Goal: Information Seeking & Learning: Learn about a topic

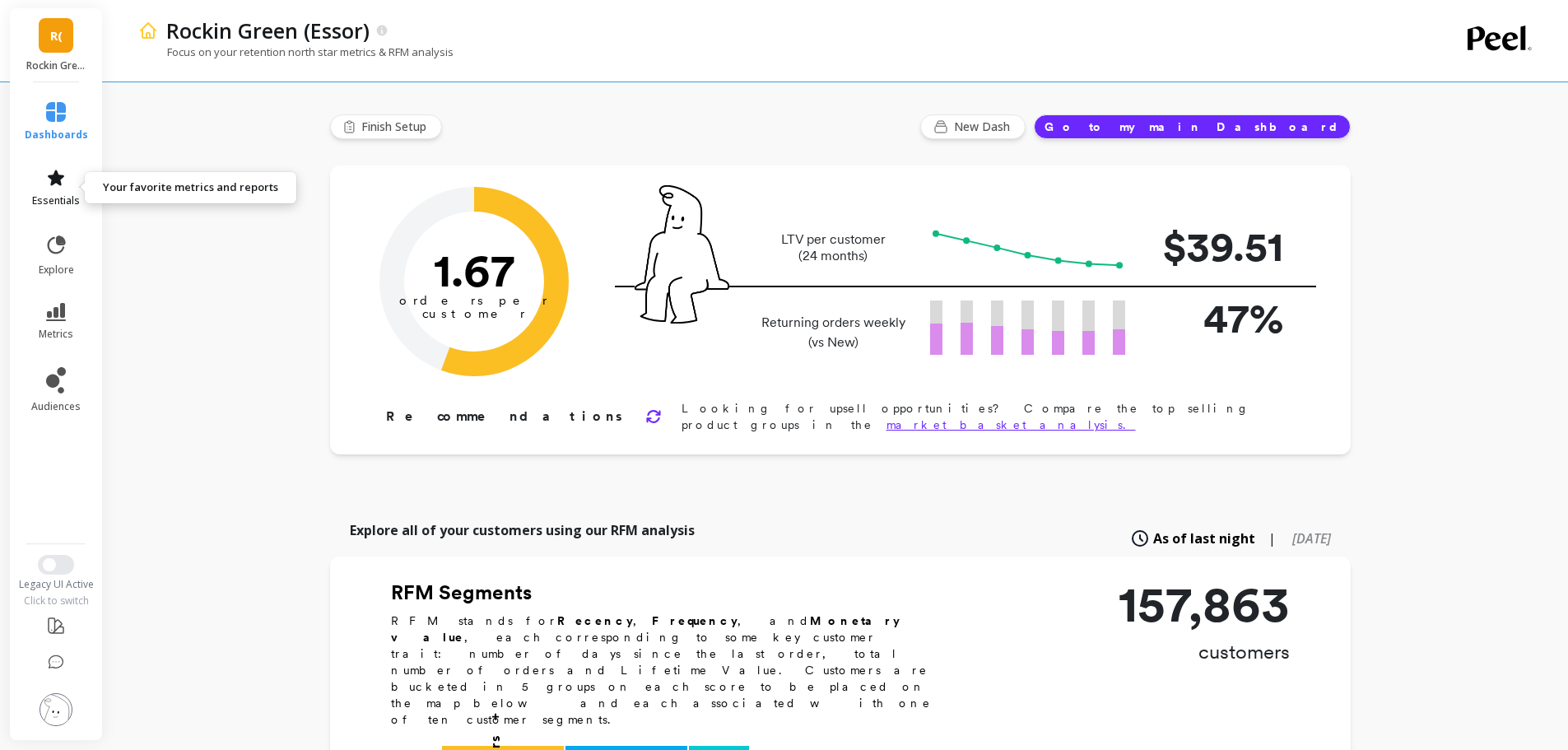
click at [76, 203] on span "essentials" at bounding box center [56, 201] width 48 height 14
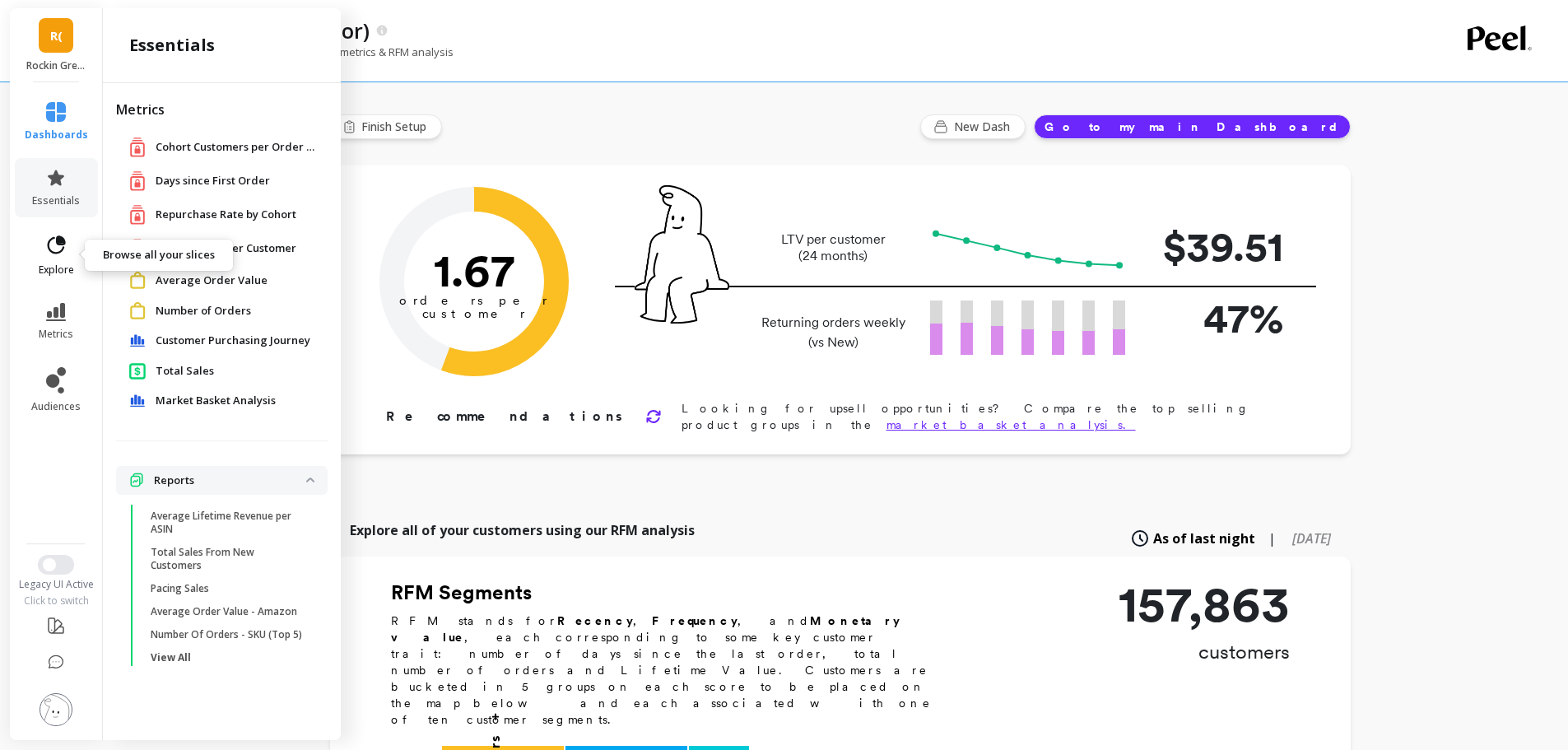
click at [61, 261] on link "explore" at bounding box center [56, 255] width 63 height 42
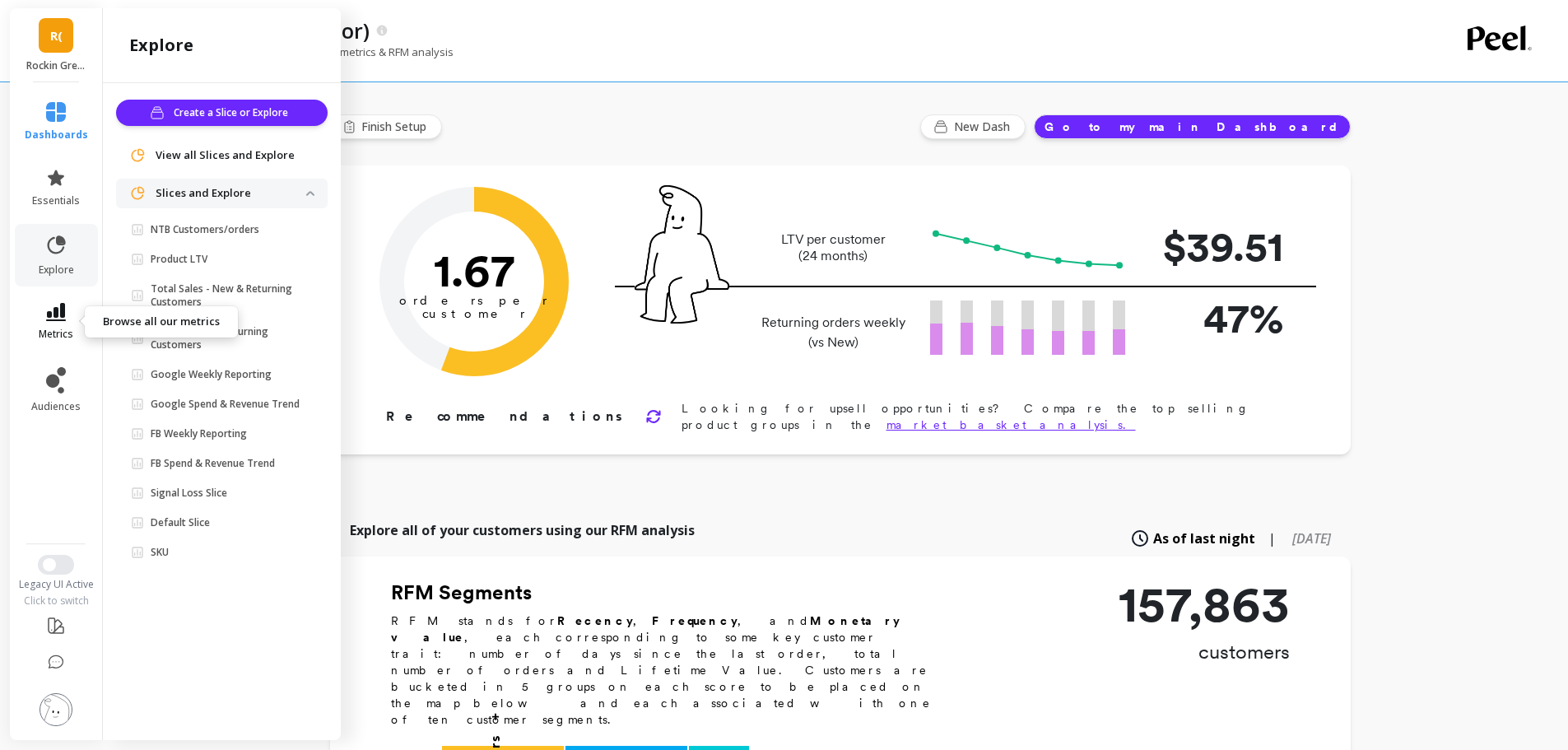
click at [69, 325] on link "metrics" at bounding box center [56, 322] width 63 height 38
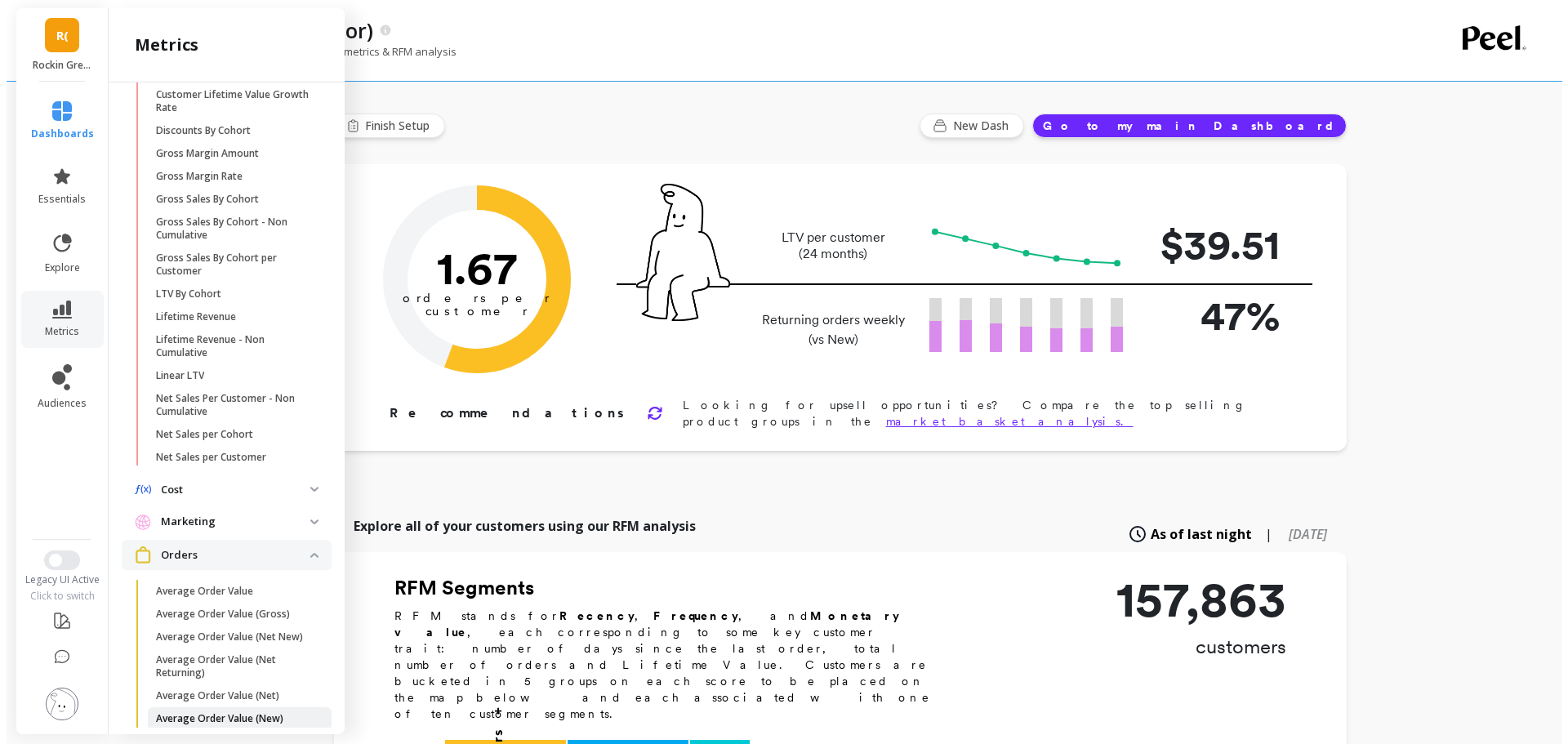
scroll to position [253, 0]
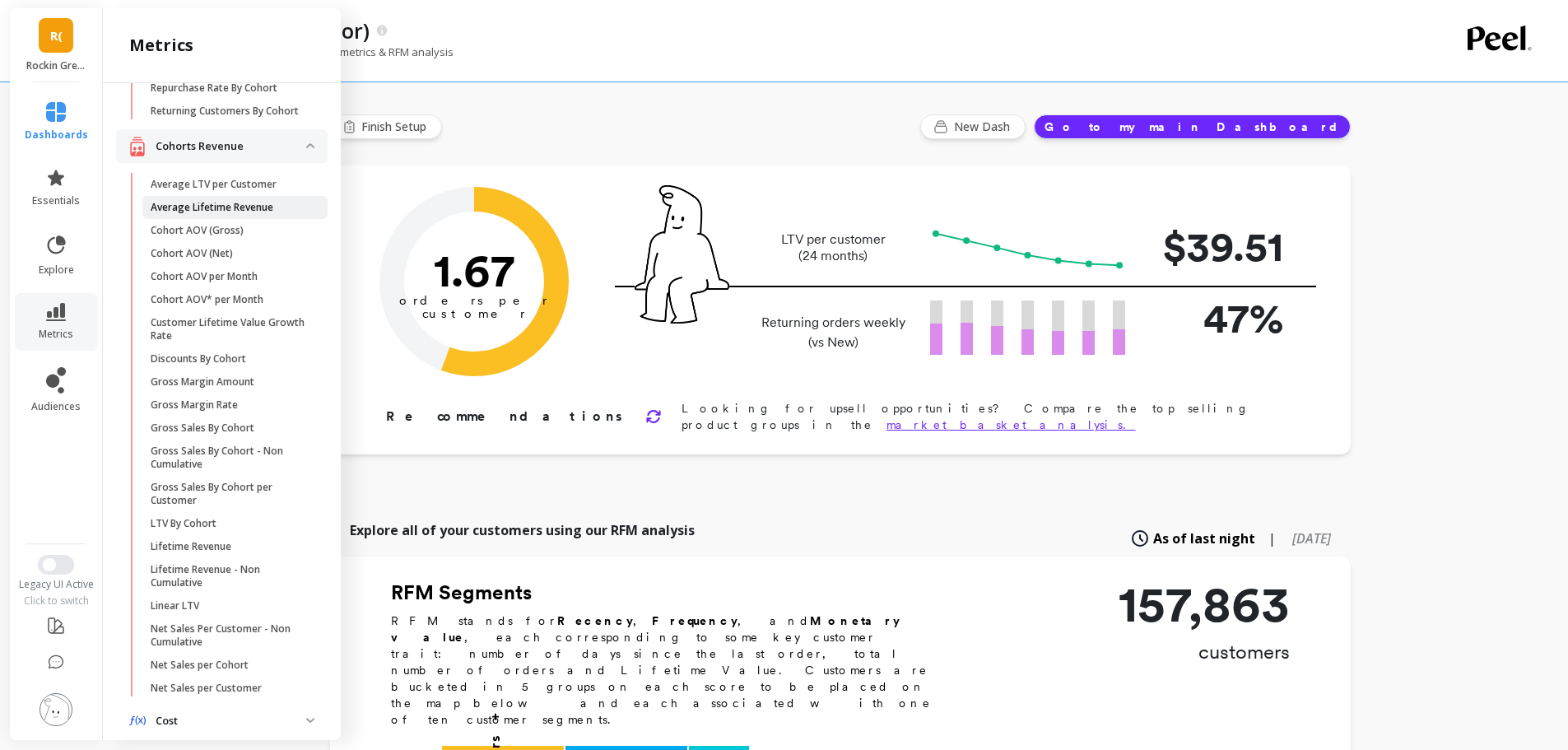
click at [203, 214] on p "Average Lifetime Revenue" at bounding box center [212, 207] width 123 height 14
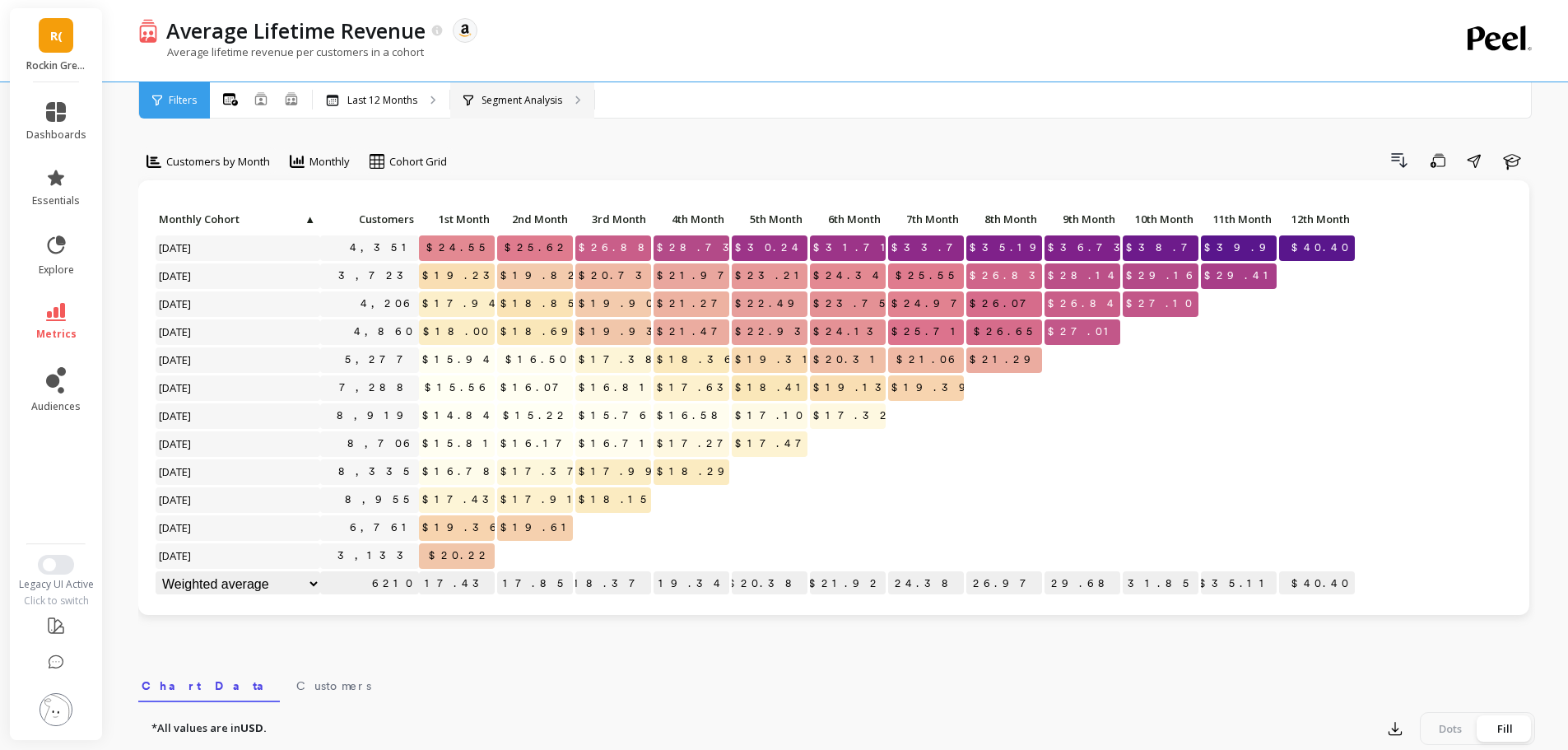
click at [488, 87] on div "Segment Analysis" at bounding box center [521, 100] width 144 height 36
click at [43, 305] on link "metrics" at bounding box center [56, 322] width 61 height 38
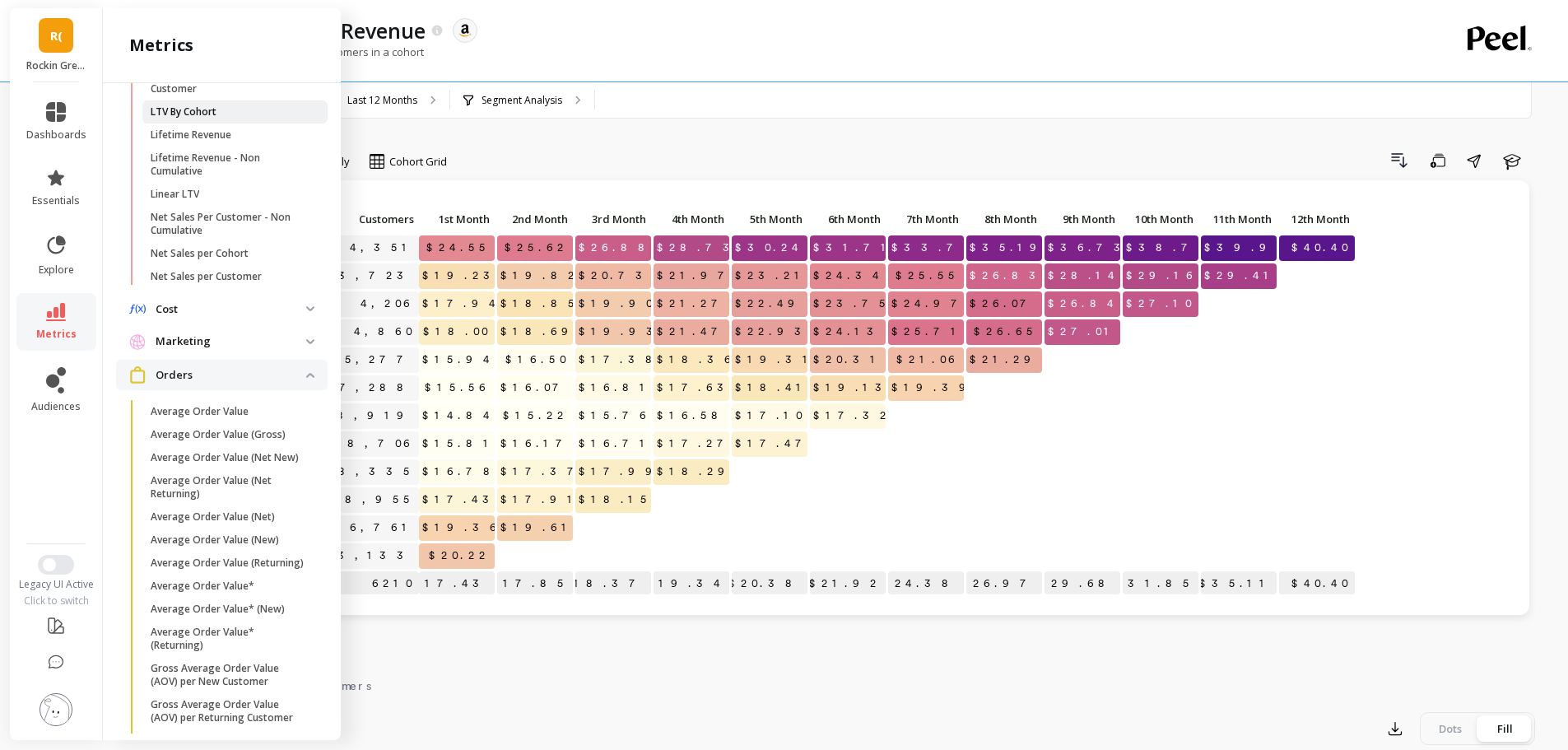
scroll to position [803, 0]
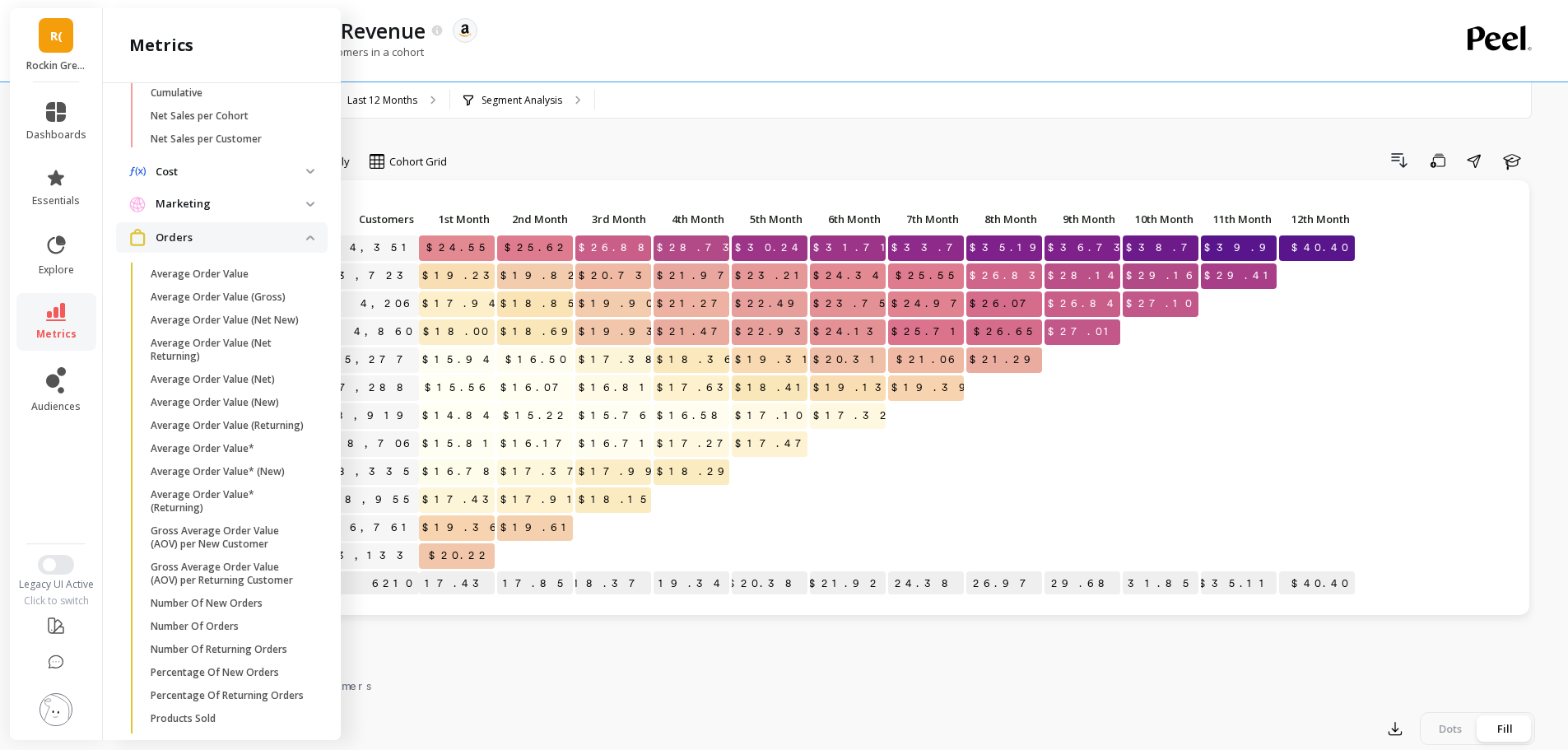
click at [301, 214] on span "Marketing" at bounding box center [221, 204] width 211 height 30
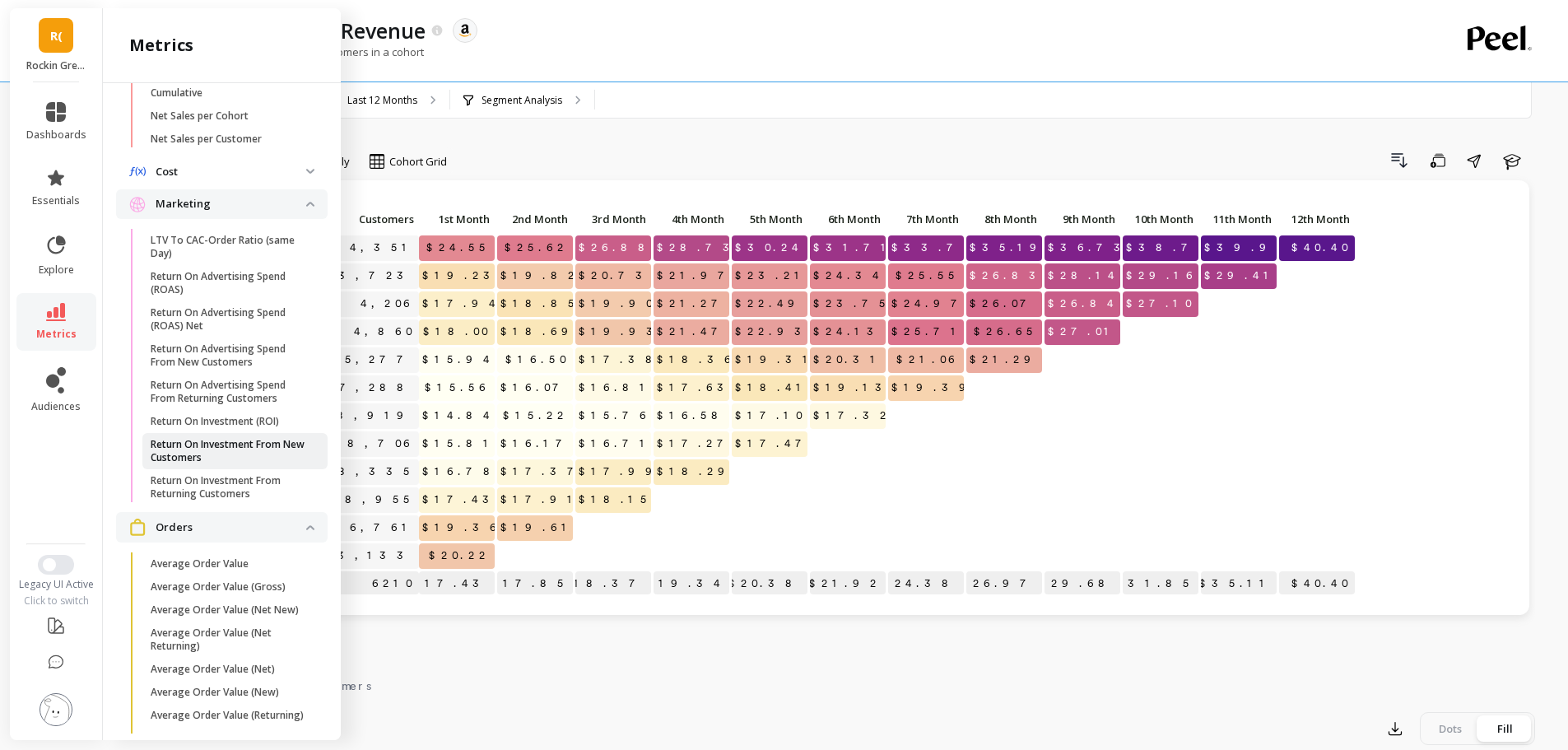
click at [189, 452] on p "Return On Investment From New Customers" at bounding box center [229, 451] width 157 height 26
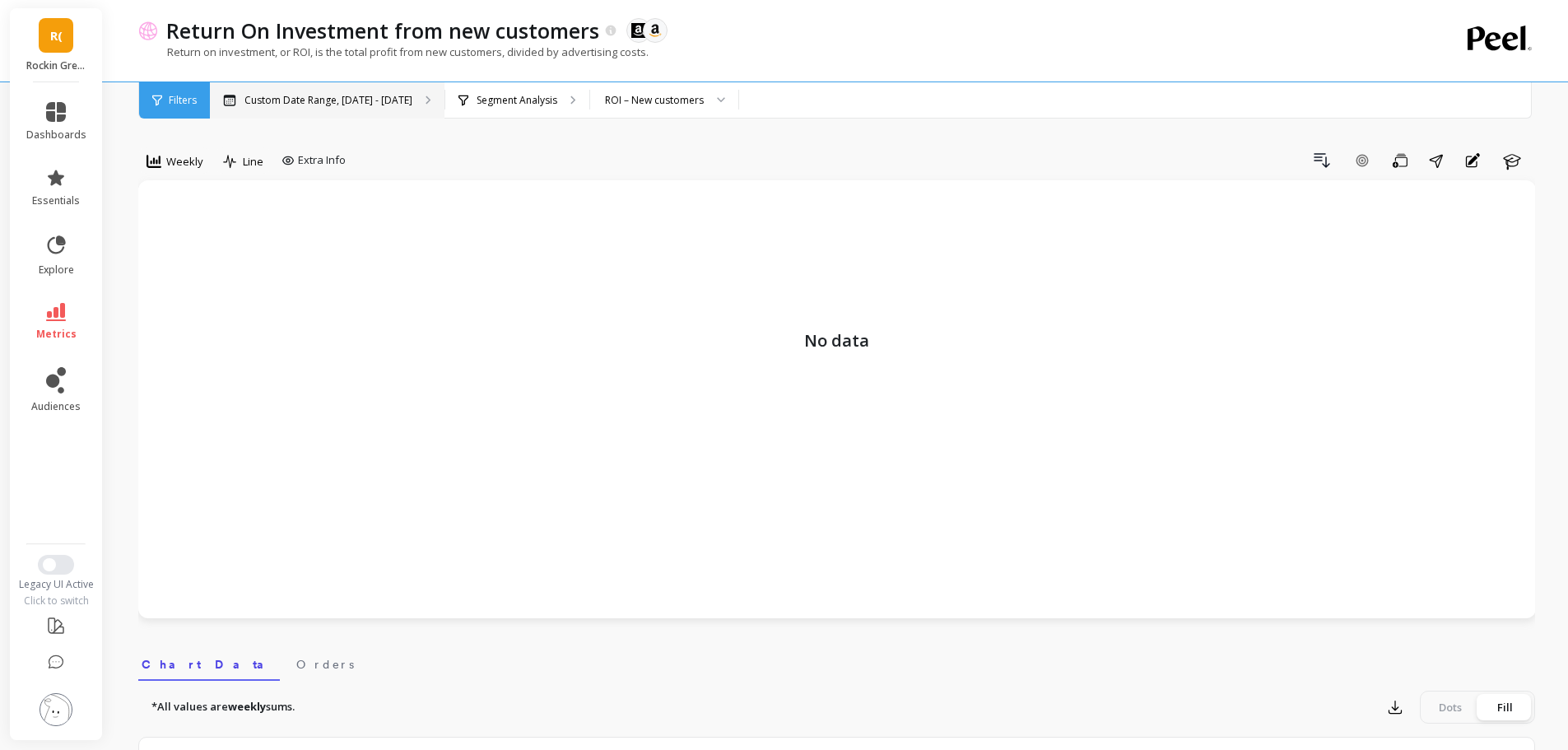
click at [322, 89] on div "Custom Date Range, Apr 1 - Sep 15" at bounding box center [327, 100] width 235 height 36
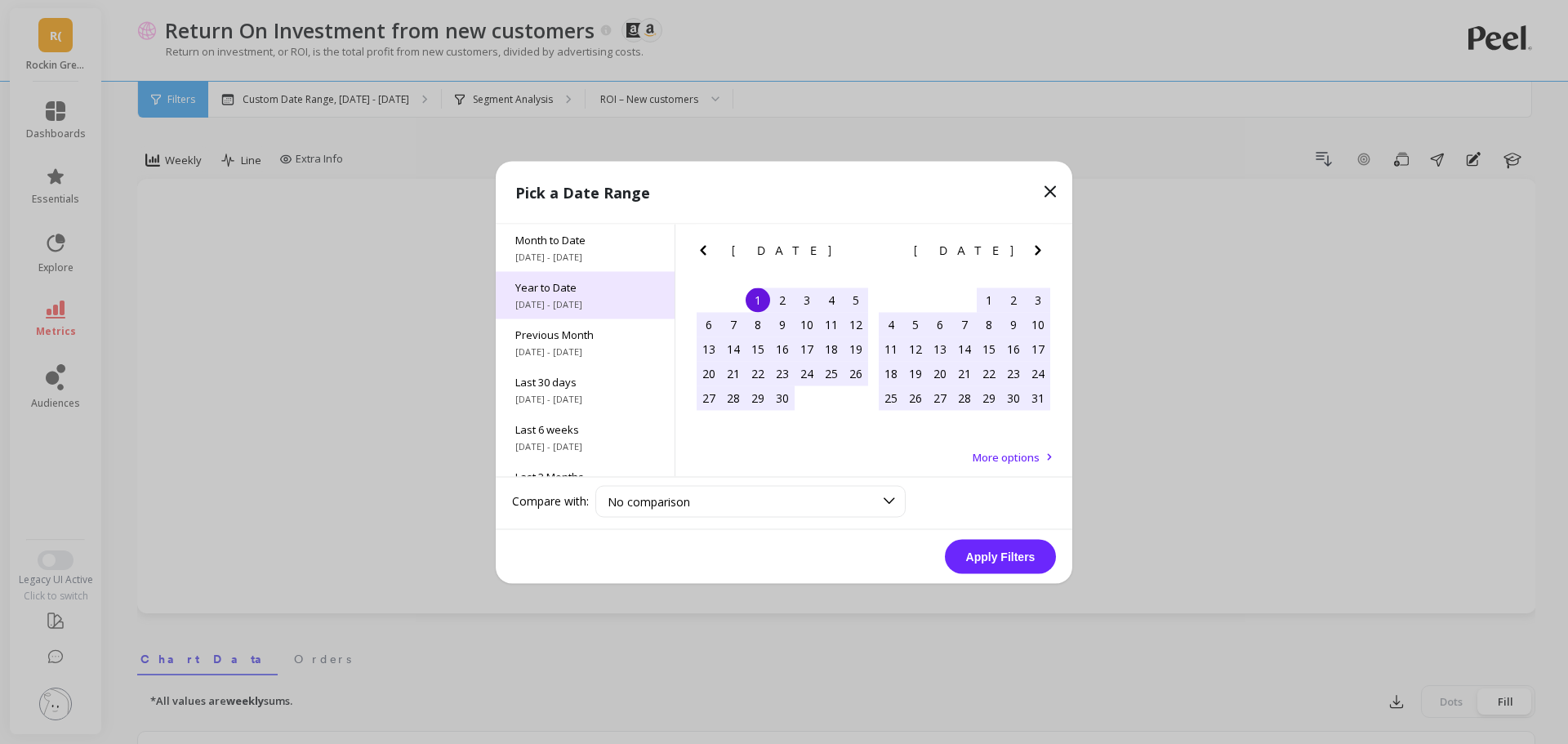
drag, startPoint x: 587, startPoint y: 299, endPoint x: 597, endPoint y: 303, distance: 10.8
click at [587, 299] on span "1/1/2025 - 9/16/2025" at bounding box center [585, 304] width 140 height 13
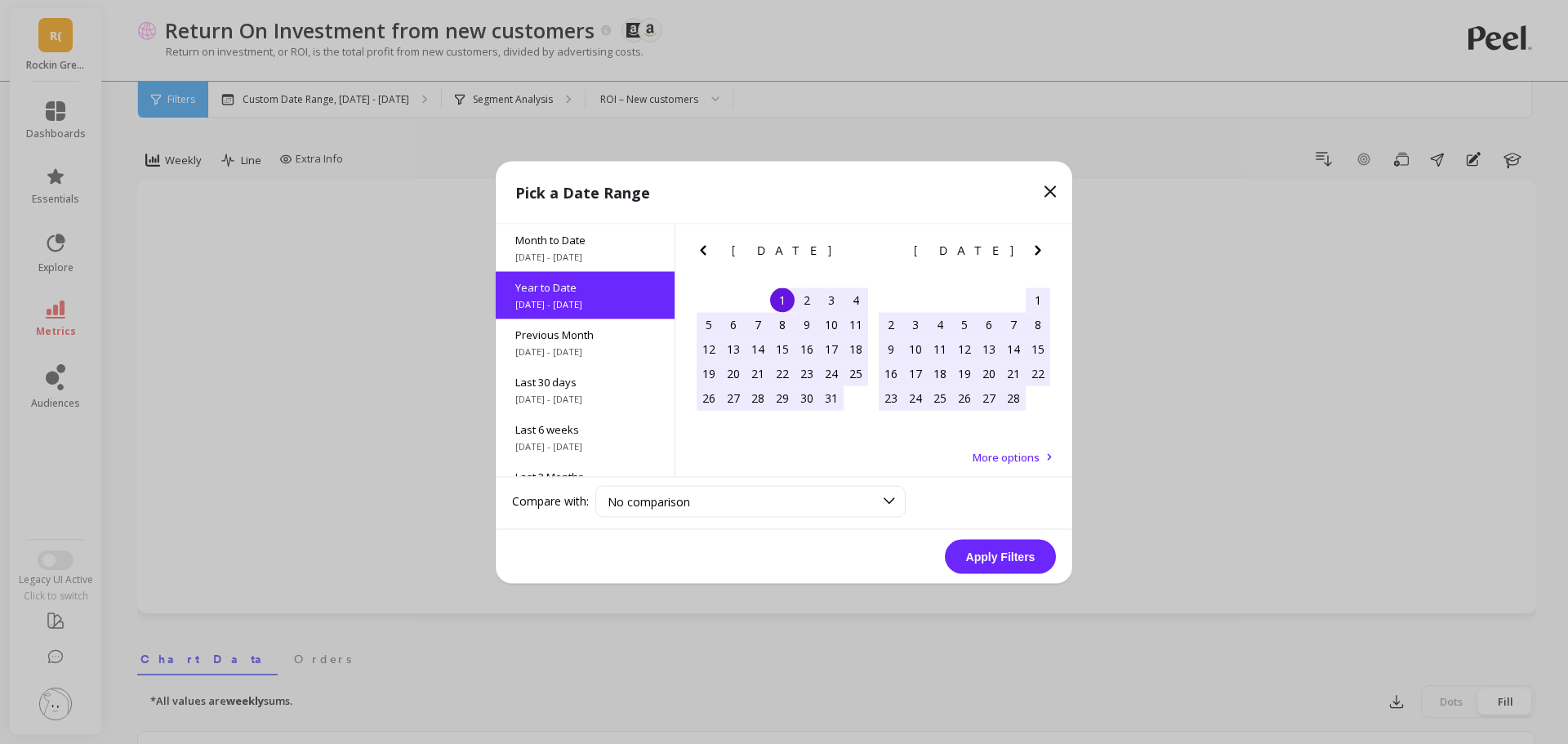
click at [983, 555] on button "Apply Filters" at bounding box center [1001, 556] width 111 height 34
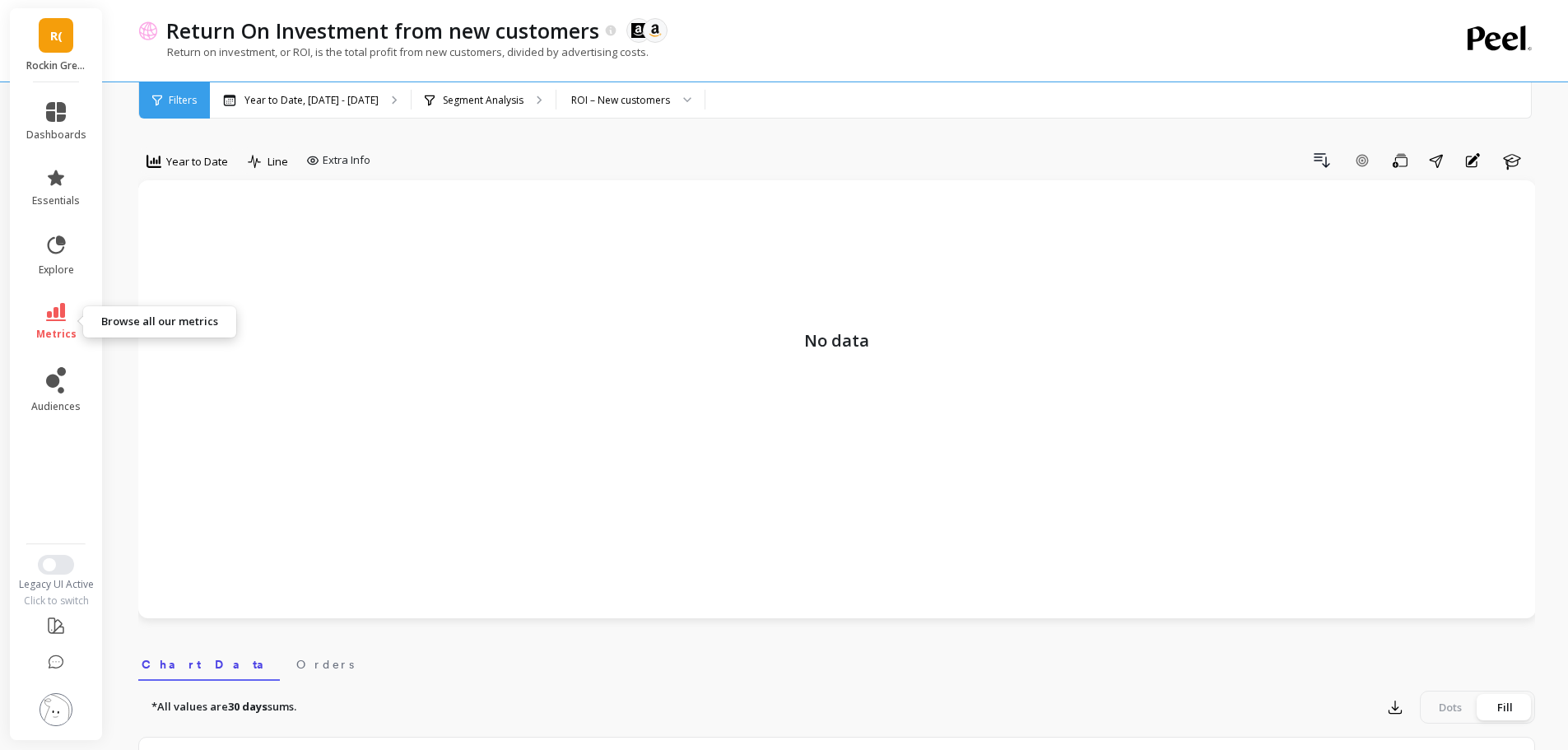
click at [43, 320] on link "metrics" at bounding box center [56, 322] width 61 height 38
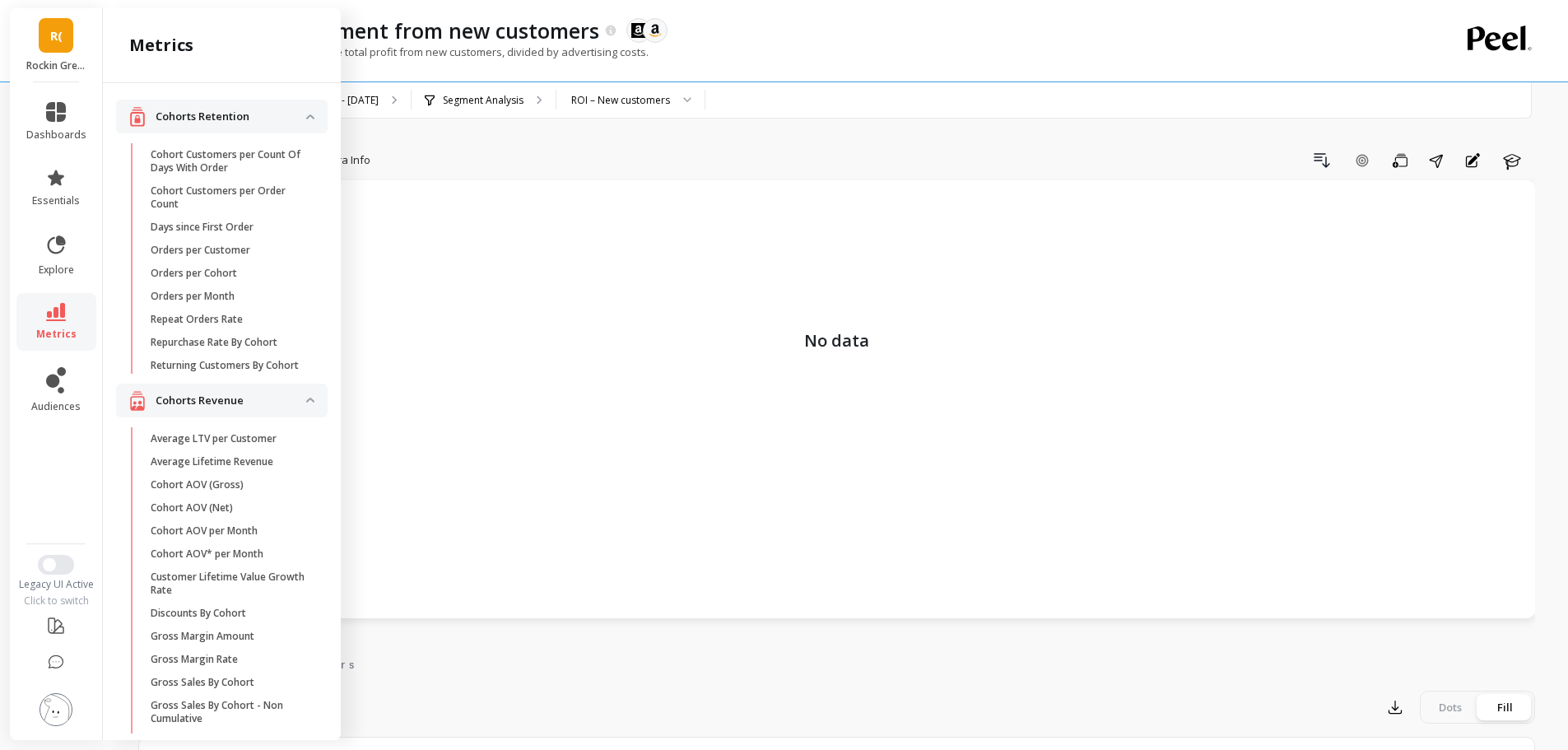
scroll to position [137, 0]
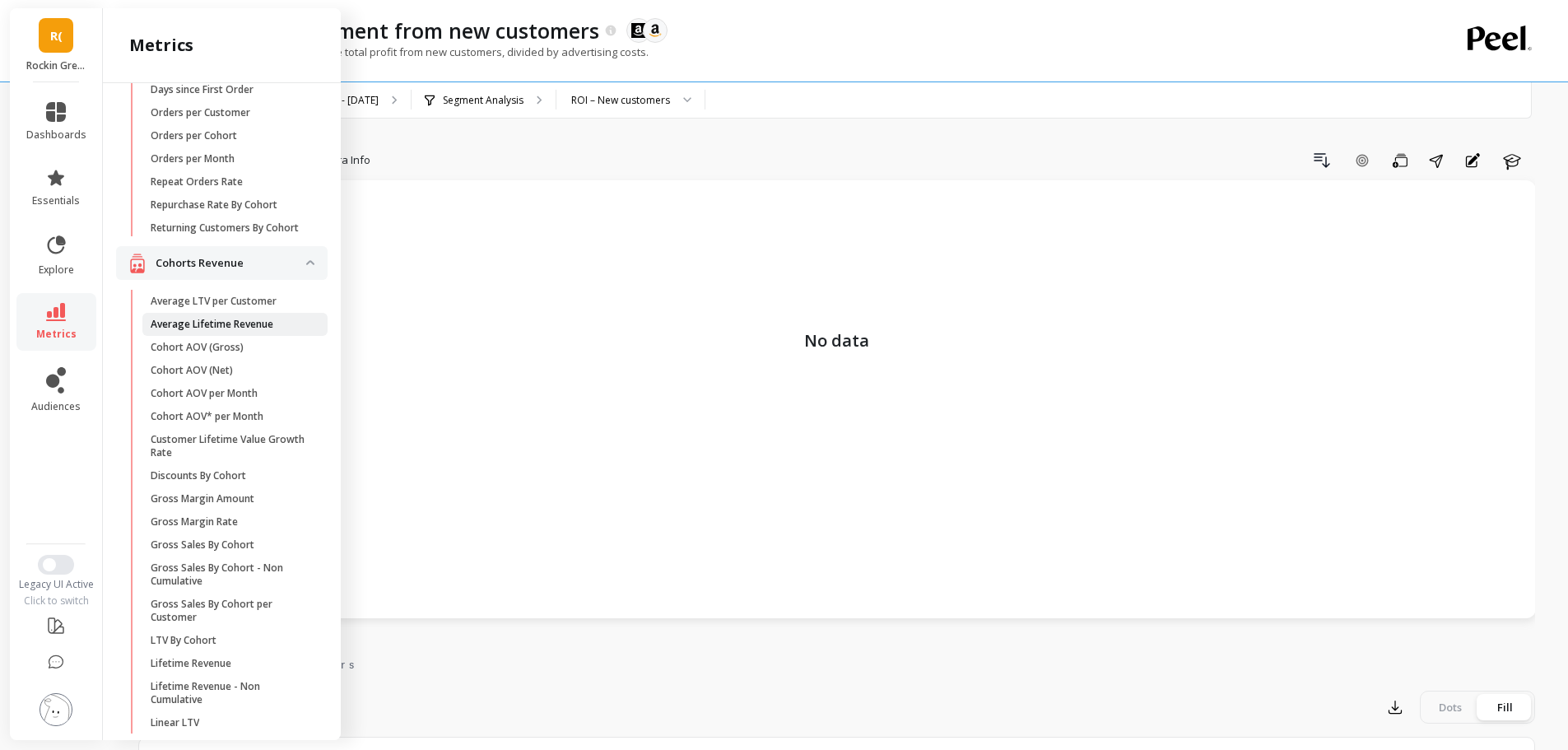
click at [191, 336] on link "Average Lifetime Revenue" at bounding box center [235, 324] width 185 height 23
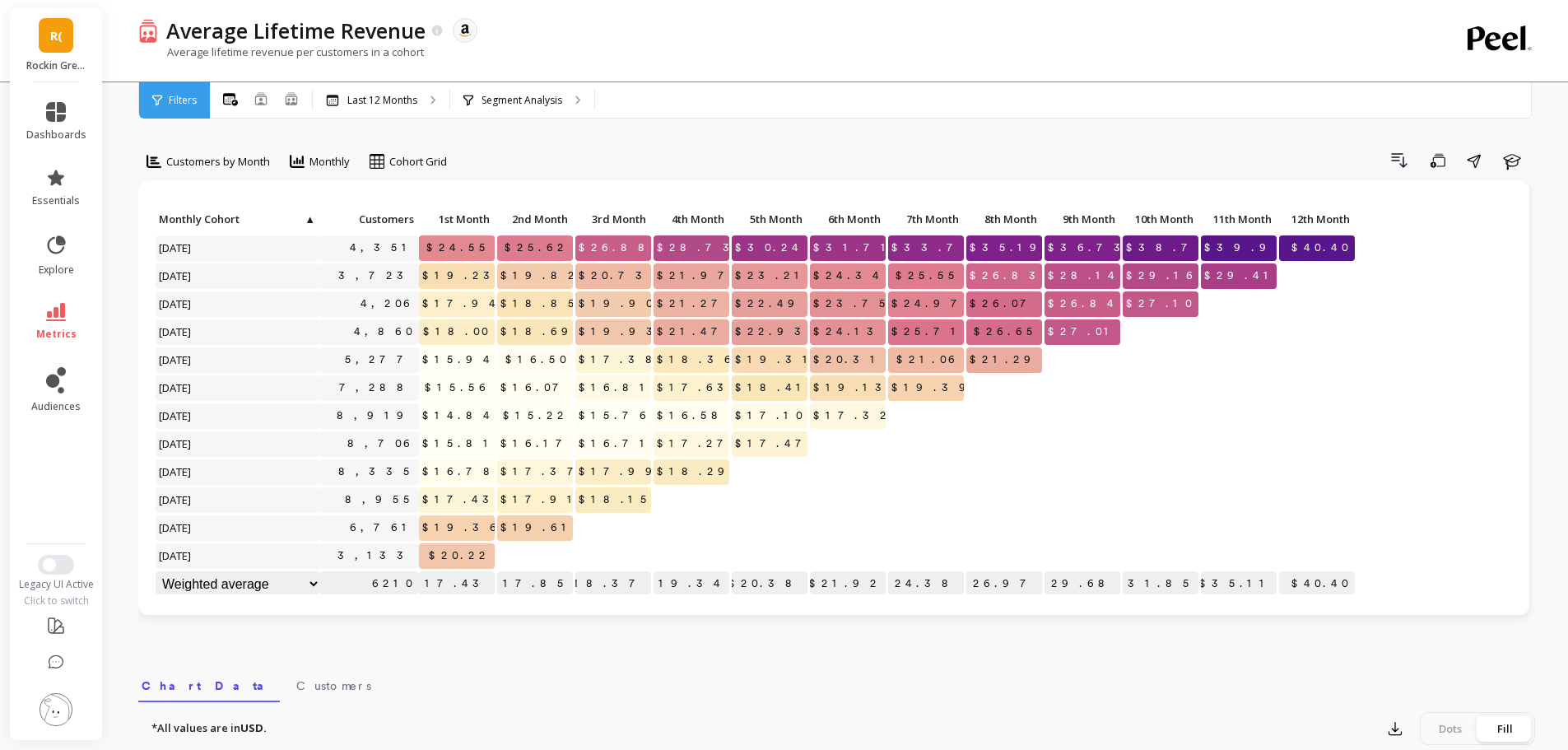
click at [203, 98] on div "Filters" at bounding box center [174, 100] width 70 height 36
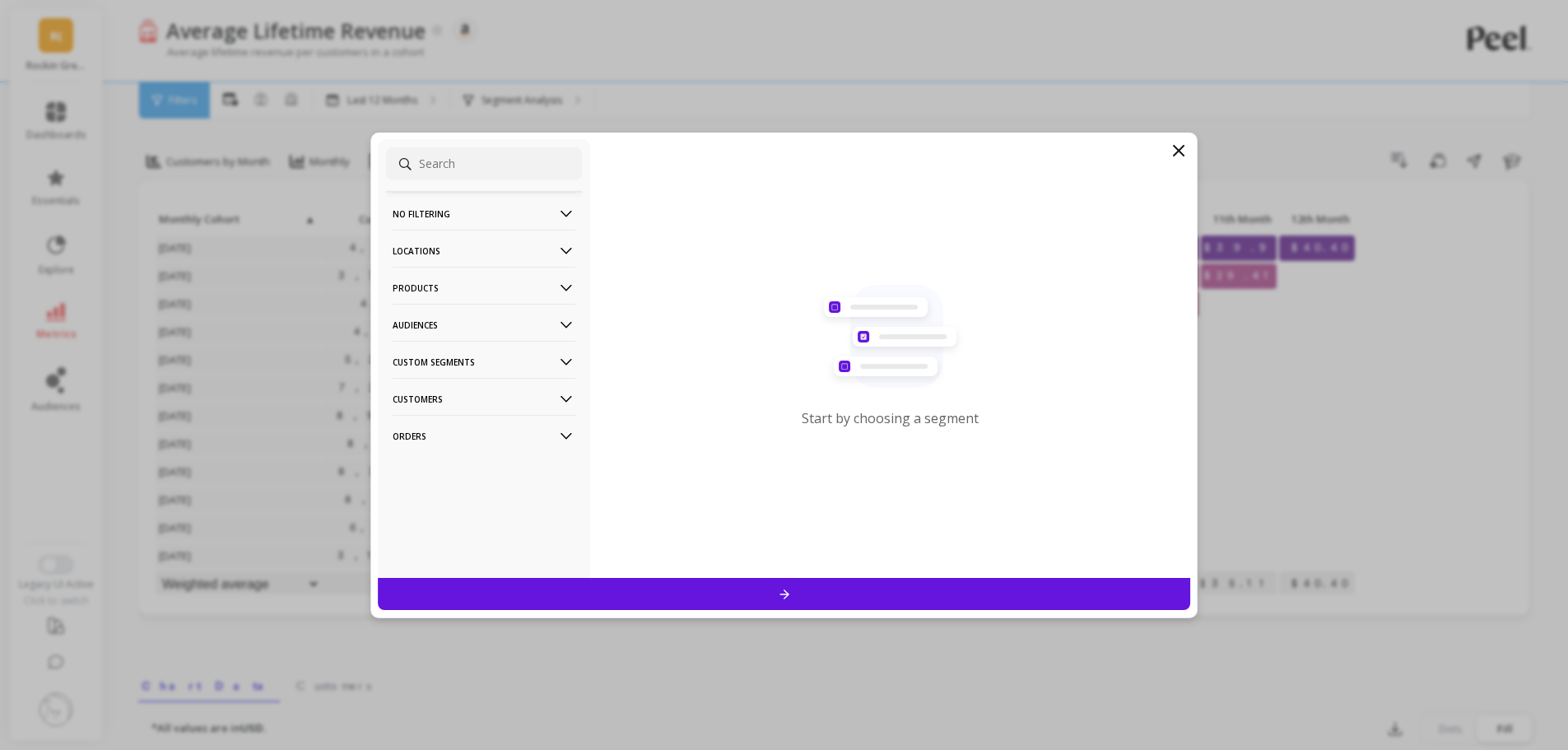
click at [430, 242] on p "Locations" at bounding box center [484, 250] width 182 height 42
click at [420, 312] on p "Countries" at bounding box center [419, 311] width 49 height 14
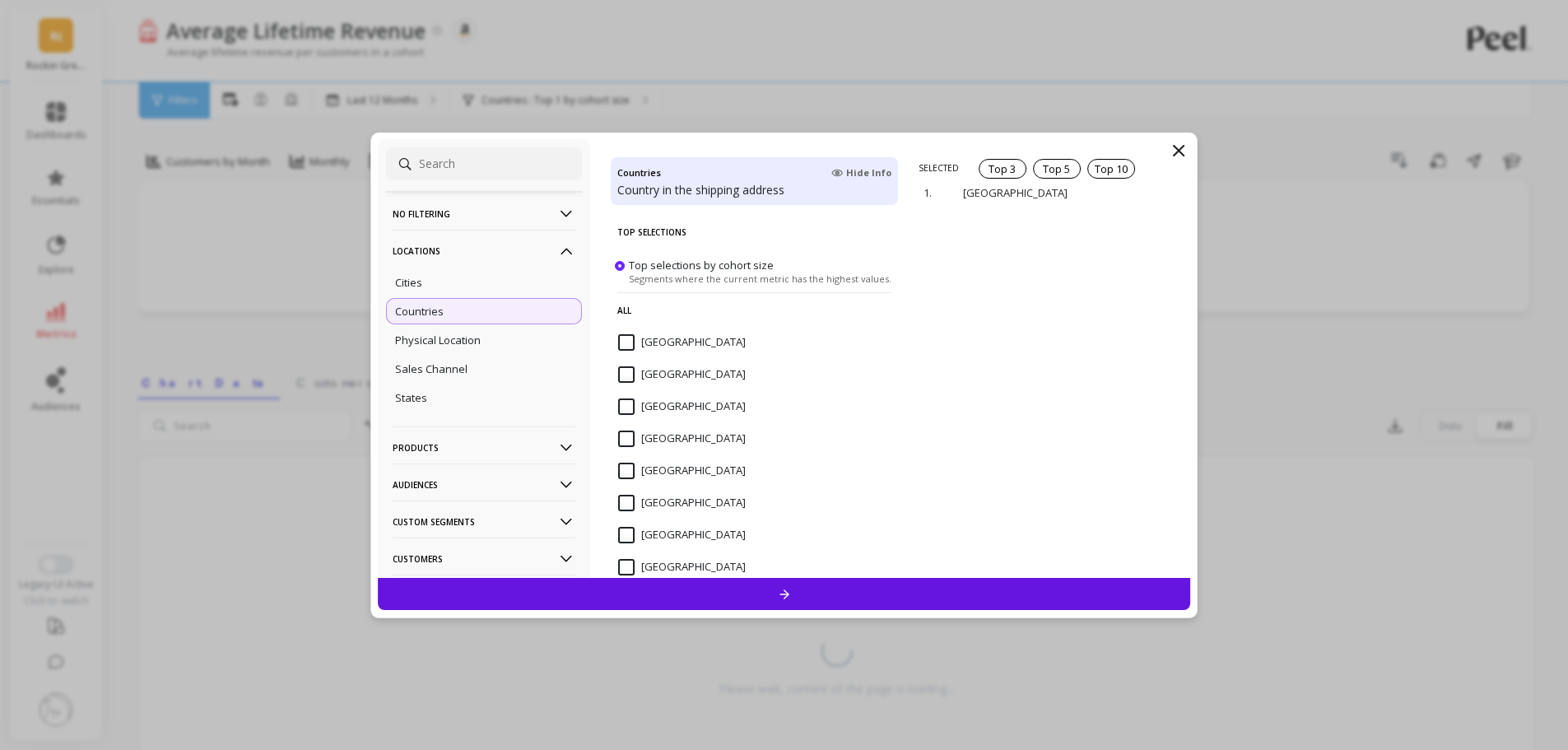
click at [825, 593] on div at bounding box center [784, 595] width 813 height 33
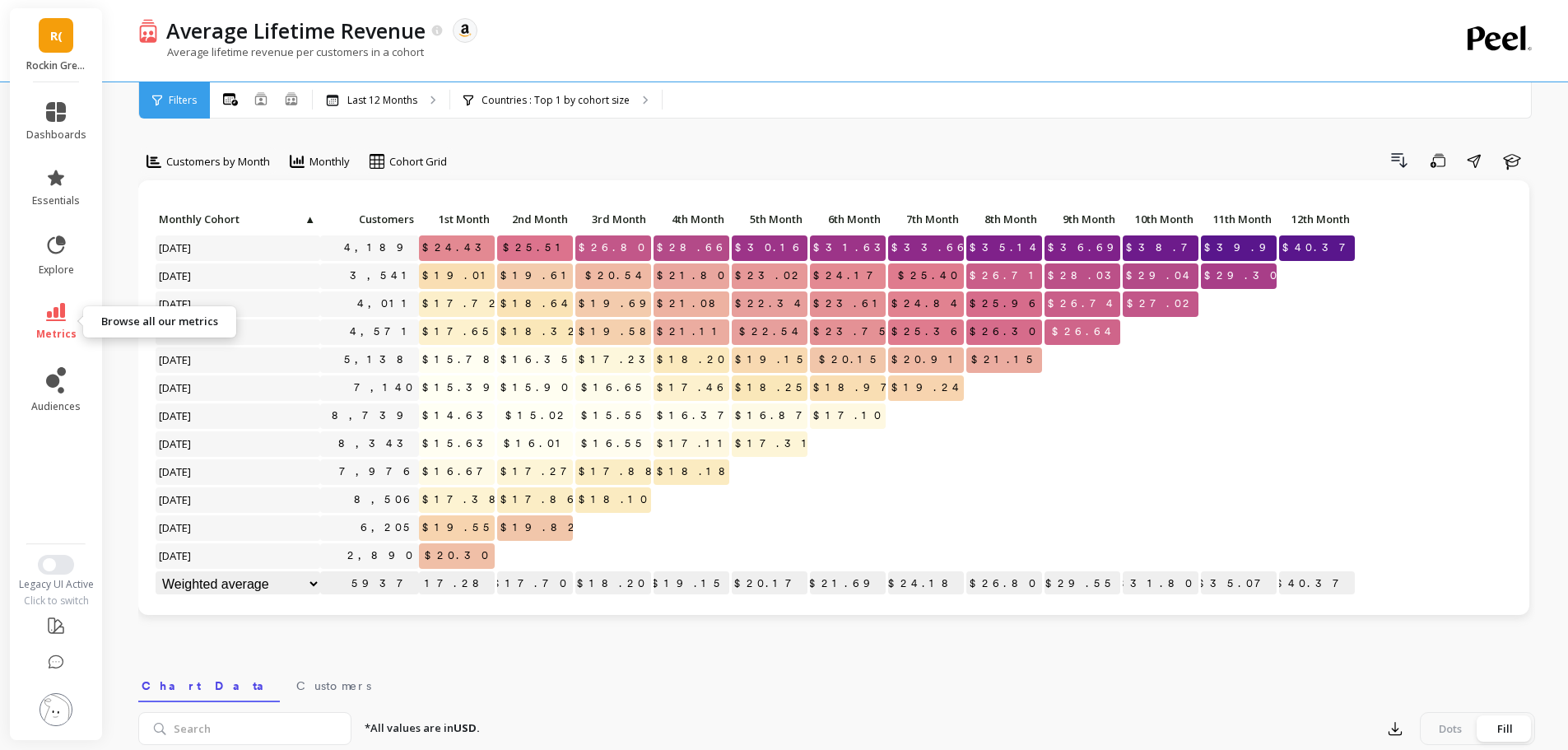
click at [49, 308] on icon at bounding box center [56, 312] width 20 height 18
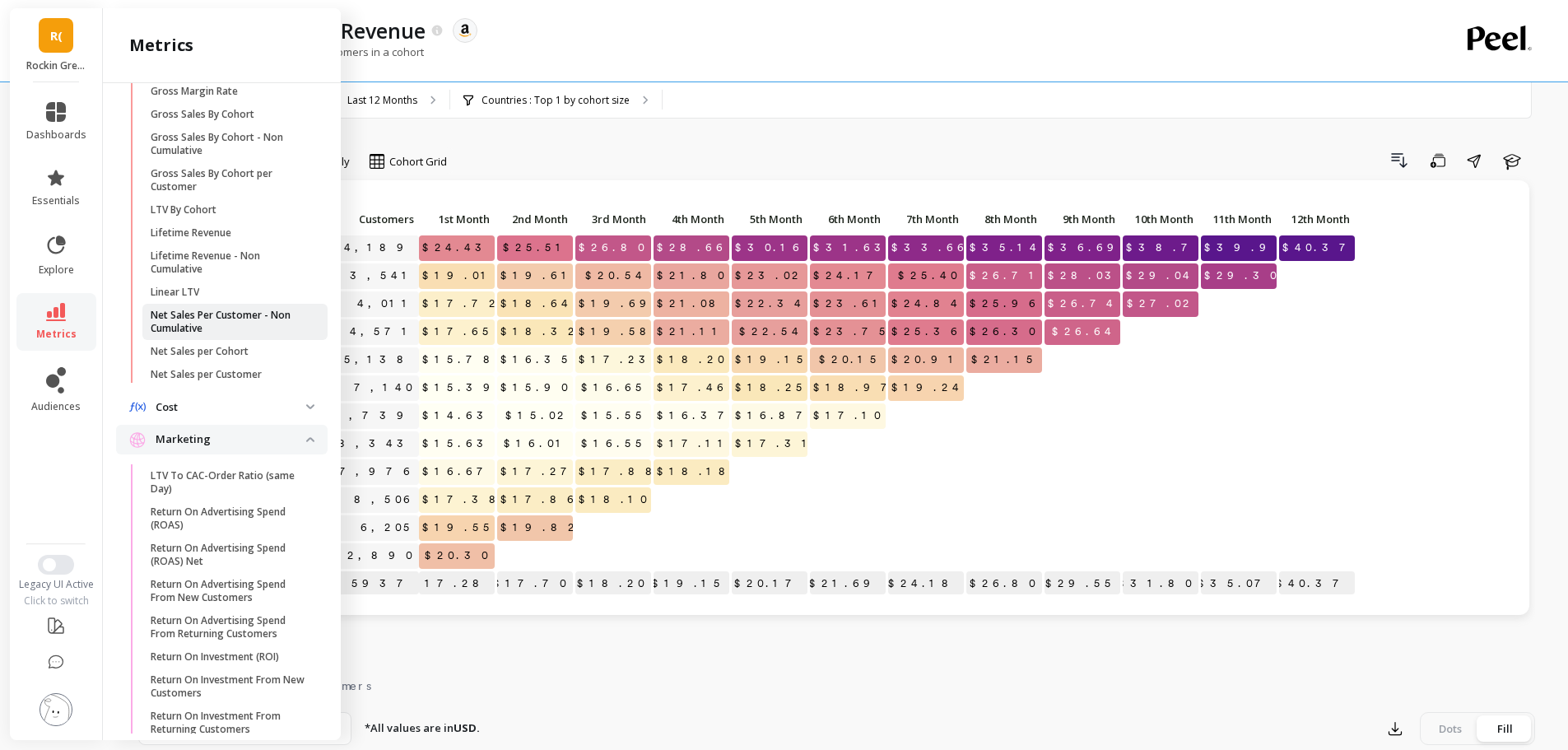
scroll to position [293, 0]
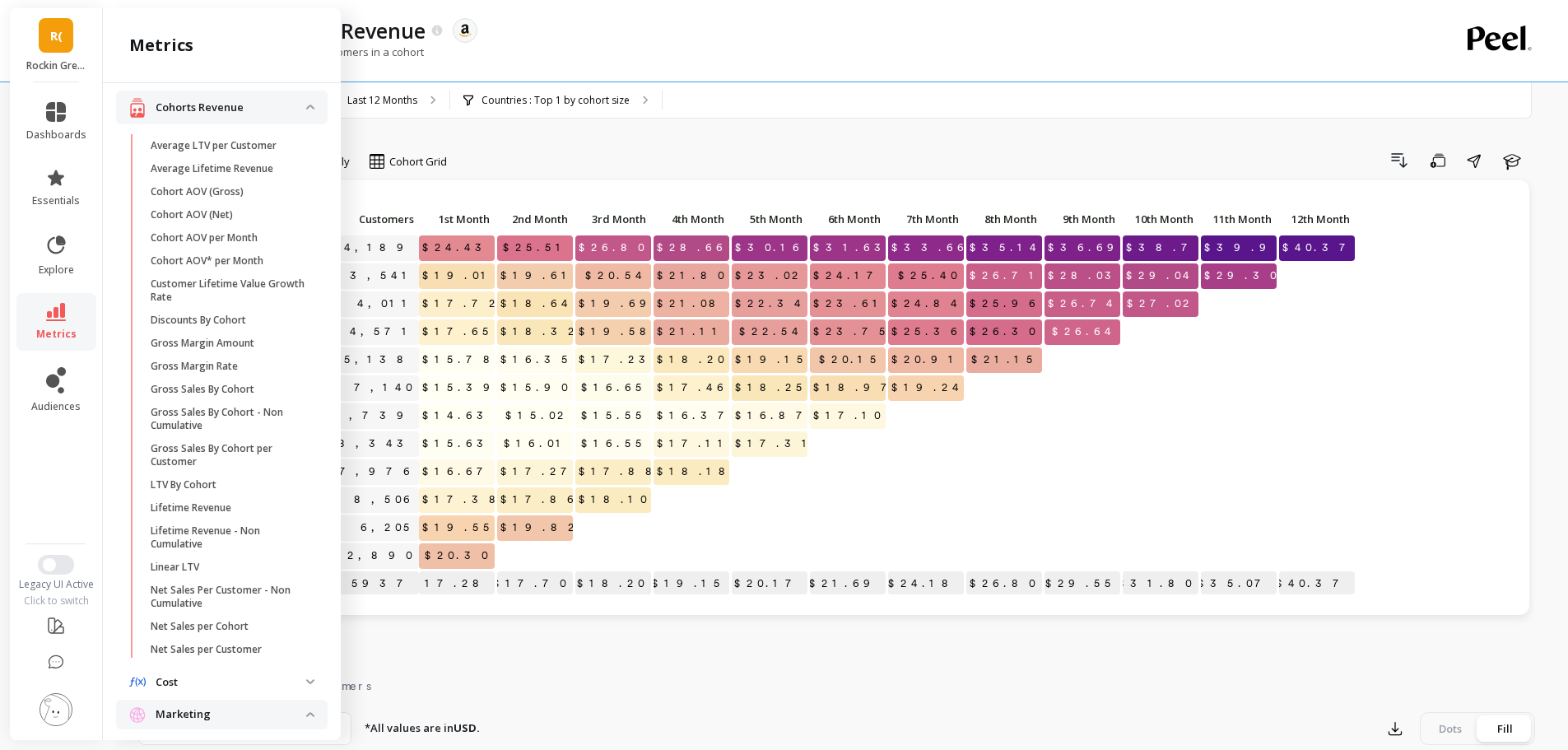
drag, startPoint x: 202, startPoint y: 494, endPoint x: 973, endPoint y: 397, distance: 777.1
click at [202, 492] on p "LTV By Cohort" at bounding box center [183, 484] width 66 height 14
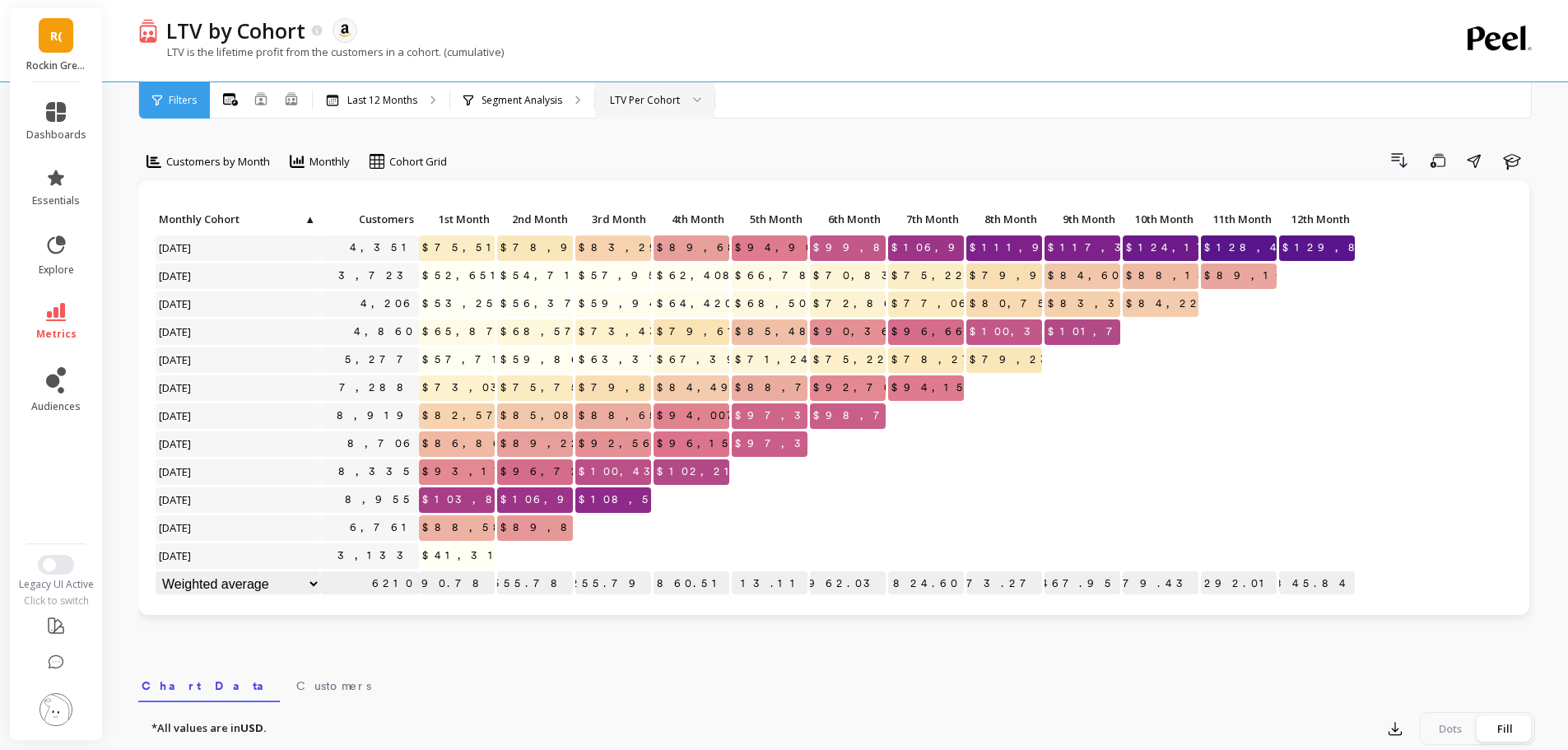
click at [683, 98] on div at bounding box center [691, 100] width 20 height 36
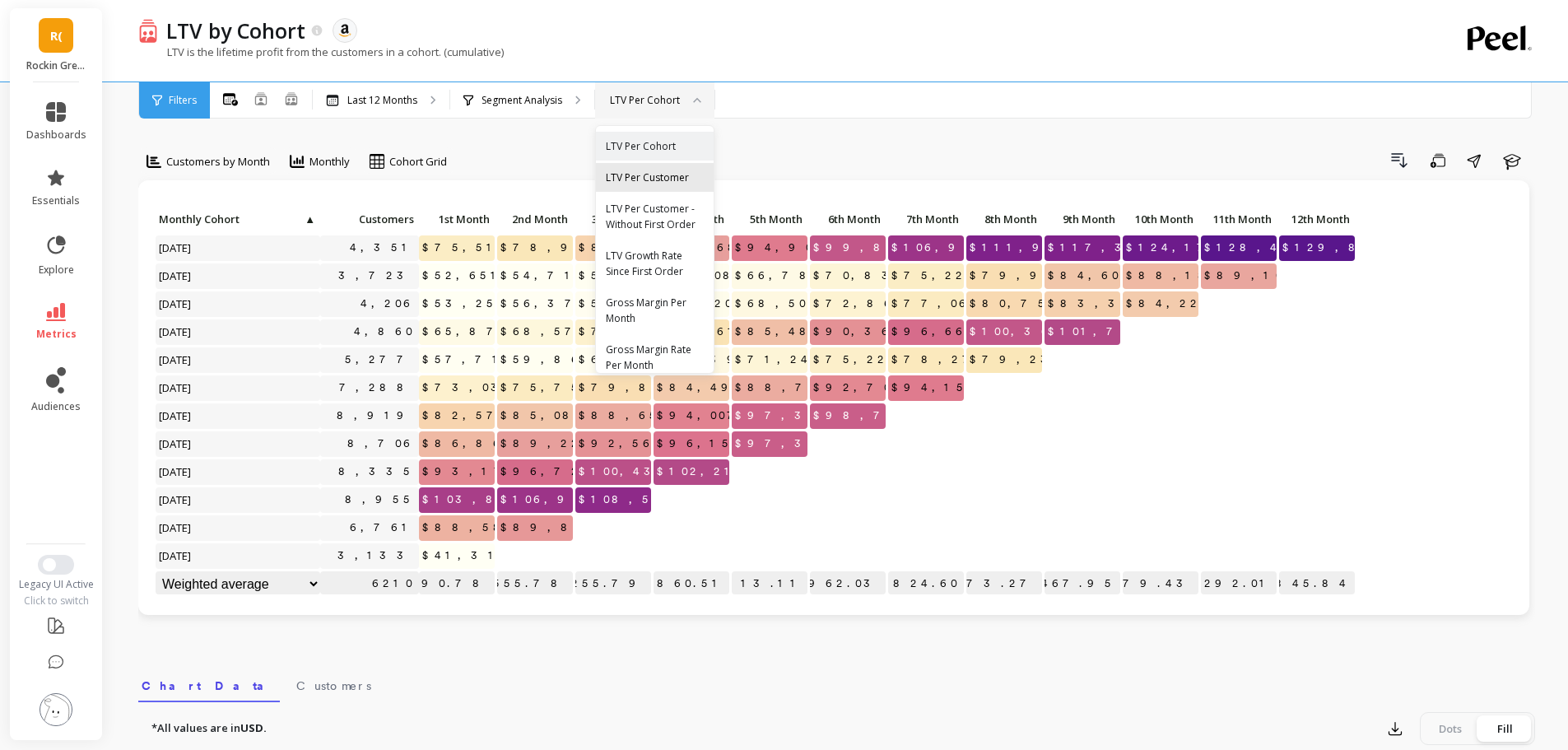
click at [645, 185] on div "LTV Per Customer" at bounding box center [655, 177] width 117 height 29
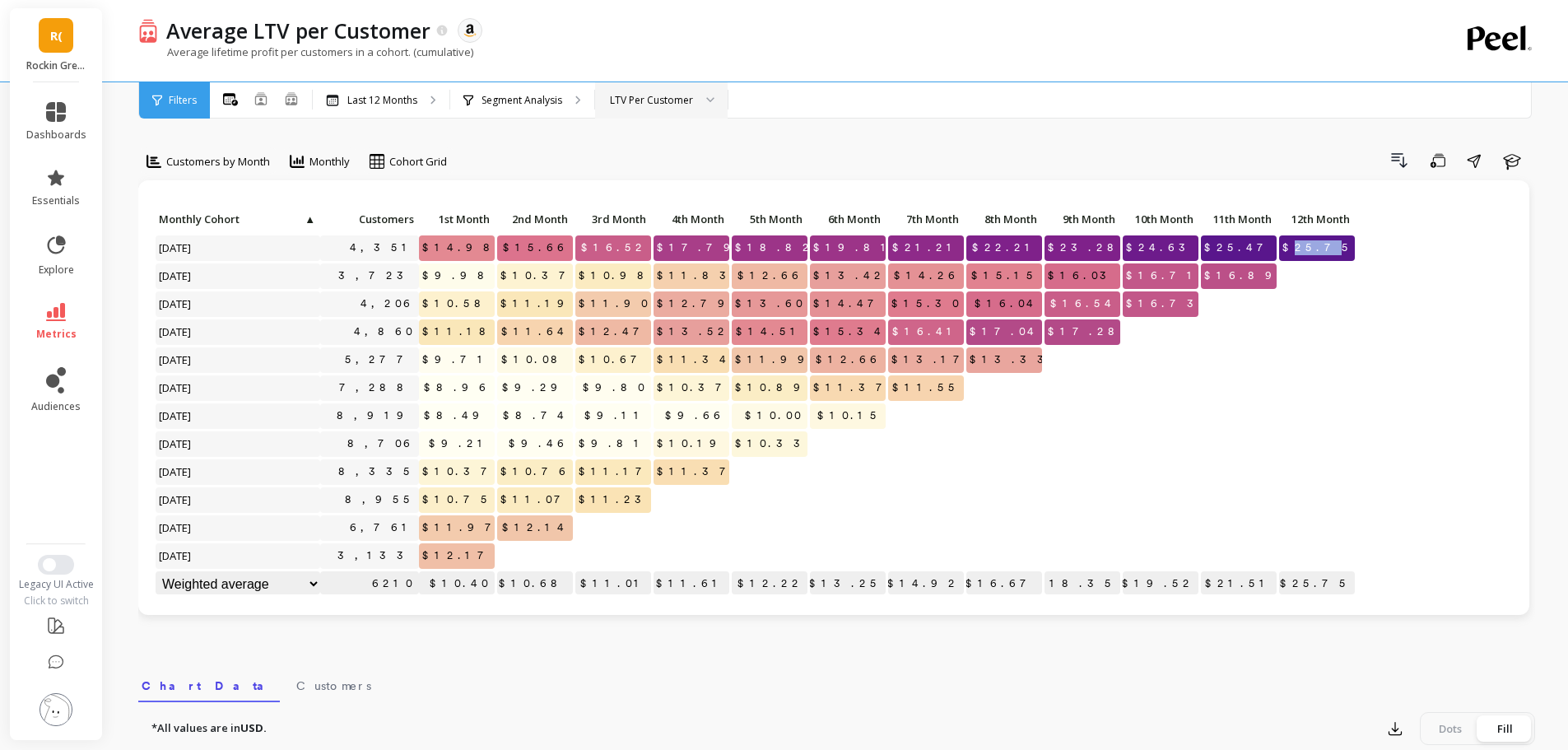
drag, startPoint x: 1326, startPoint y: 246, endPoint x: 1345, endPoint y: 247, distance: 19.0
click at [1345, 247] on span "$25.75" at bounding box center [1318, 248] width 79 height 24
click at [547, 102] on p "Segment Analysis" at bounding box center [521, 100] width 80 height 14
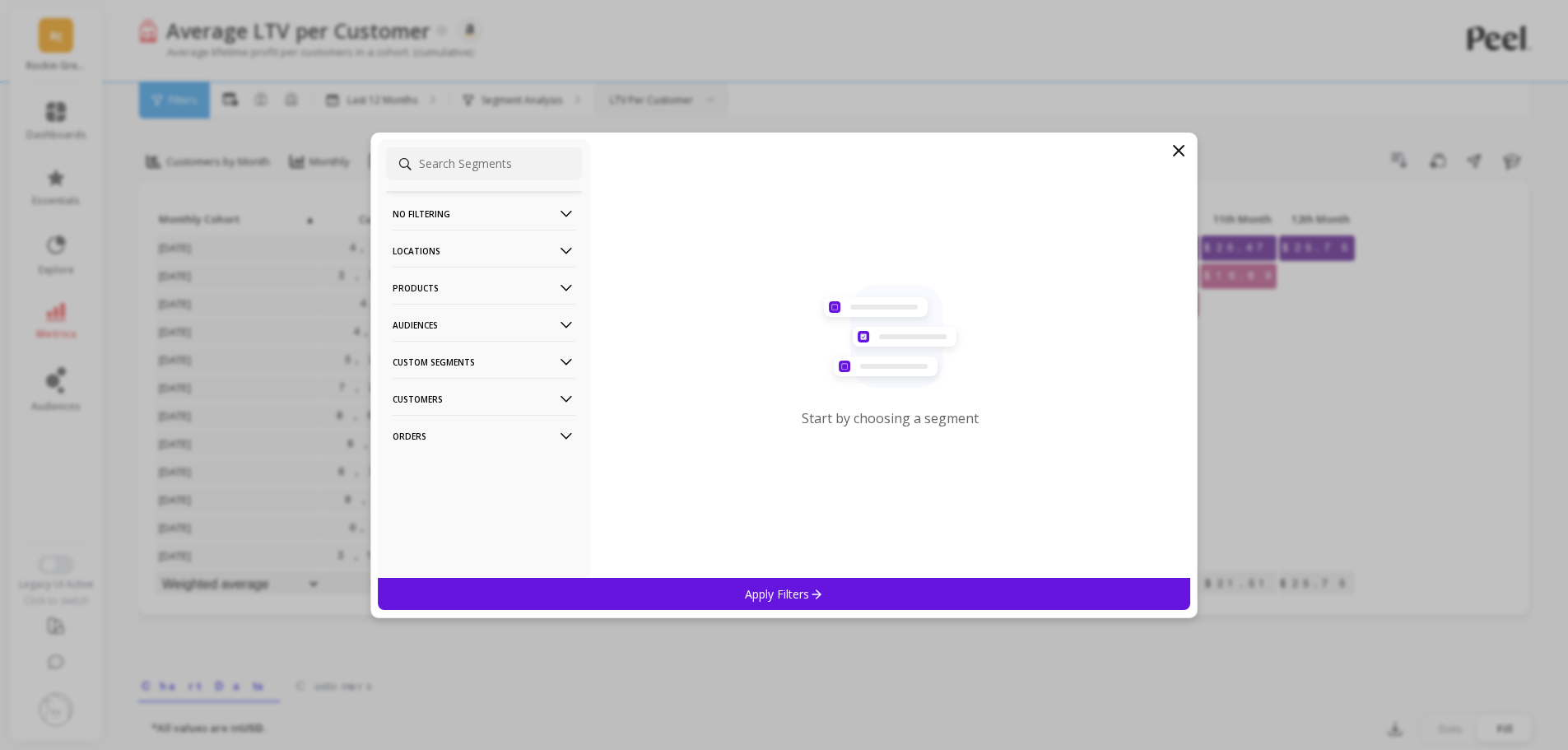
click at [421, 327] on p "Audiences" at bounding box center [484, 324] width 182 height 42
click at [422, 331] on p "Audiences" at bounding box center [484, 324] width 182 height 42
click at [417, 282] on p "Products" at bounding box center [484, 287] width 182 height 42
click at [431, 318] on div "ASIN" at bounding box center [483, 319] width 196 height 26
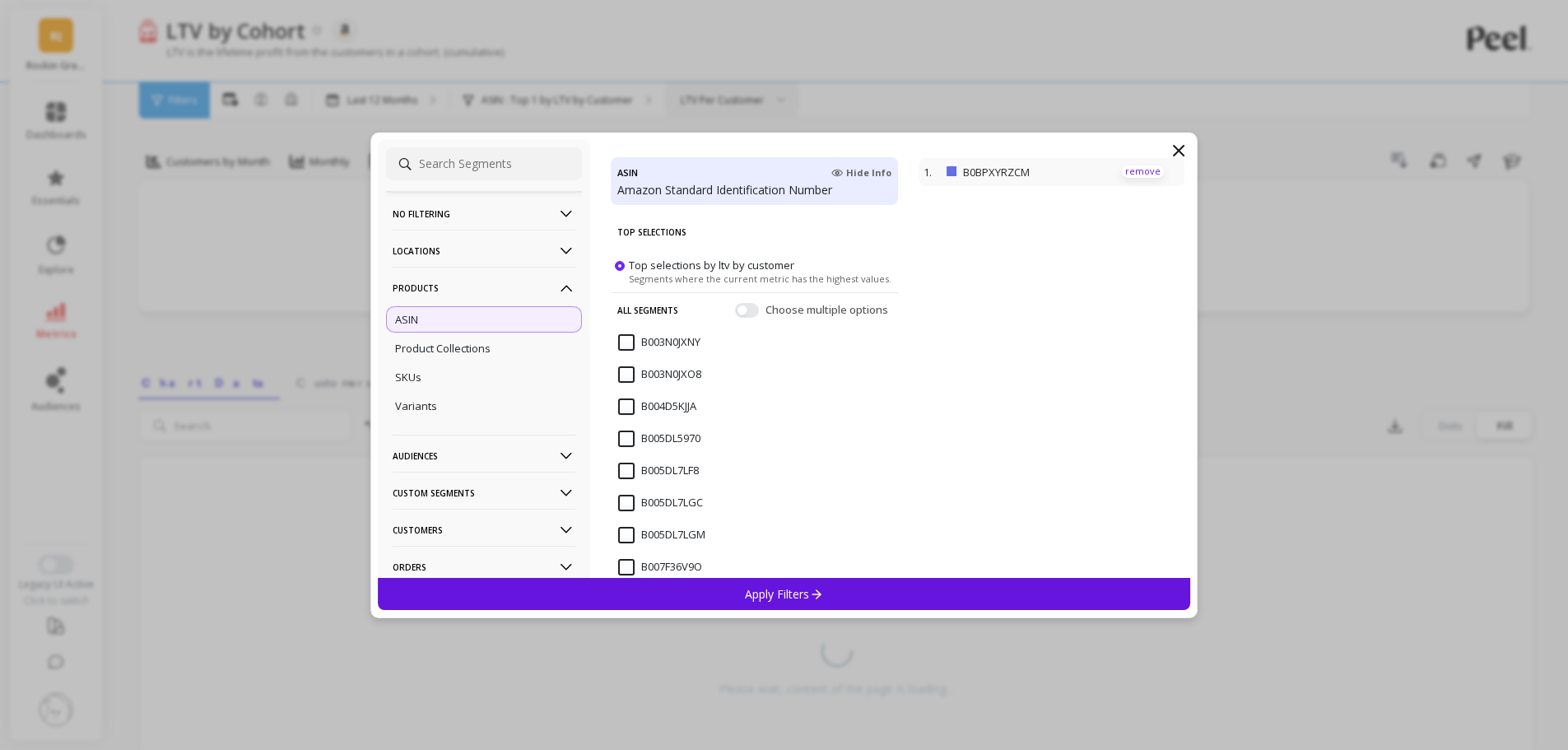
click at [1124, 167] on p "remove" at bounding box center [1143, 172] width 42 height 13
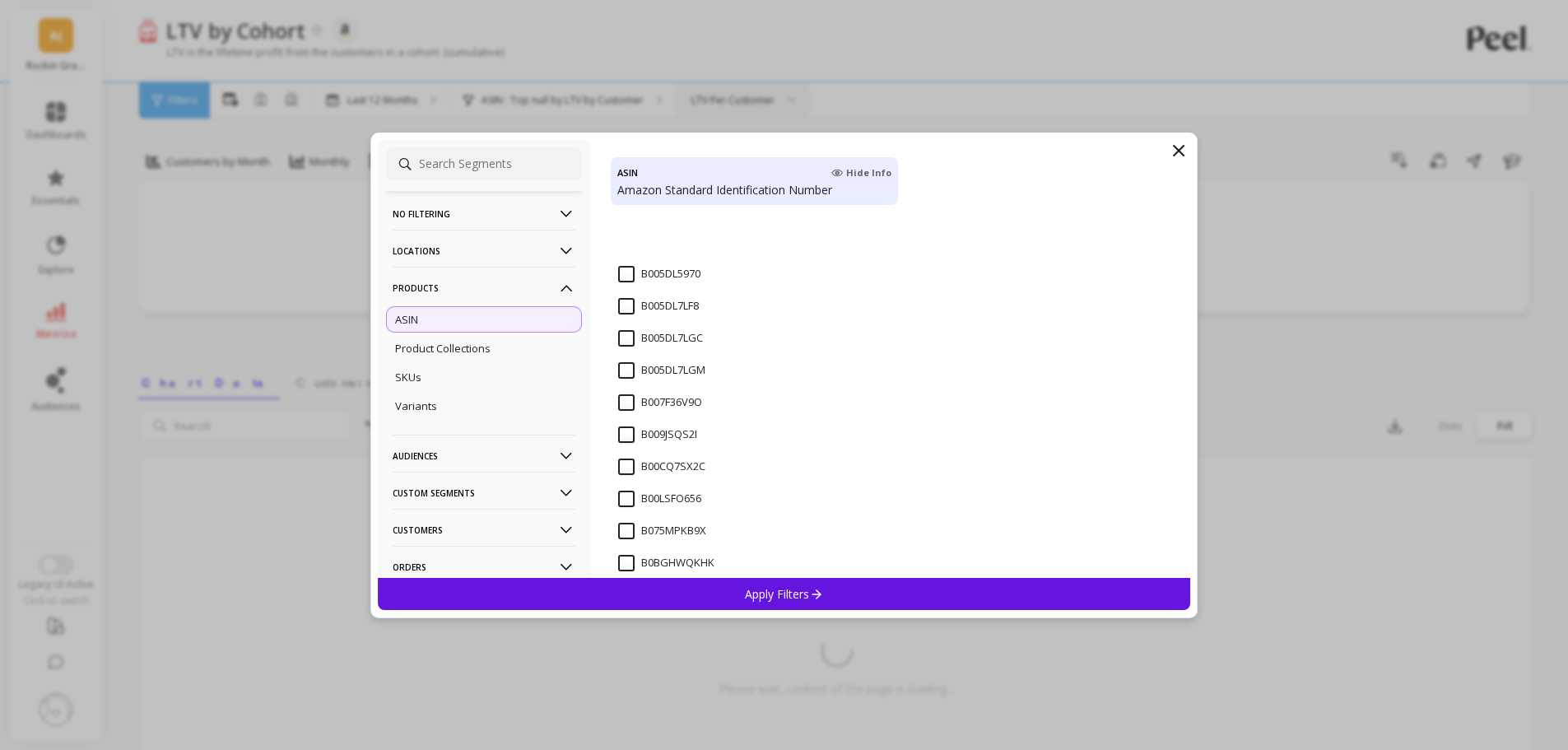
scroll to position [274, 0]
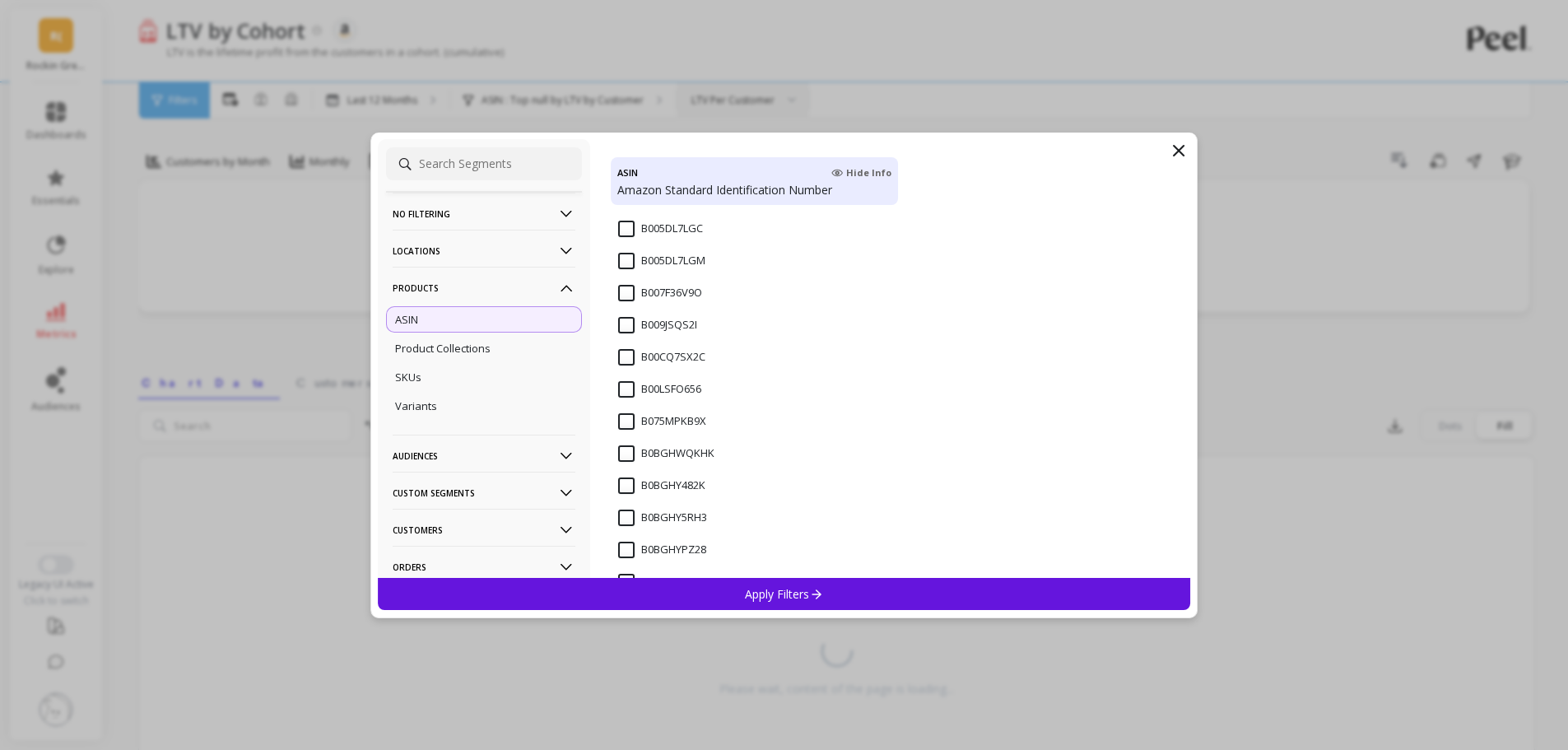
click at [621, 422] on input "B075MPKB9X" at bounding box center [661, 421] width 88 height 16
click at [773, 589] on p "Apply Filters" at bounding box center [784, 594] width 79 height 15
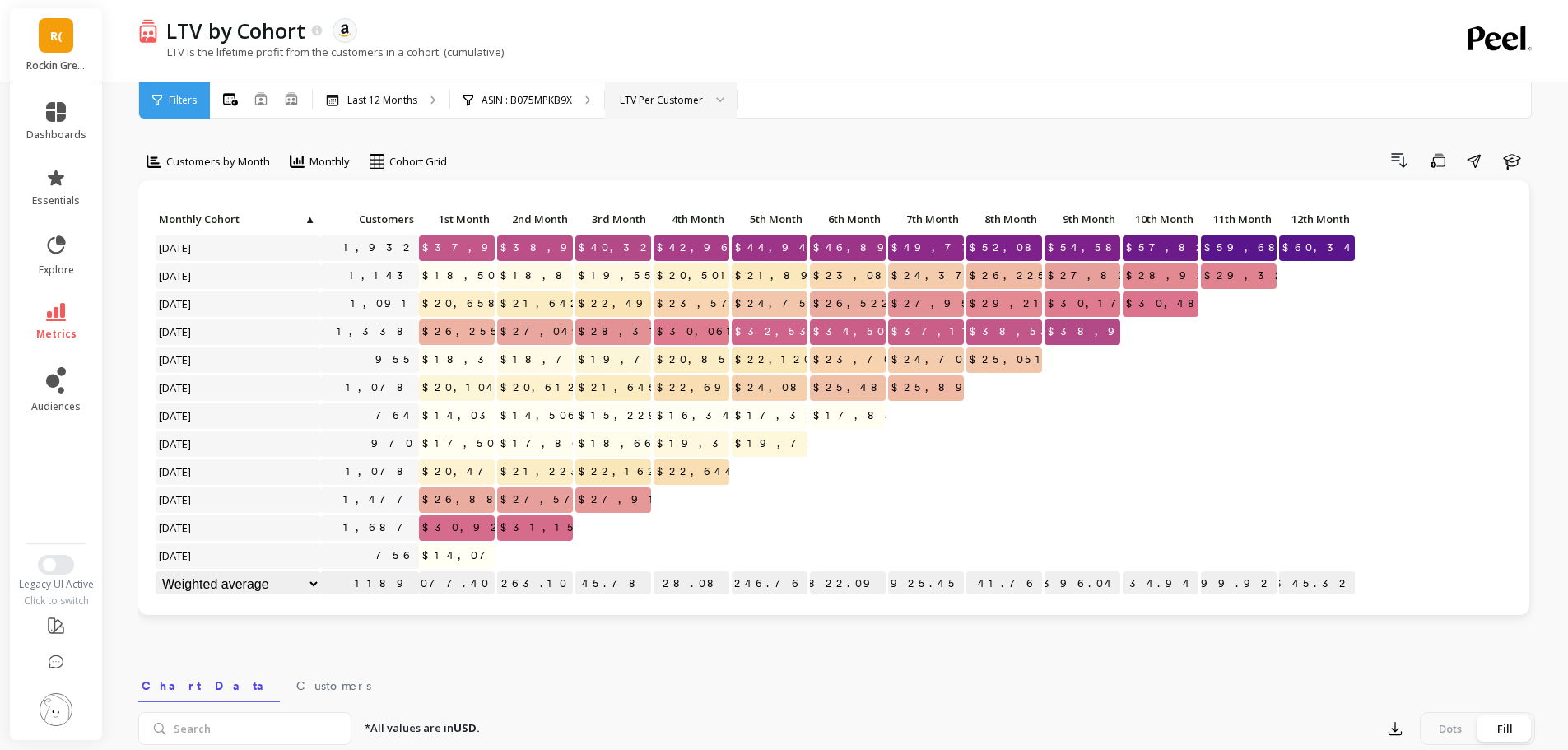
click at [644, 98] on div "LTV Per Customer" at bounding box center [661, 99] width 83 height 15
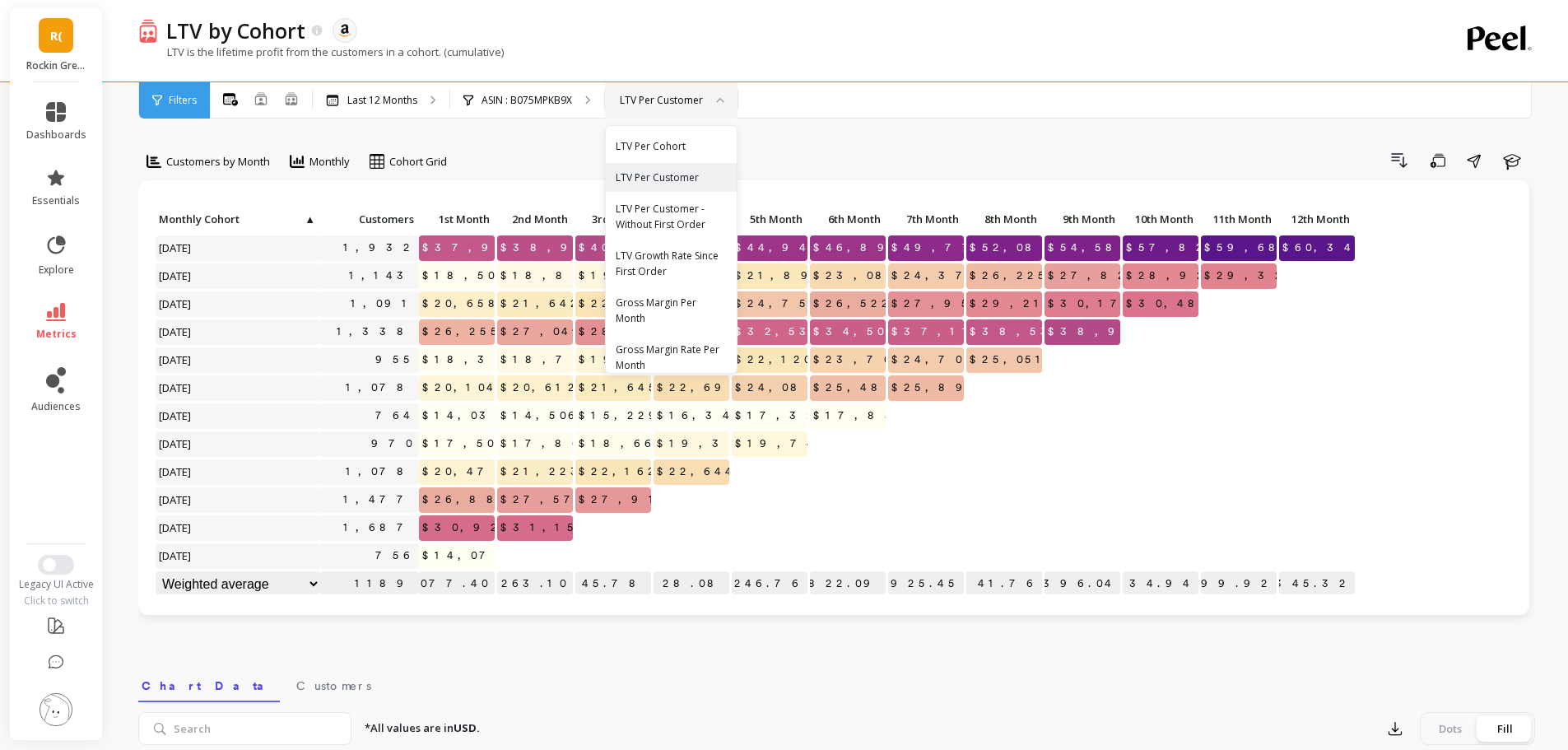
click at [658, 179] on div "LTV Per Customer" at bounding box center [671, 177] width 111 height 15
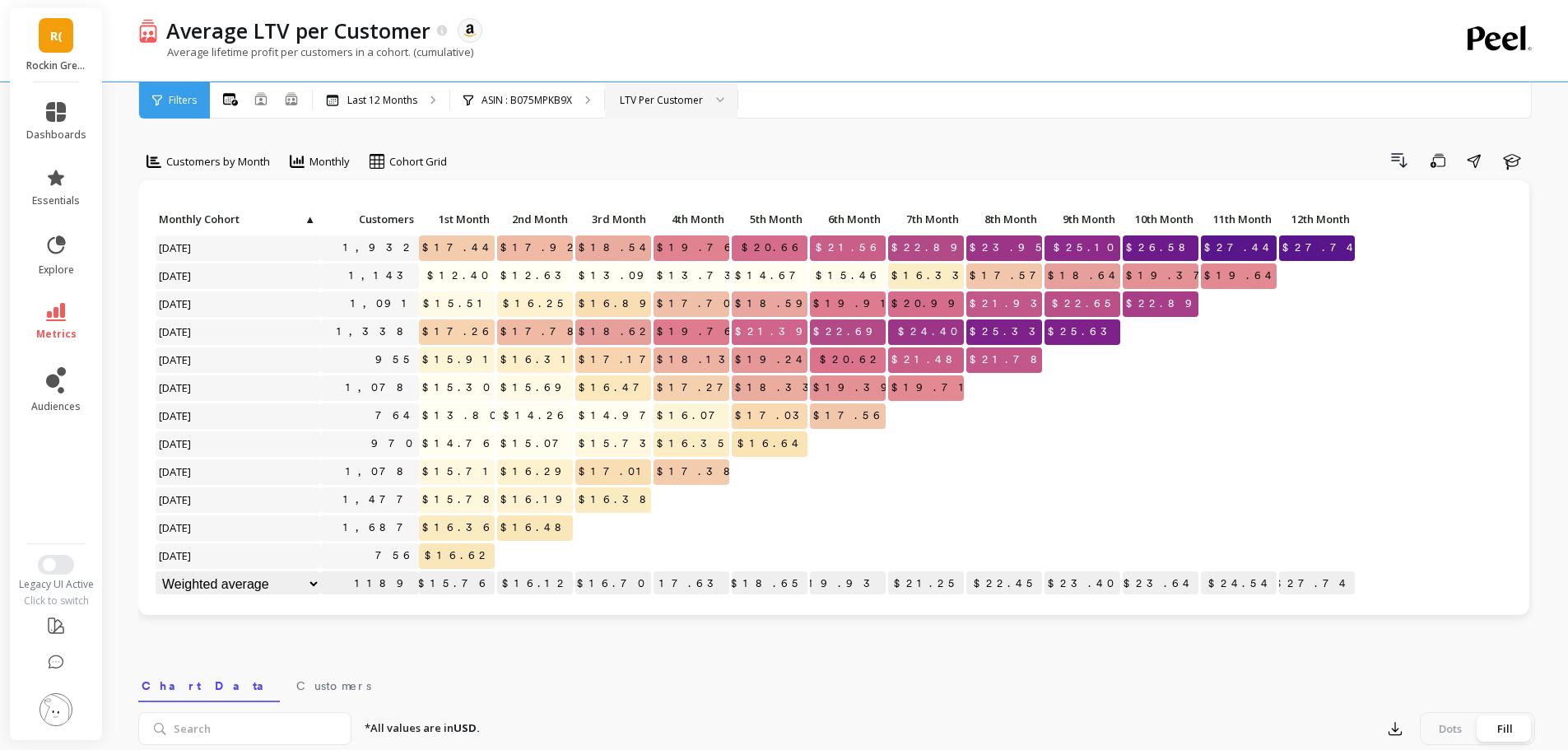
drag, startPoint x: 1321, startPoint y: 247, endPoint x: 1346, endPoint y: 247, distance: 25.0
click at [1336, 247] on span "$27.74" at bounding box center [1321, 248] width 83 height 24
click at [1347, 247] on span "$27.74" at bounding box center [1321, 248] width 83 height 24
drag, startPoint x: 1332, startPoint y: 246, endPoint x: 1349, endPoint y: 243, distance: 17.3
click at [1349, 243] on span "$27.74" at bounding box center [1321, 248] width 83 height 24
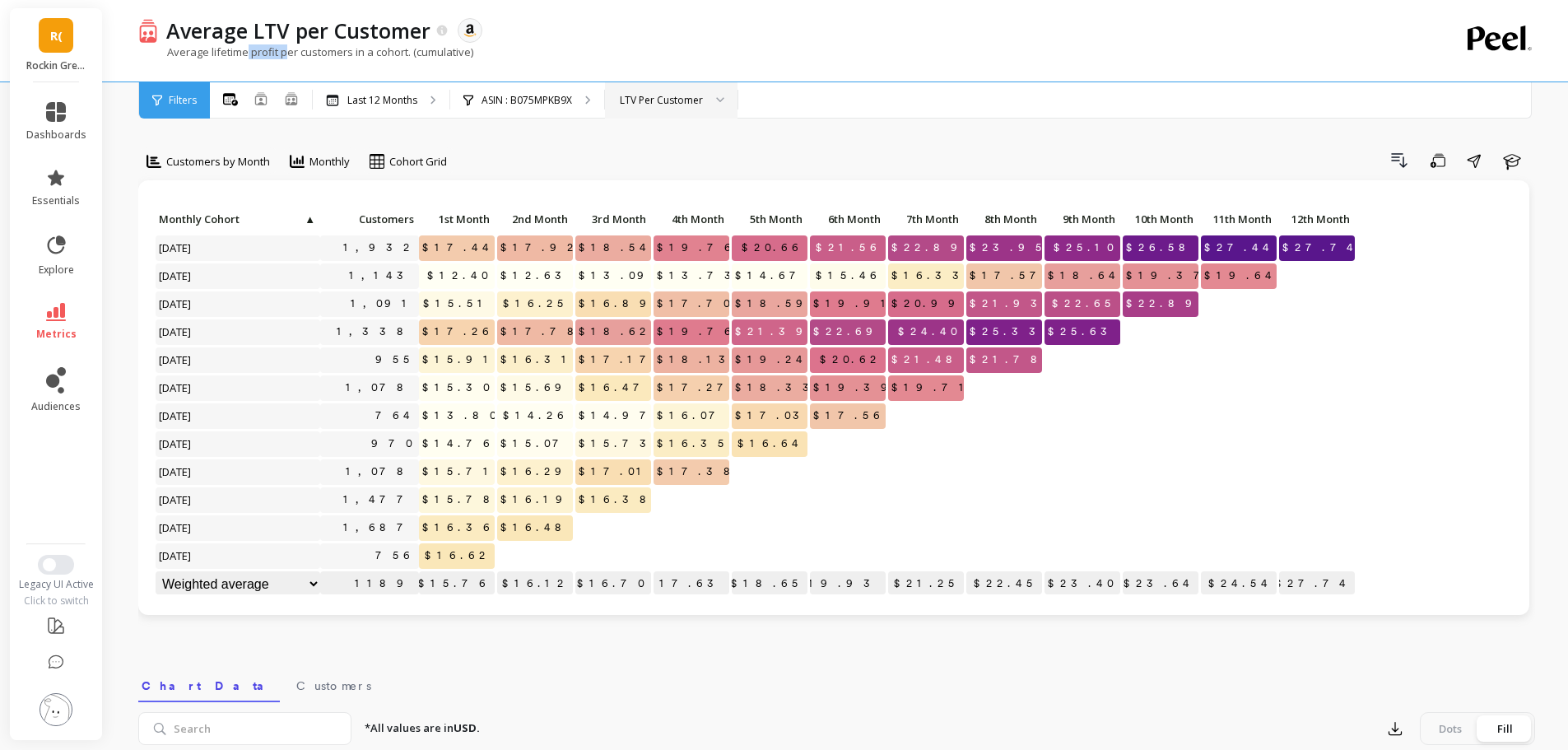
drag, startPoint x: 254, startPoint y: 52, endPoint x: 296, endPoint y: 53, distance: 42.0
click at [293, 53] on p "Average lifetime profit per customers in a cohort. (cumulative)" at bounding box center [305, 52] width 335 height 14
click at [52, 316] on icon at bounding box center [56, 312] width 20 height 18
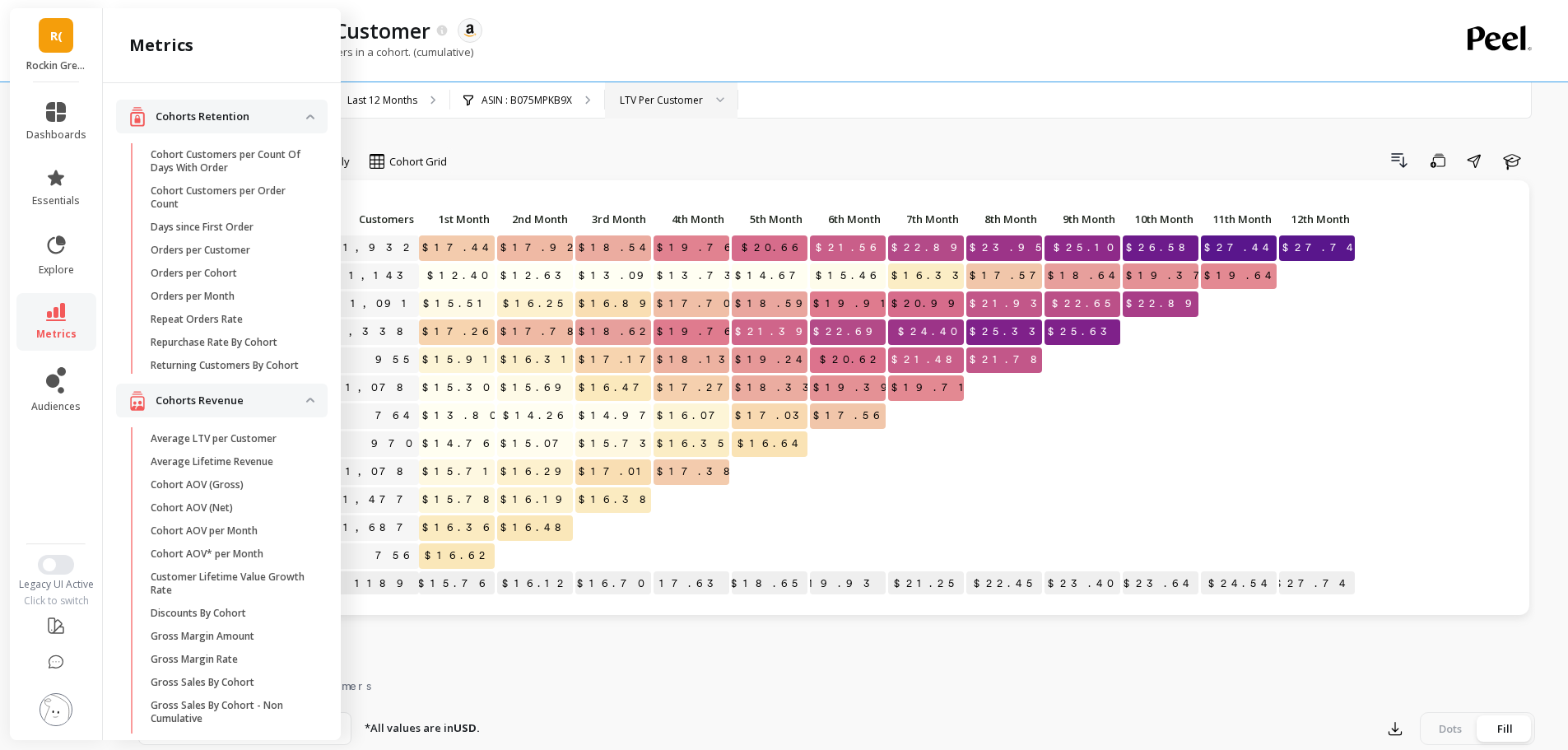
scroll to position [293, 0]
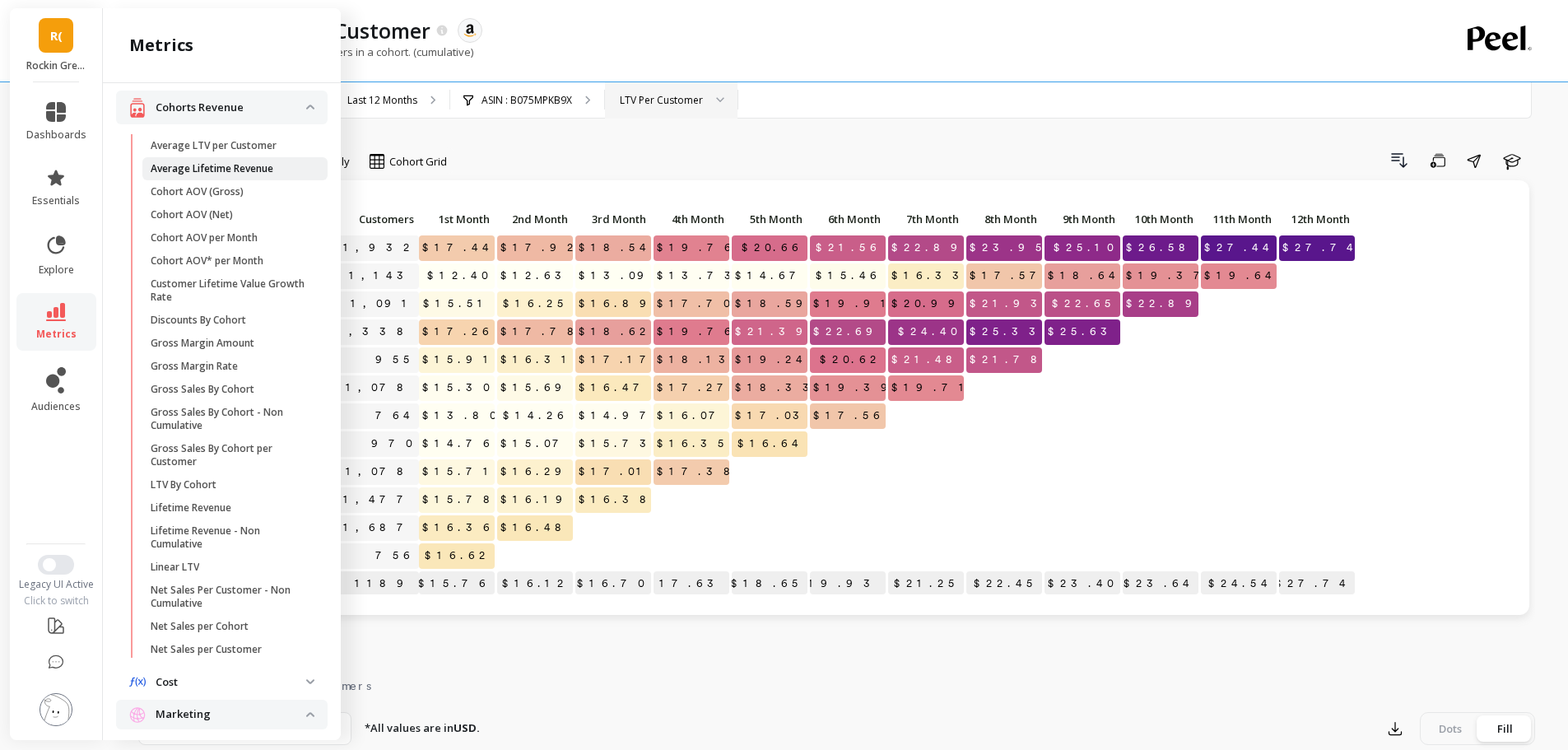
click at [242, 175] on p "Average Lifetime Revenue" at bounding box center [212, 169] width 123 height 14
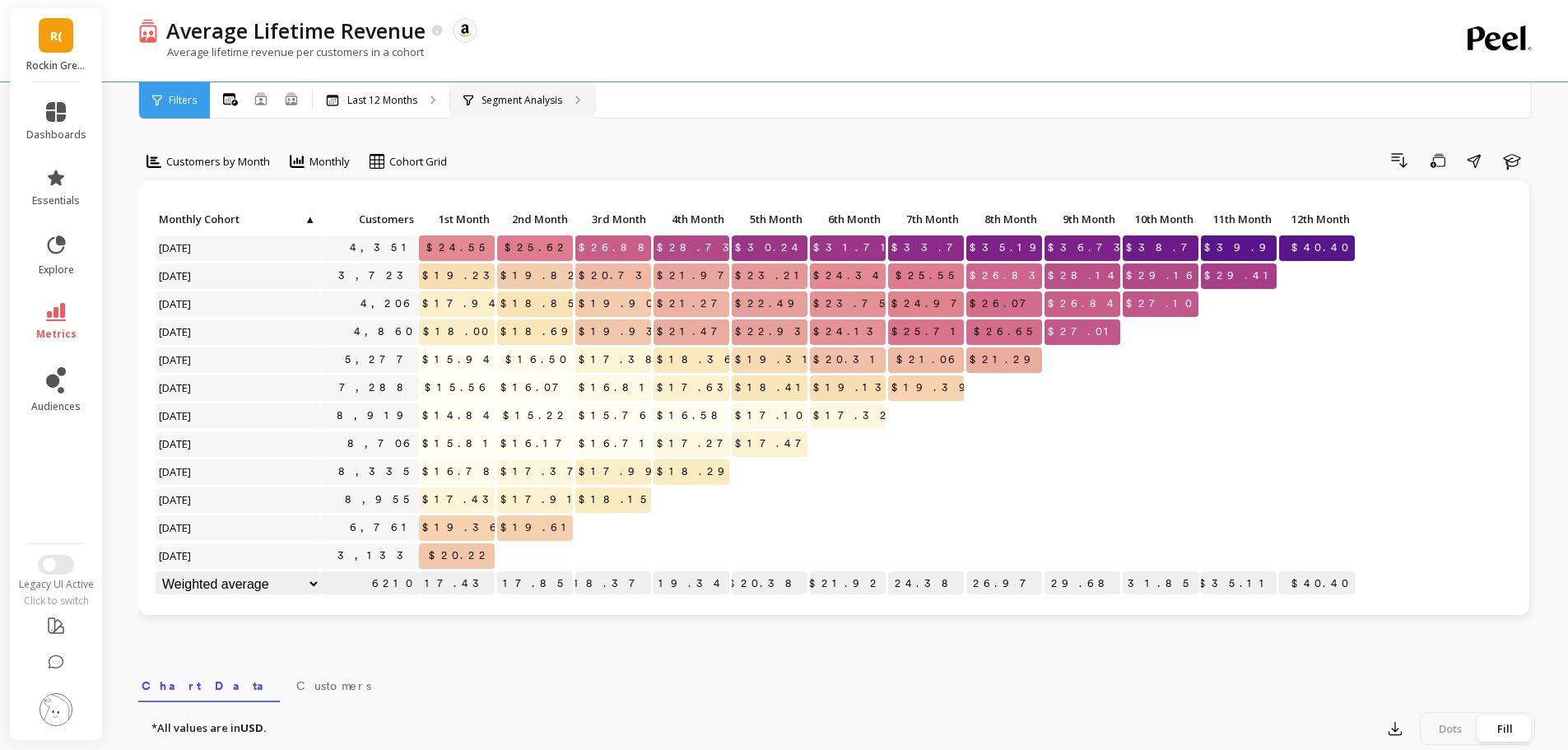
click at [527, 96] on p "Segment Analysis" at bounding box center [521, 100] width 80 height 14
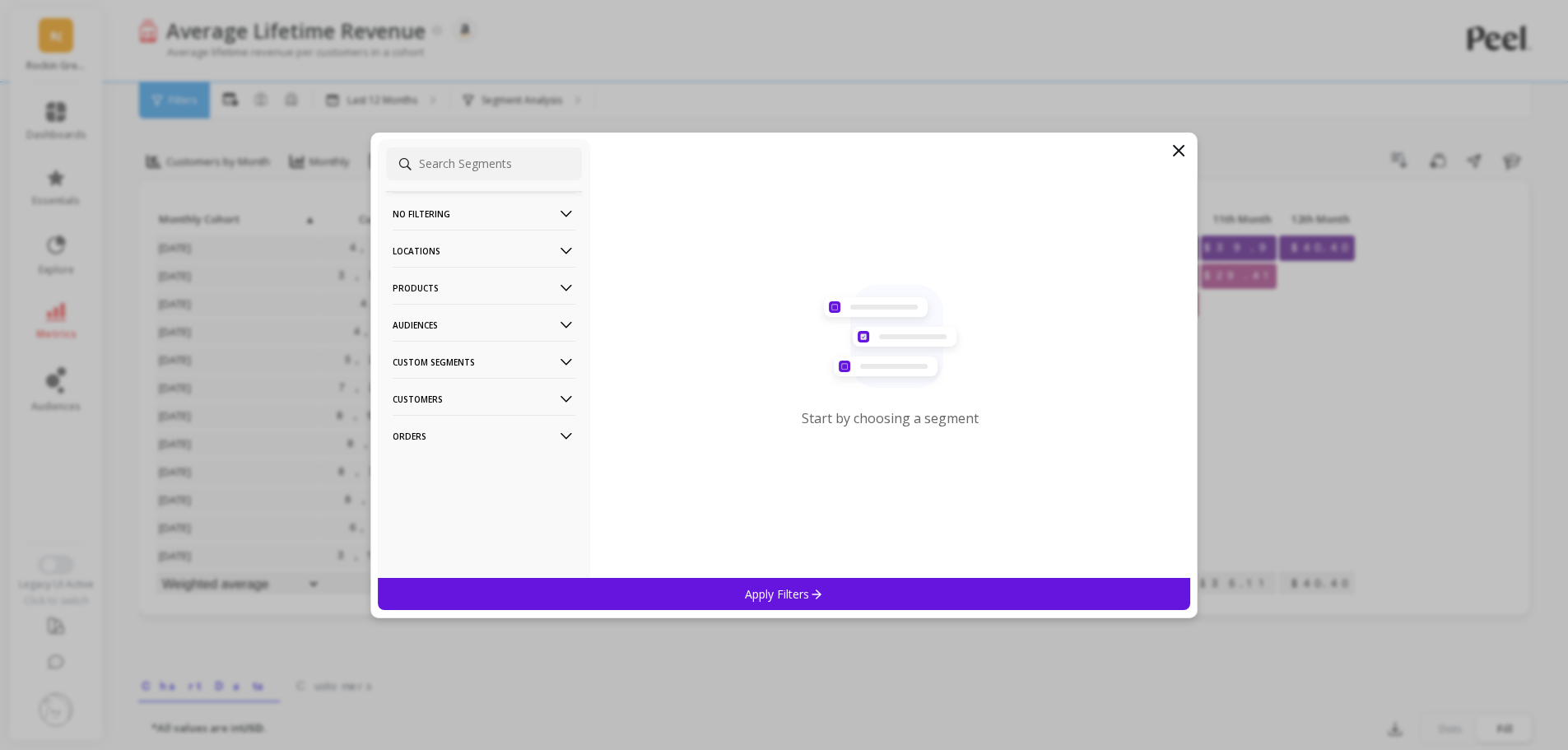
click at [502, 318] on p "Audiences" at bounding box center [484, 324] width 182 height 42
click at [471, 283] on p "Products" at bounding box center [484, 287] width 182 height 42
click at [418, 328] on div "ASIN" at bounding box center [483, 319] width 196 height 26
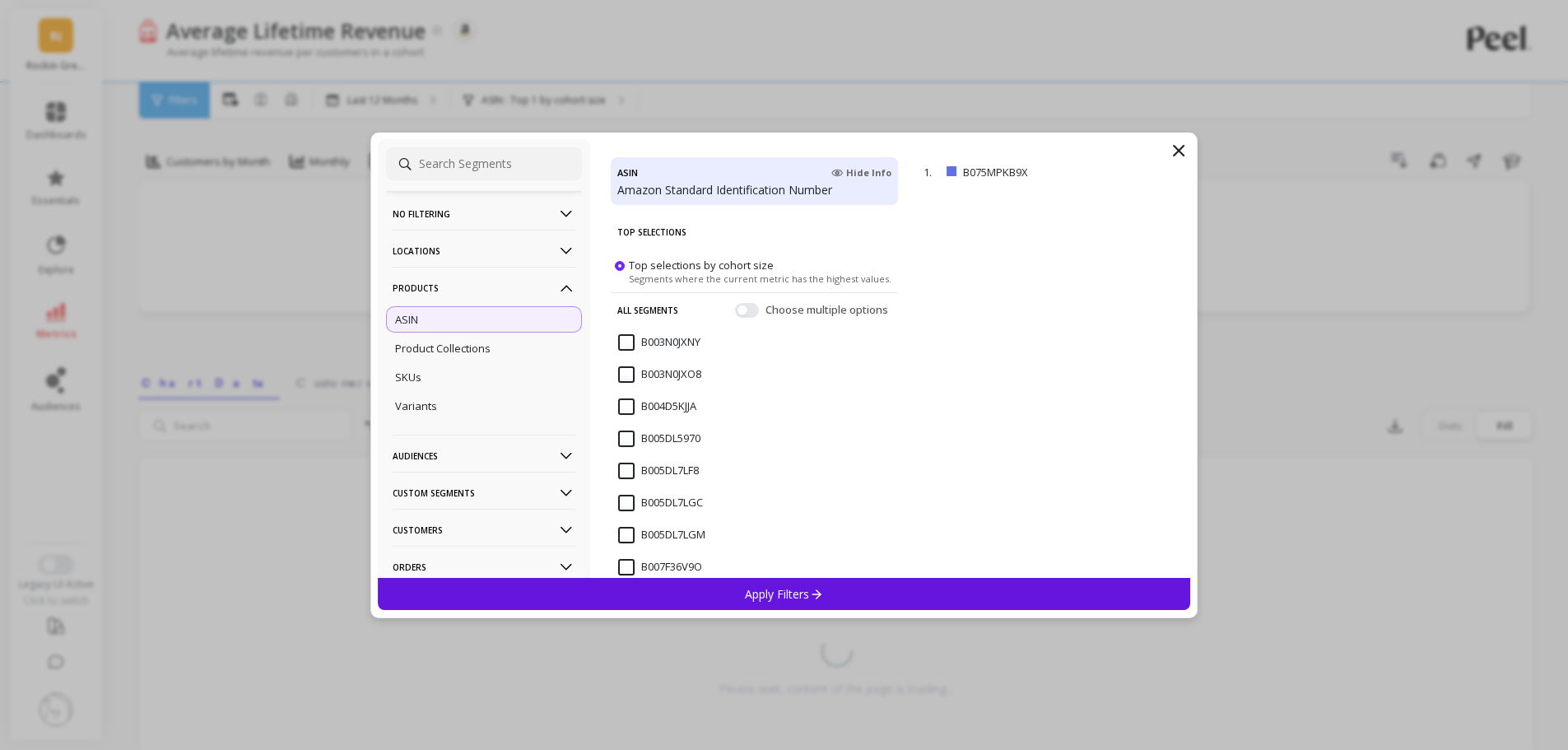
click at [993, 593] on div "Apply Filters" at bounding box center [784, 595] width 813 height 33
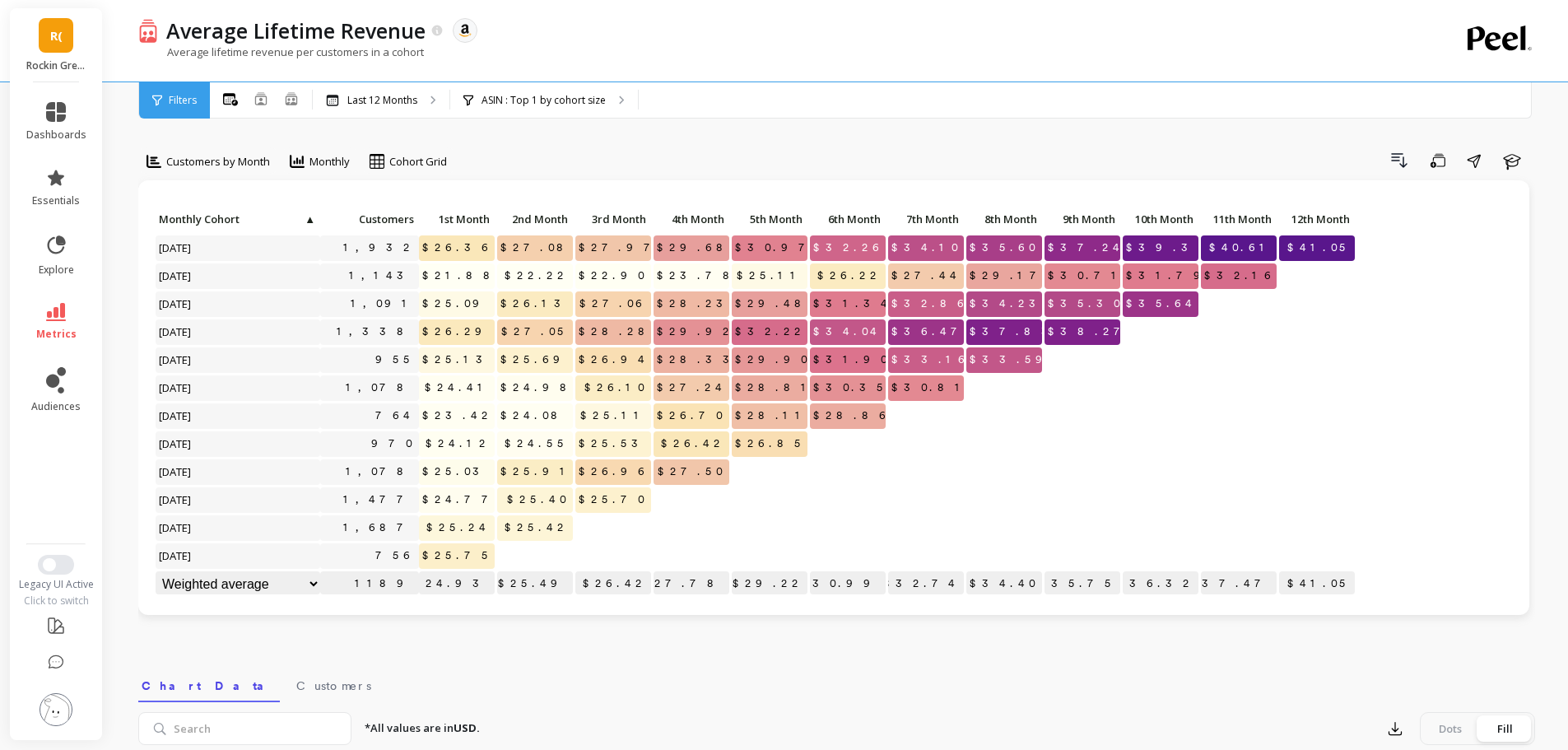
click at [1359, 242] on div "Click to create an audience 1,932 $26.36 $27.08 $27.97 $29.68 $30.97 $32.26 $34…" at bounding box center [833, 403] width 1358 height 391
click at [1339, 248] on span "$41.05" at bounding box center [1319, 248] width 70 height 24
click at [519, 99] on p "ASIN : Top 1 by cohort size" at bounding box center [544, 100] width 125 height 14
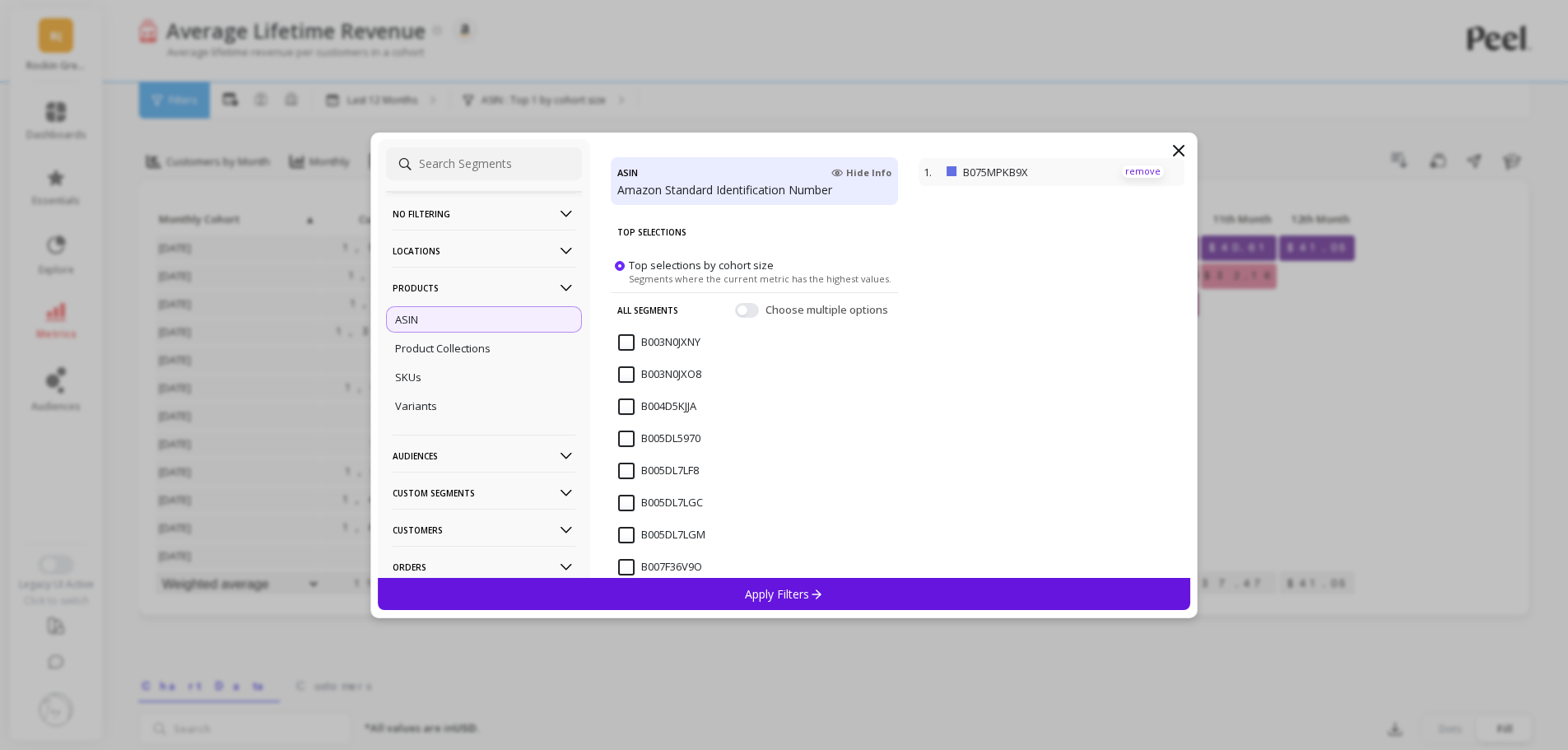
click at [1129, 173] on p "remove" at bounding box center [1143, 172] width 42 height 13
click at [802, 580] on div "Apply Filters" at bounding box center [784, 595] width 813 height 33
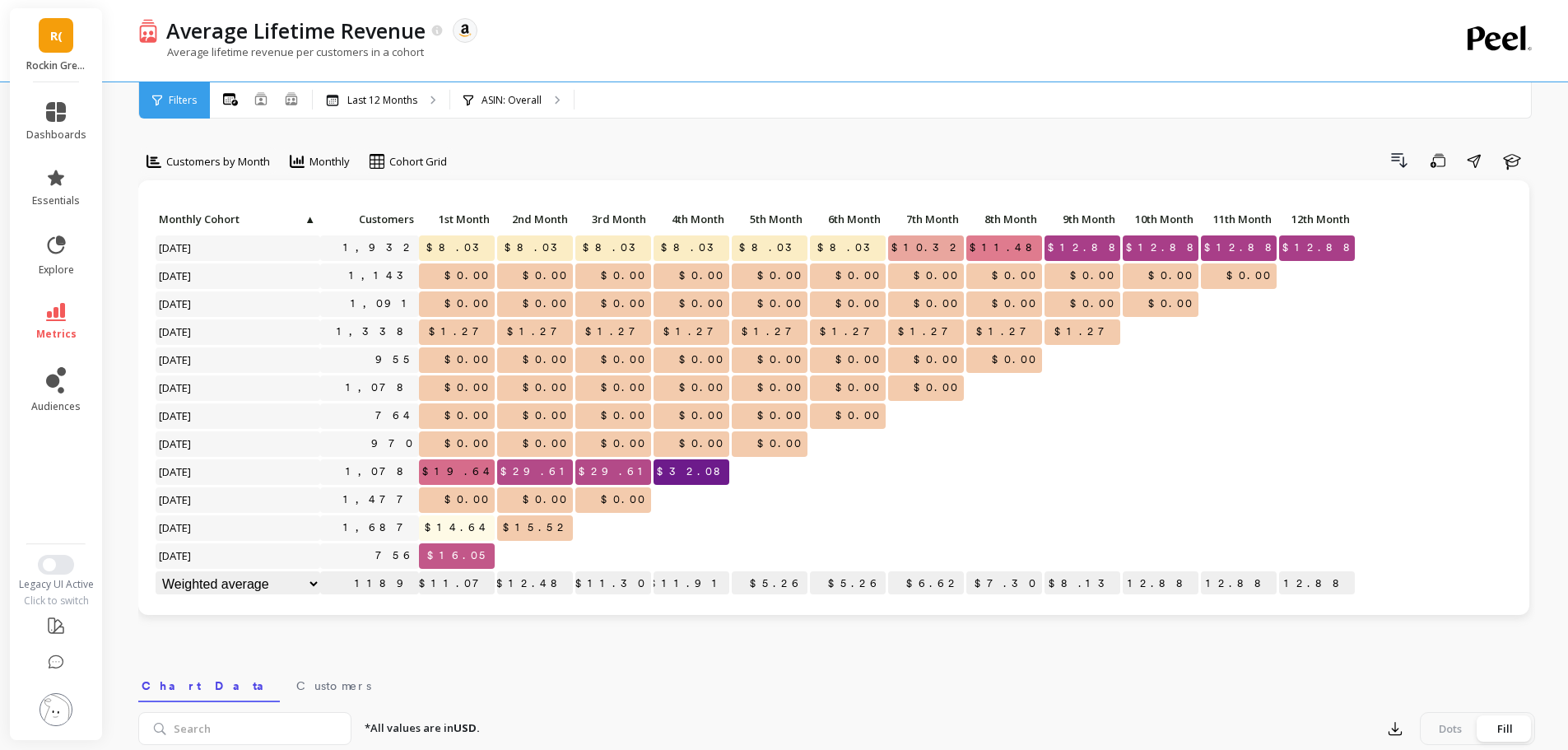
drag, startPoint x: 1309, startPoint y: 246, endPoint x: 1357, endPoint y: 243, distance: 48.1
click at [1357, 243] on div "Click to create an audience 1,932 $8.03 $8.03 $8.03 $8.03 $8.03 $8.03 $10.32 $1…" at bounding box center [833, 403] width 1358 height 391
click at [1370, 286] on div "Click to create an audience 1,932 $8.03 $8.03 $8.03 $8.03 $8.03 $8.03 $10.32 $1…" at bounding box center [833, 403] width 1358 height 391
drag, startPoint x: 1322, startPoint y: 248, endPoint x: 1342, endPoint y: 248, distance: 20.0
click at [1342, 248] on span "$12.88" at bounding box center [1322, 248] width 87 height 24
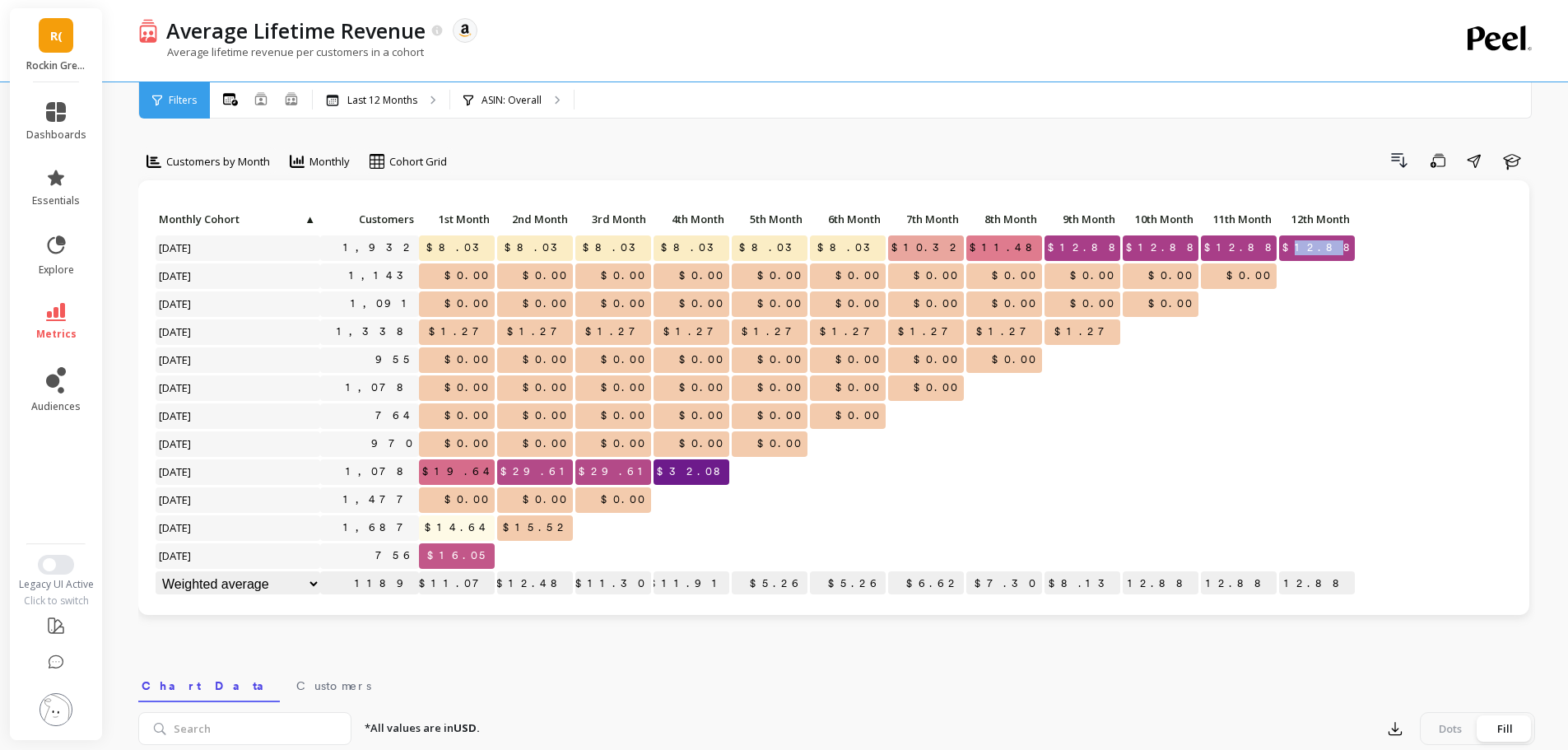
click at [1342, 248] on span "$12.88" at bounding box center [1322, 248] width 87 height 24
click at [516, 125] on div "Customers by Month Monthly Cohort Grid Drill Down Save Share Learn Click to cre…" at bounding box center [836, 694] width 1396 height 1257
click at [505, 107] on div "ASIN: Overall ASIN :" at bounding box center [511, 100] width 124 height 36
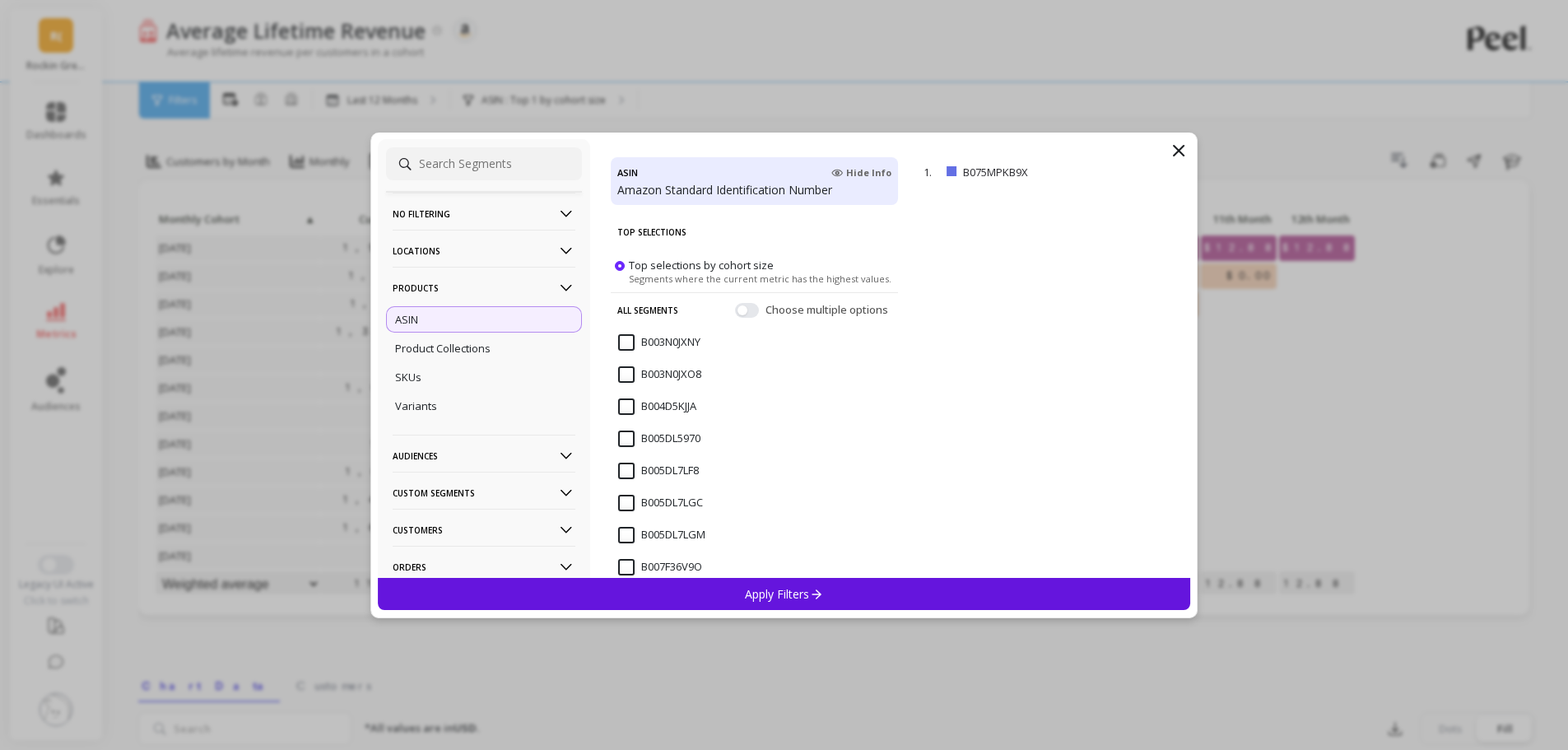
click at [465, 312] on div "ASIN" at bounding box center [483, 319] width 196 height 26
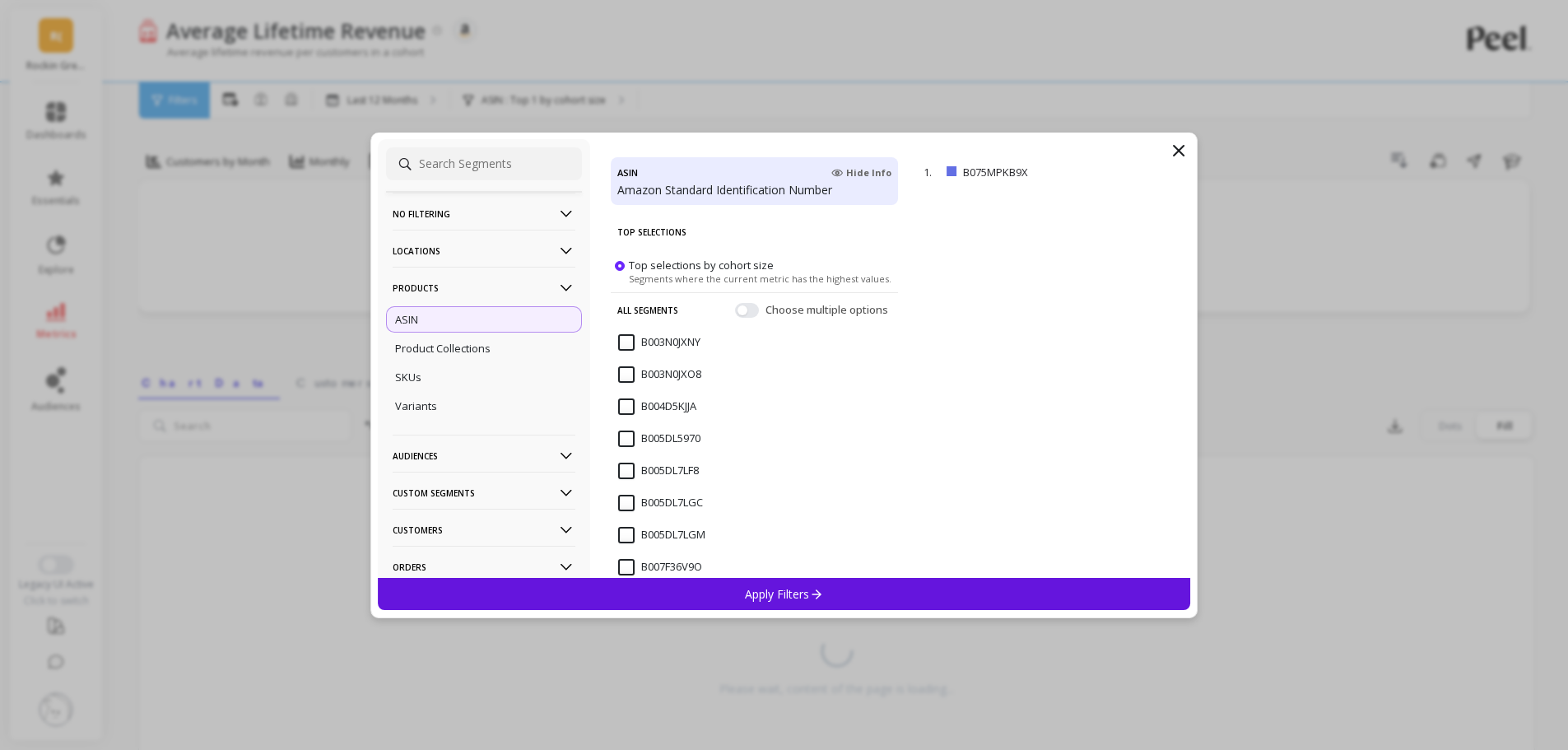
click at [557, 291] on icon at bounding box center [566, 288] width 18 height 18
click at [1122, 169] on p "remove" at bounding box center [1143, 172] width 42 height 13
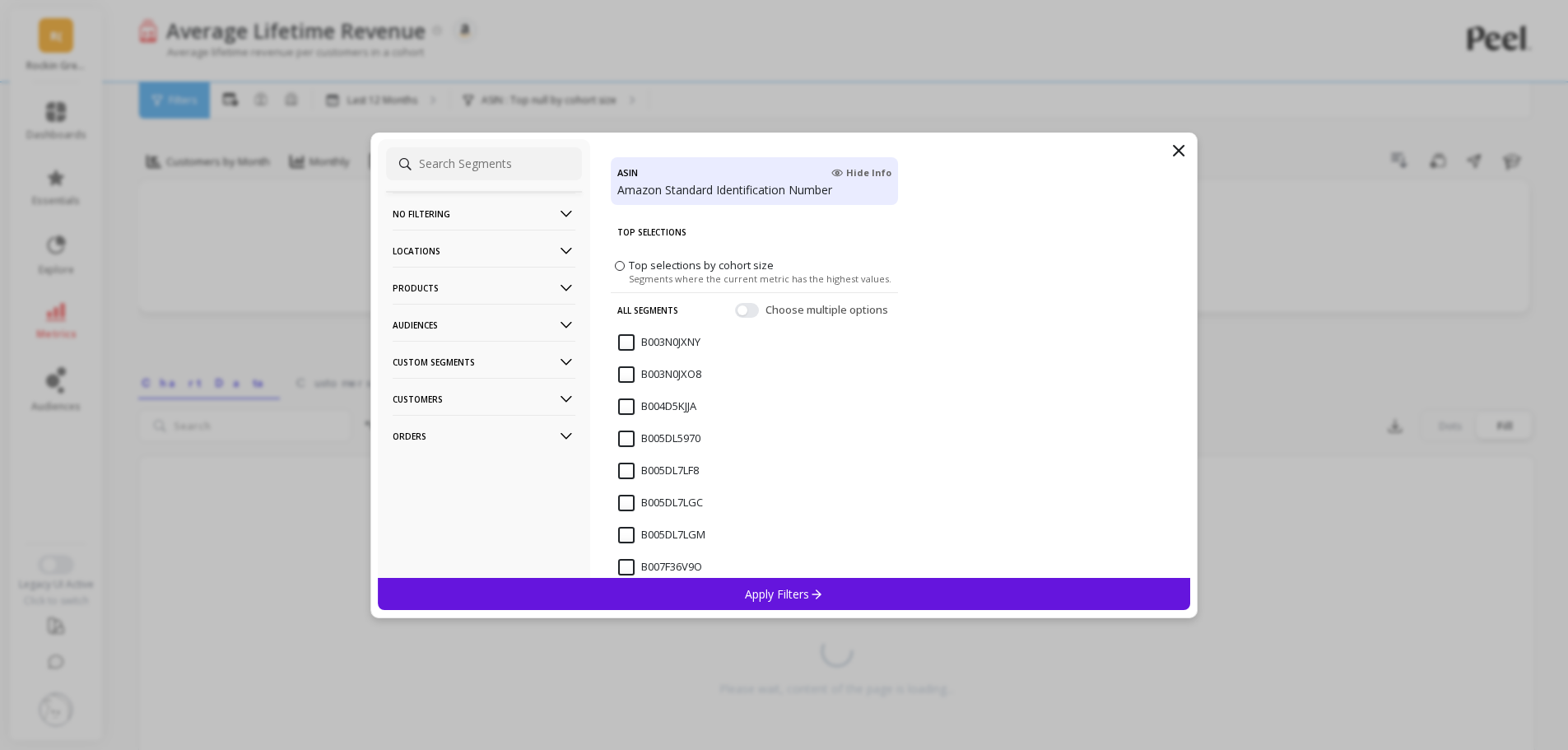
click at [446, 216] on p "No filtering" at bounding box center [484, 213] width 182 height 42
click at [424, 252] on p "Overall" at bounding box center [413, 245] width 36 height 14
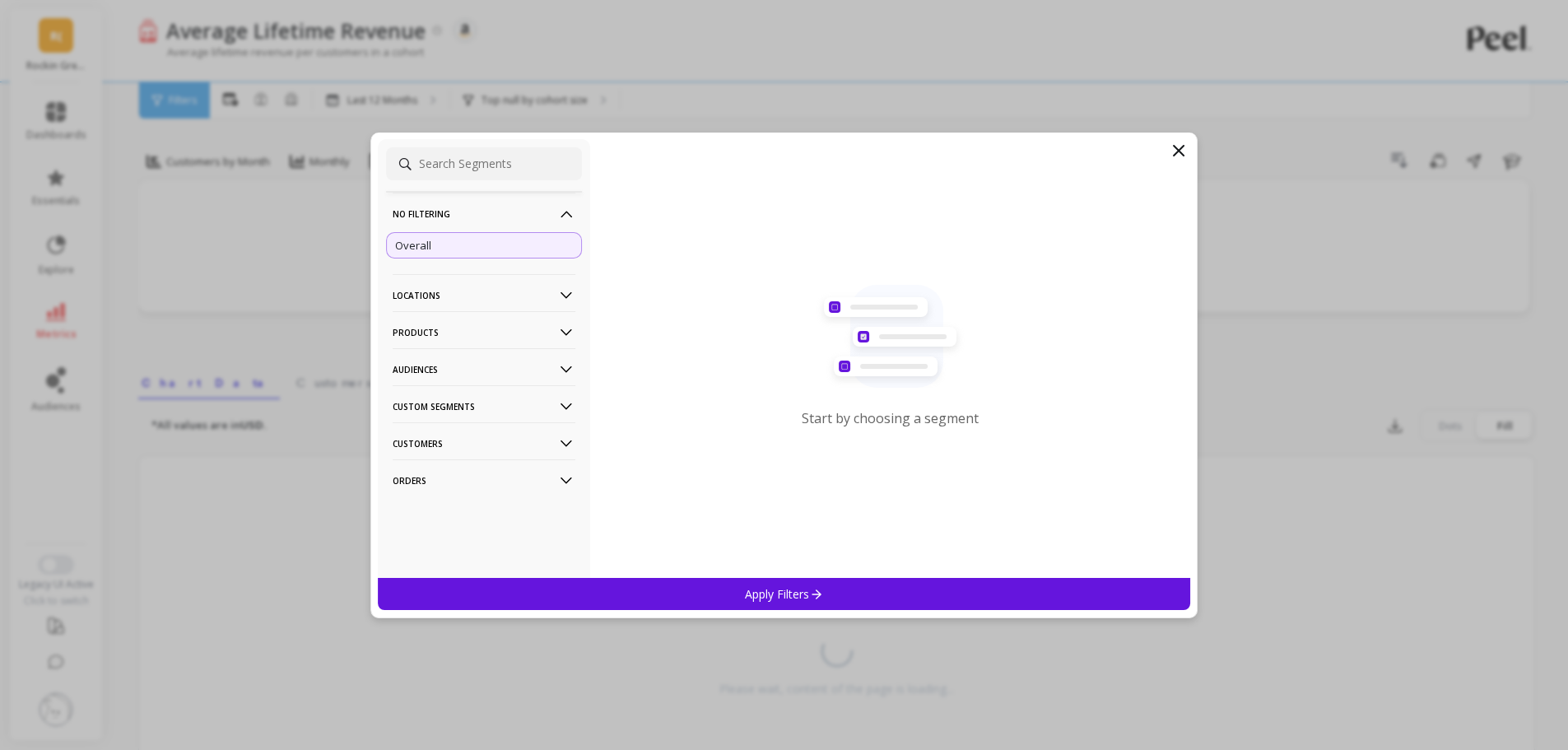
click at [715, 582] on div "Apply Filters" at bounding box center [784, 595] width 813 height 33
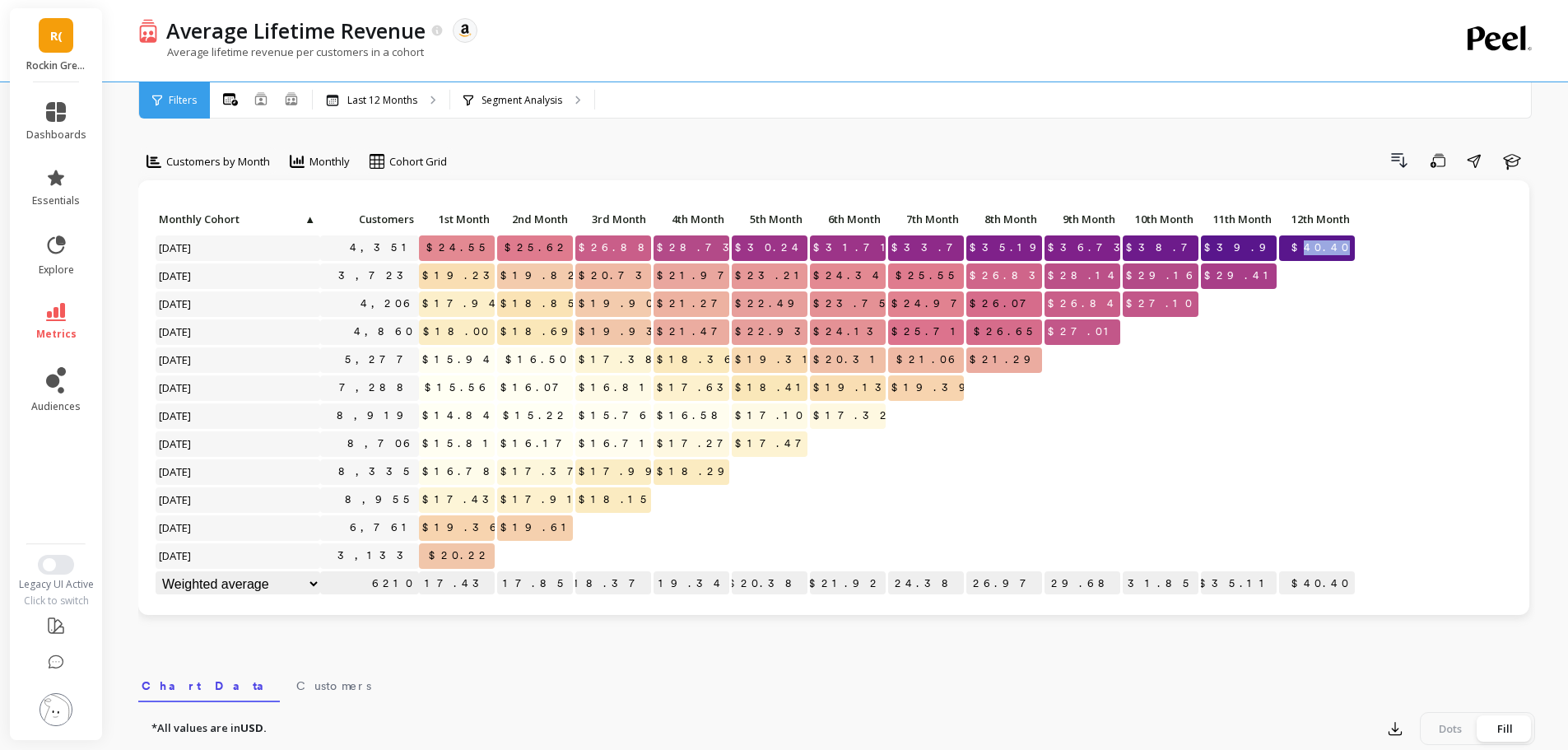
drag, startPoint x: 1325, startPoint y: 246, endPoint x: 1377, endPoint y: 239, distance: 52.5
click at [1377, 239] on div "Click to create an audience 4,351 $24.55 $25.62 $26.88 $28.73 $30.24 $31.71 $33…" at bounding box center [833, 403] width 1358 height 391
click at [1421, 296] on div "Click to create an audience 4,351 $24.55 $25.62 $26.88 $28.73 $30.24 $31.71 $33…" at bounding box center [833, 403] width 1358 height 391
drag, startPoint x: 1318, startPoint y: 256, endPoint x: 1335, endPoint y: 250, distance: 18.0
click at [1335, 250] on span "$40.40" at bounding box center [1321, 248] width 67 height 24
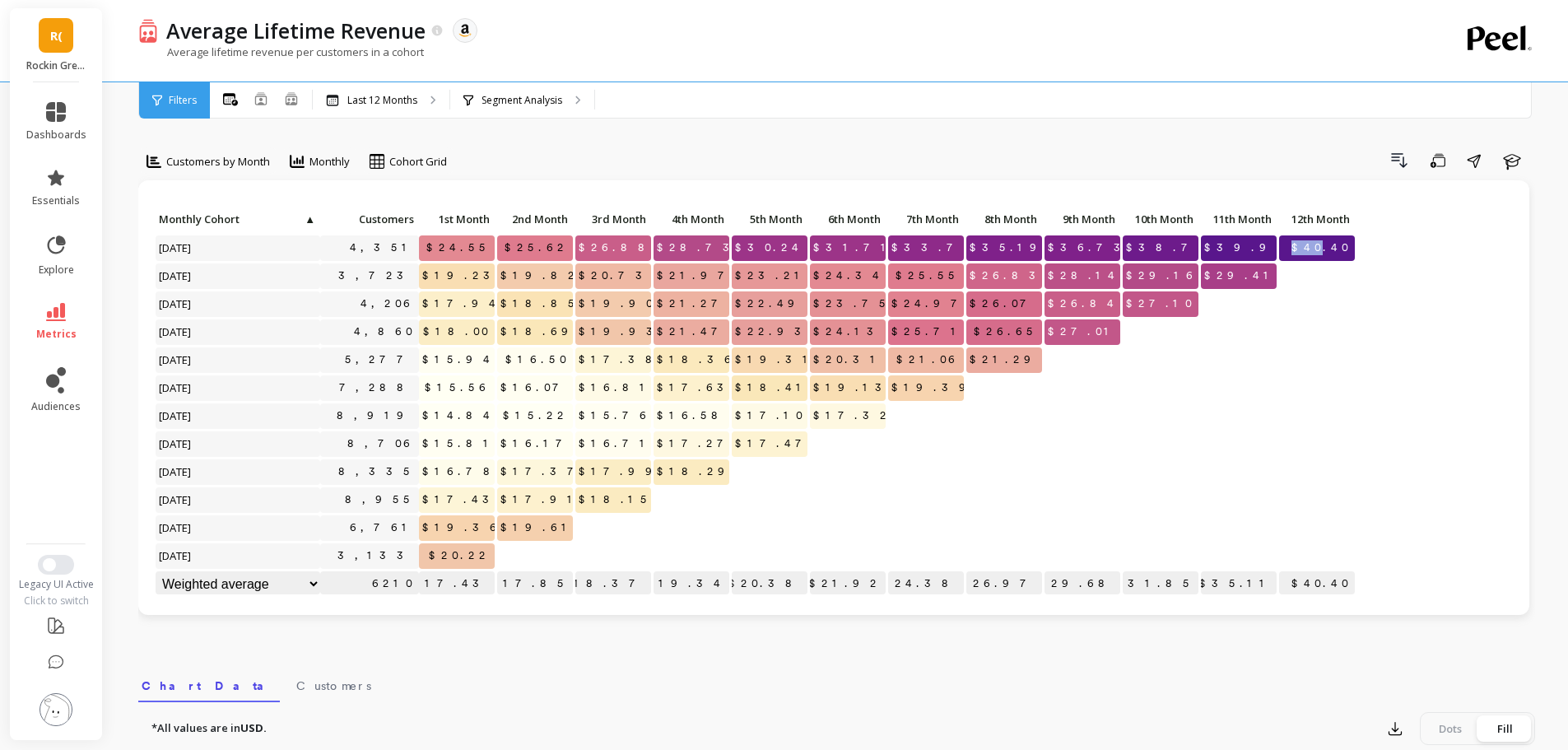
click at [1335, 250] on span "$40.40" at bounding box center [1321, 248] width 67 height 24
click at [56, 320] on icon at bounding box center [56, 312] width 20 height 18
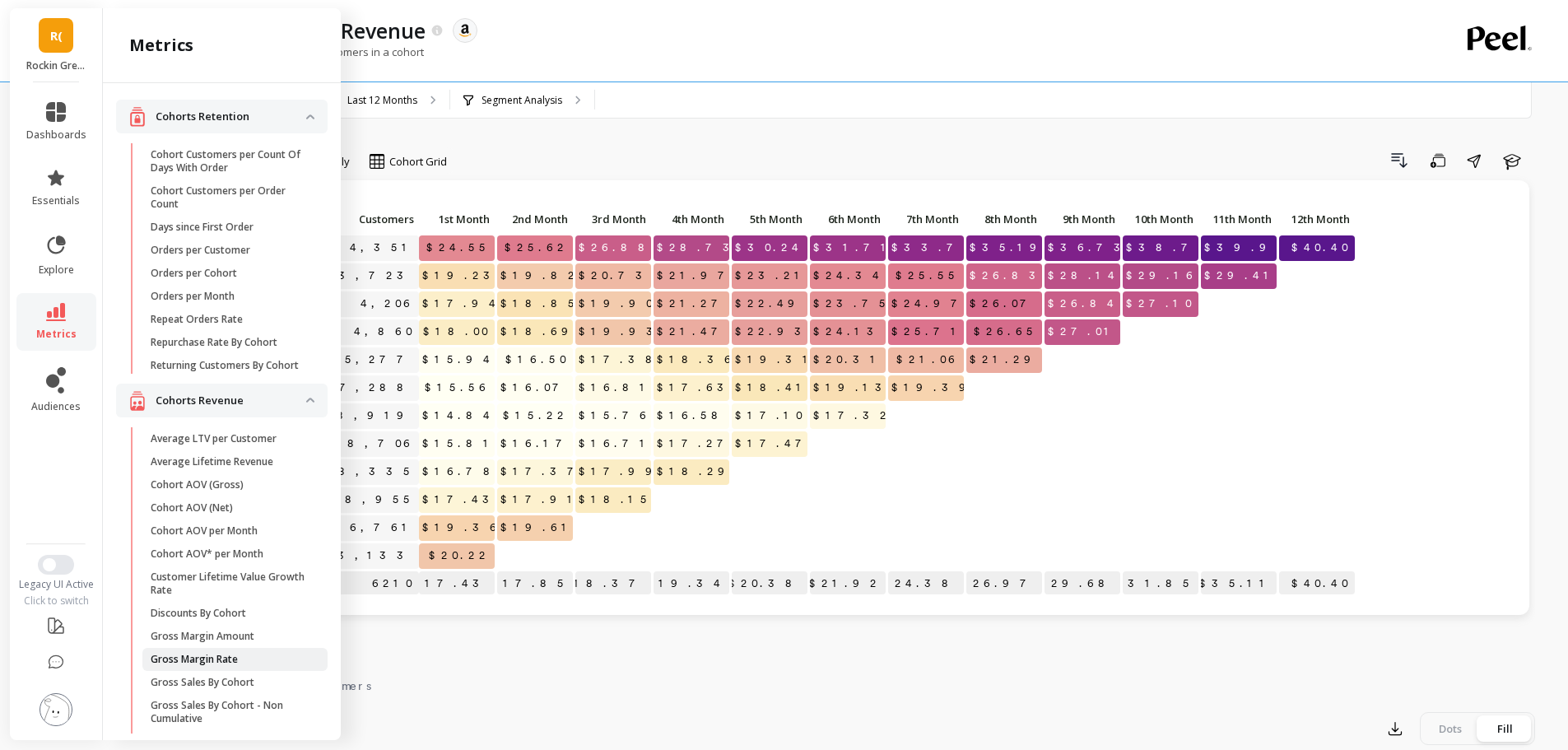
scroll to position [293, 0]
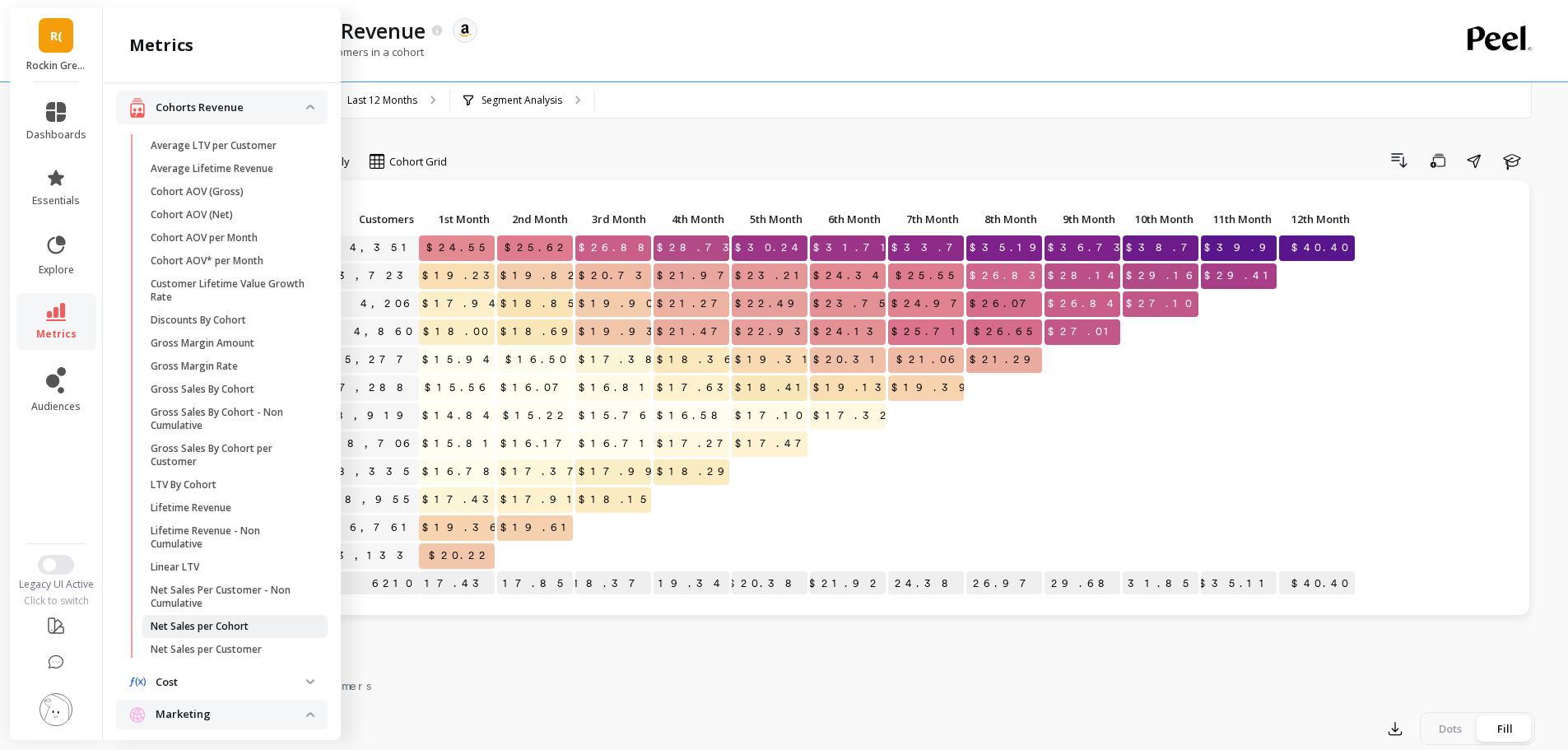
click at [235, 633] on p "Net Sales per Cohort" at bounding box center [200, 626] width 98 height 14
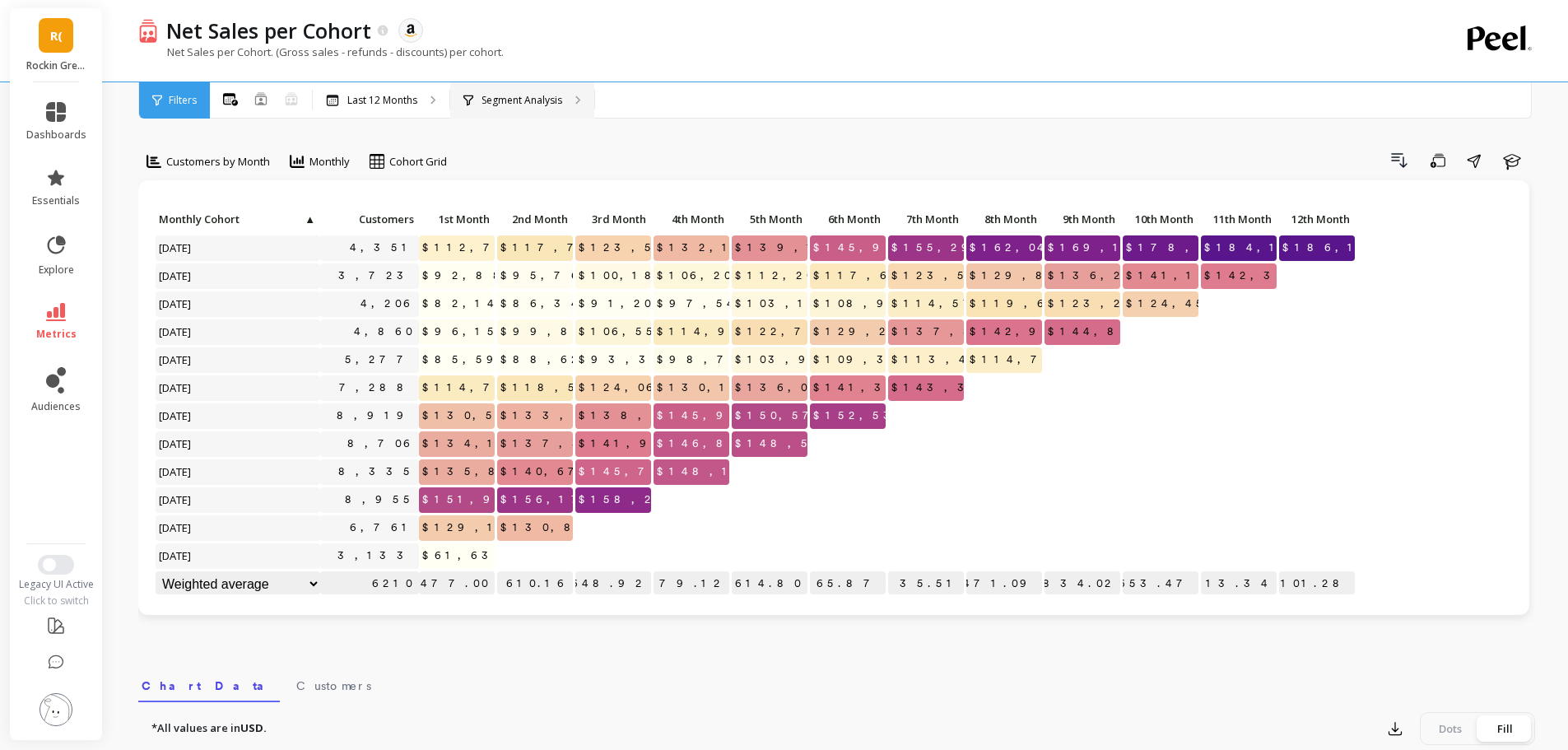
click at [518, 98] on p "Segment Analysis" at bounding box center [521, 100] width 80 height 14
drag, startPoint x: 727, startPoint y: 79, endPoint x: 723, endPoint y: 90, distance: 11.7
click at [70, 309] on link "metrics" at bounding box center [56, 322] width 61 height 38
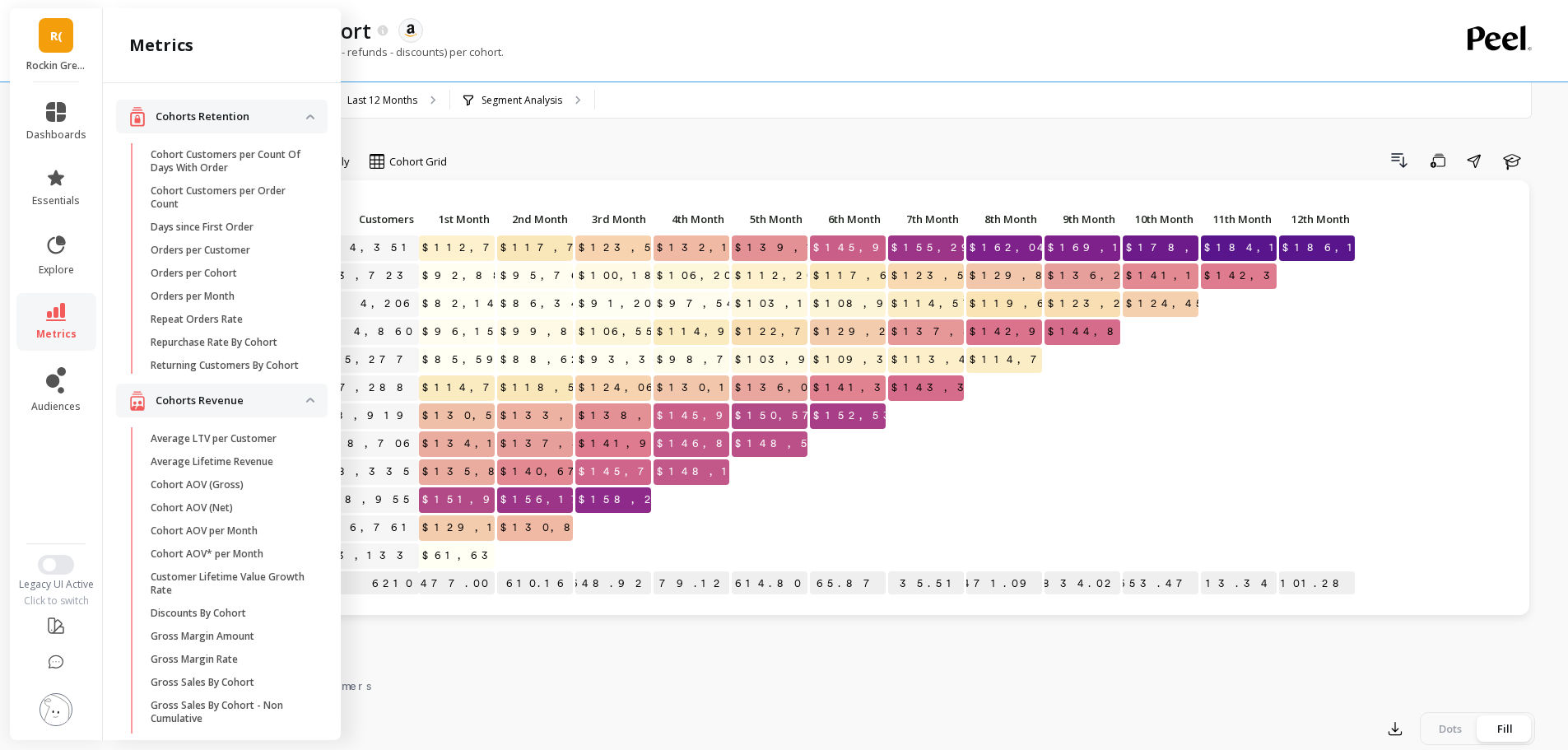
scroll to position [293, 0]
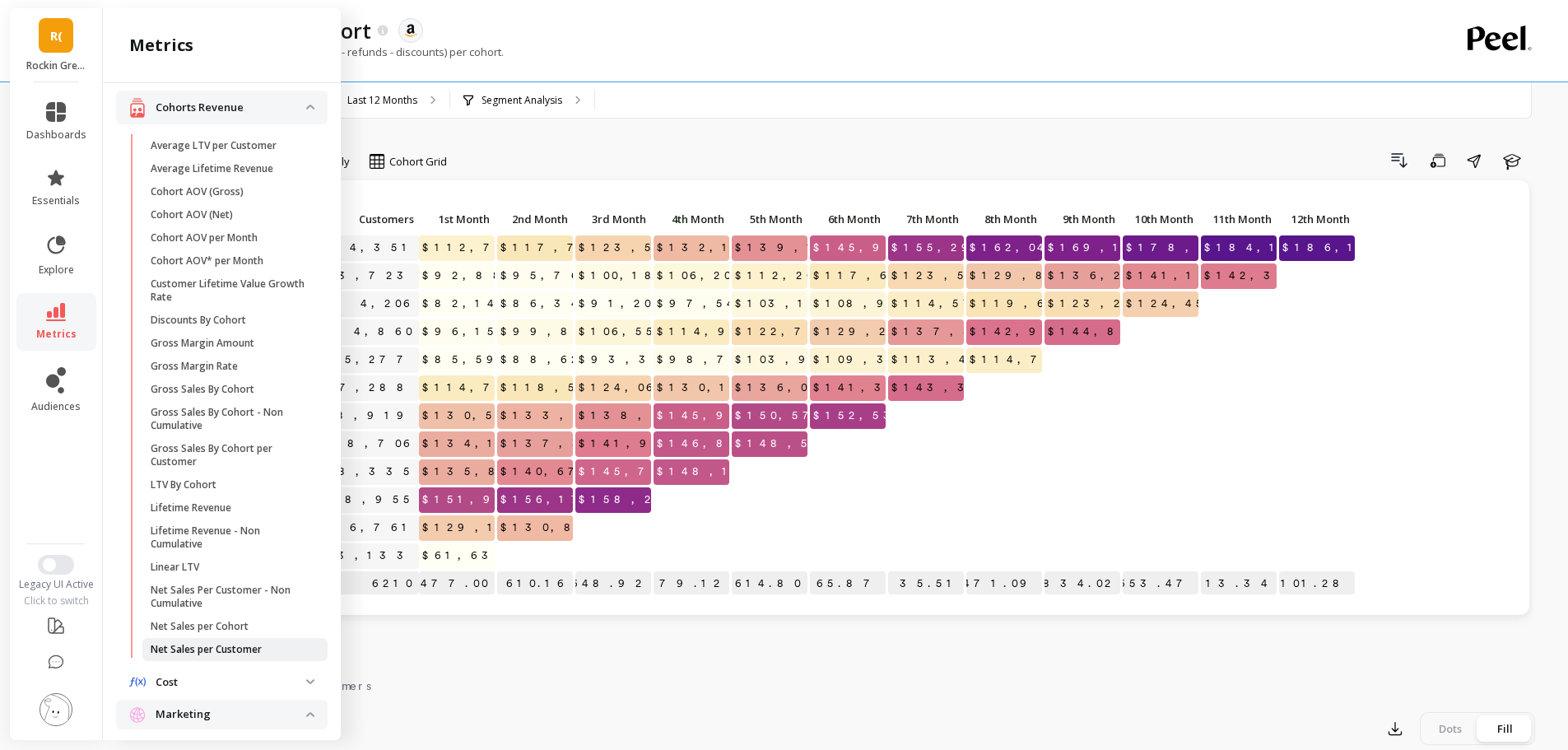
click at [204, 656] on p "Net Sales per Customer" at bounding box center [206, 650] width 111 height 14
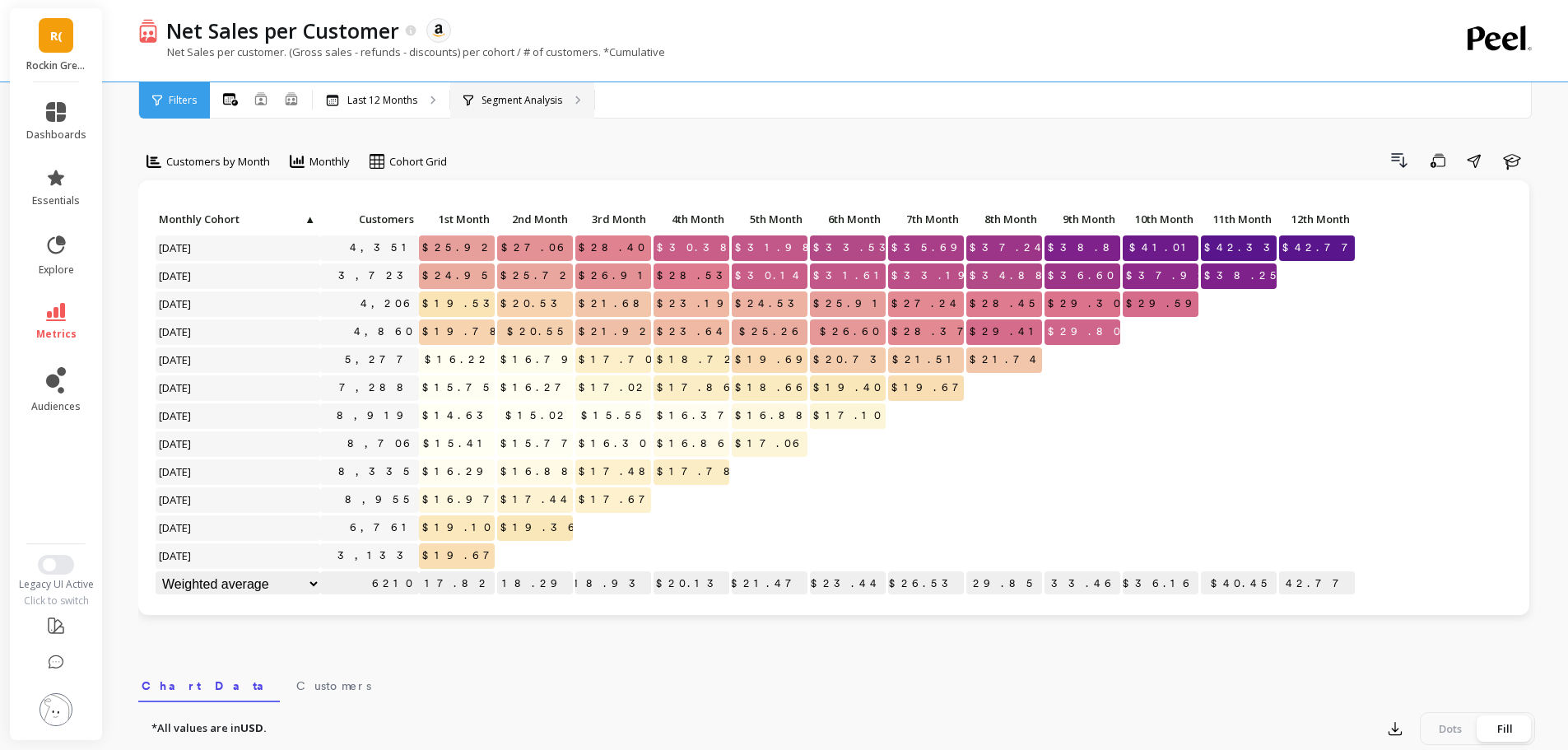
click at [517, 97] on p "Segment Analysis" at bounding box center [521, 100] width 80 height 14
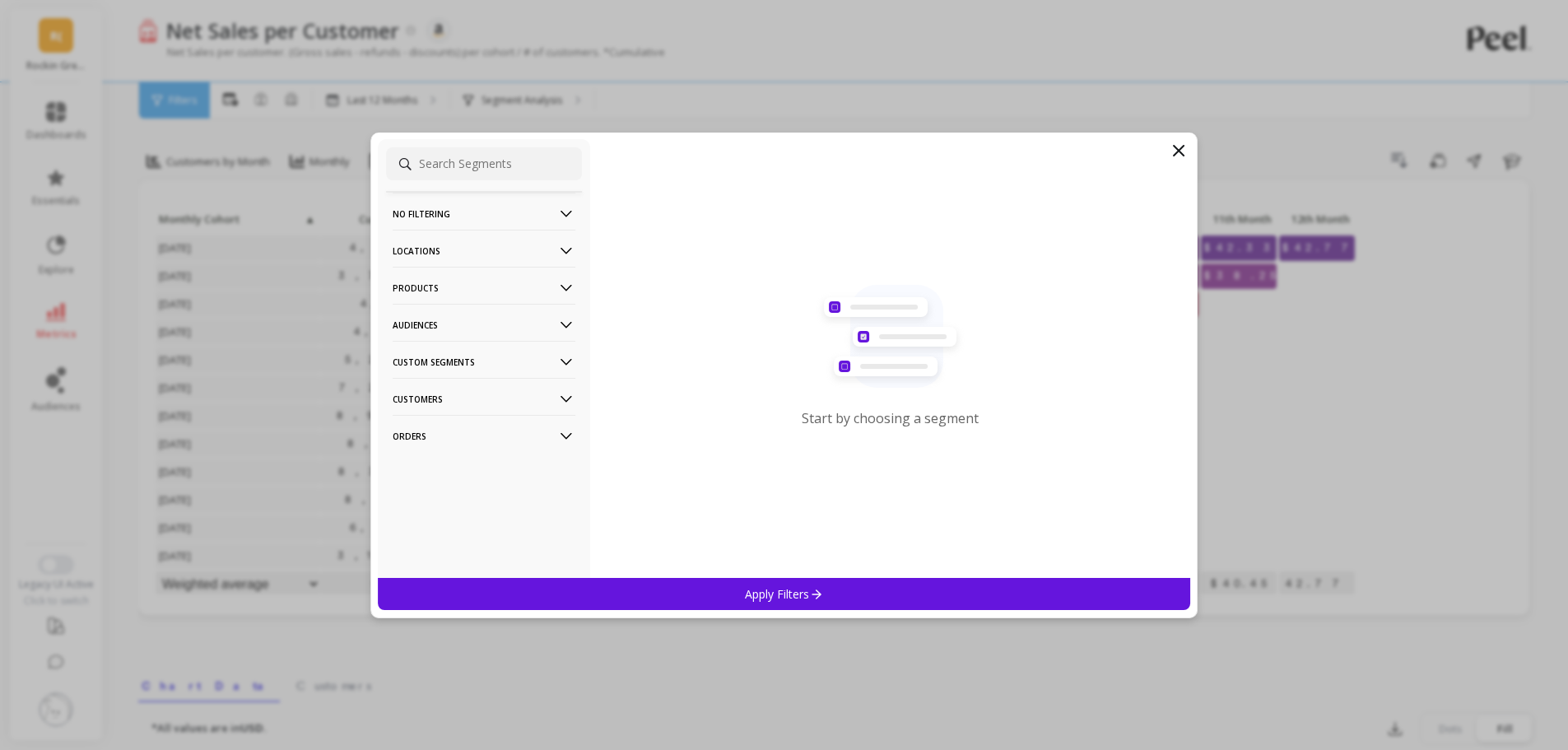
click at [441, 286] on p "Products" at bounding box center [484, 287] width 182 height 42
click at [418, 322] on p "ASIN" at bounding box center [406, 319] width 23 height 14
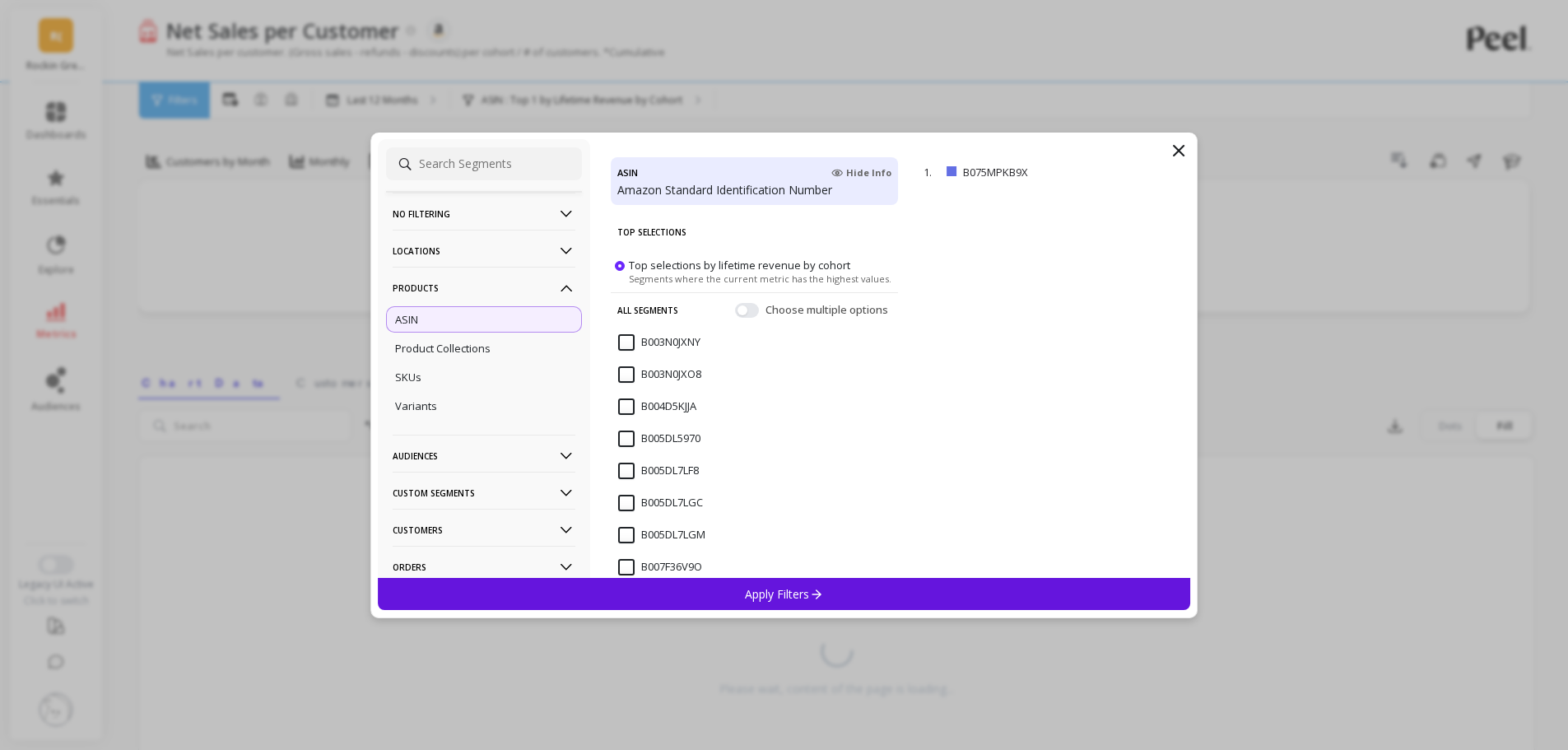
click at [848, 585] on div "Apply Filters" at bounding box center [784, 595] width 813 height 33
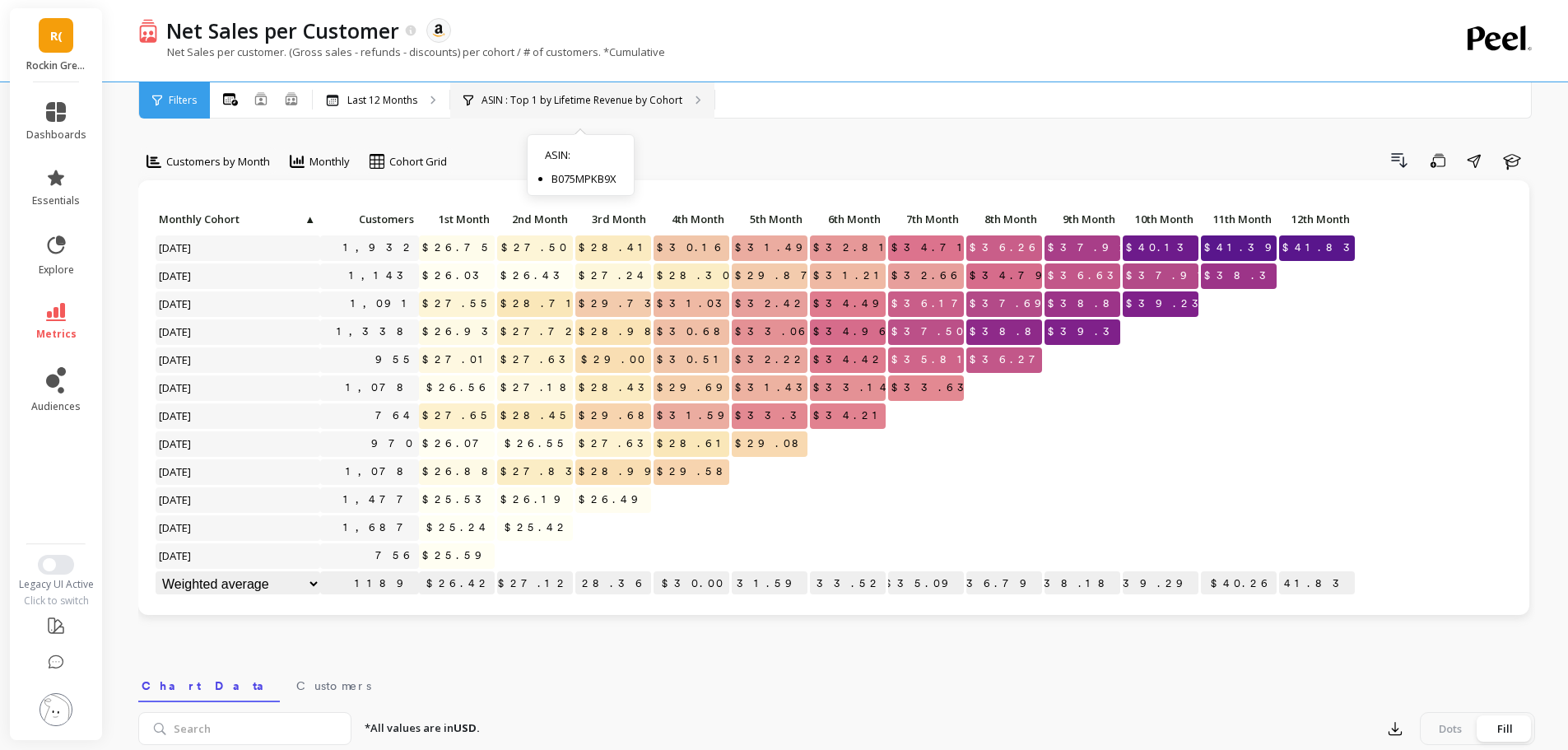
click at [587, 98] on p "ASIN : Top 1 by Lifetime Revenue by Cohort" at bounding box center [582, 100] width 201 height 14
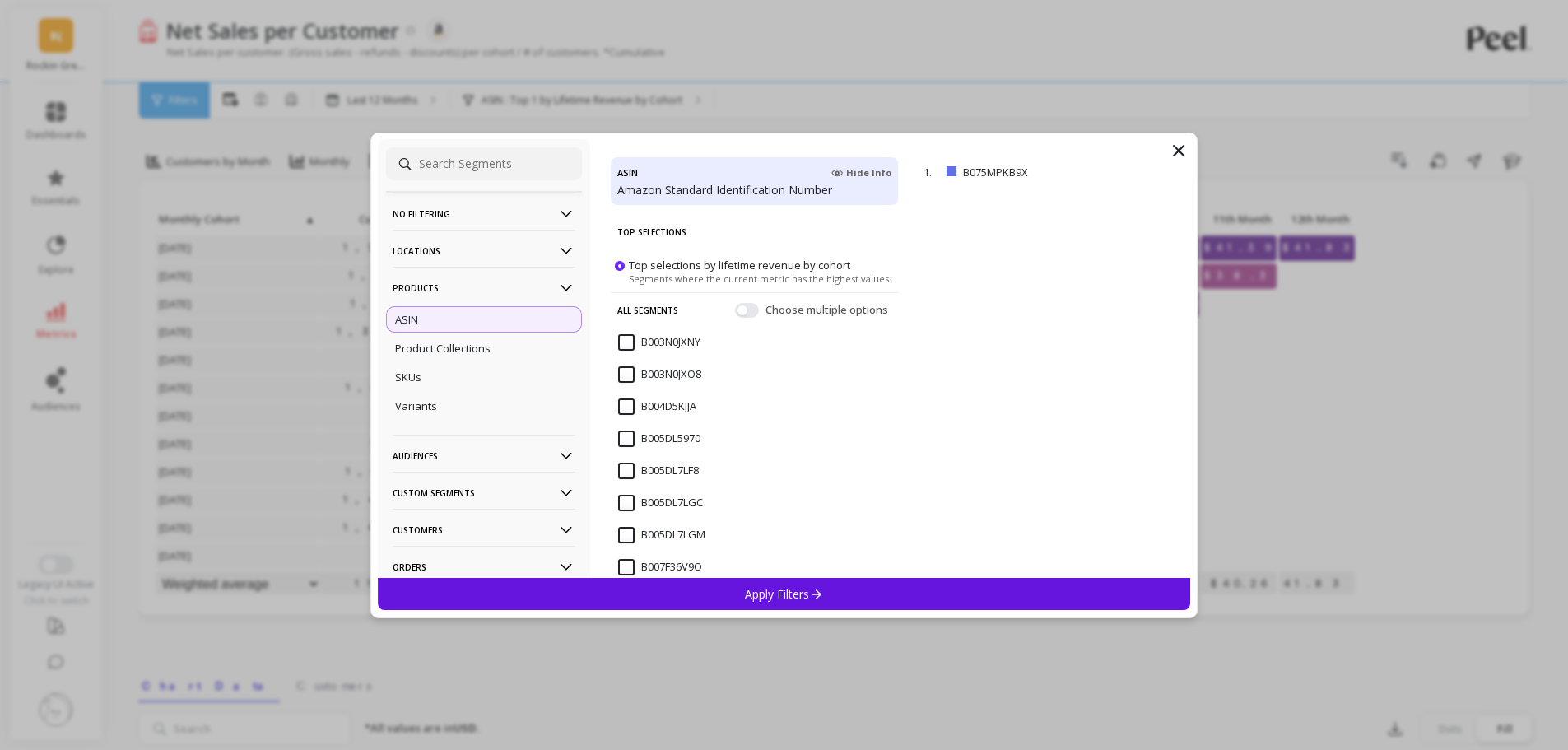
click at [459, 236] on p "Locations" at bounding box center [484, 250] width 182 height 42
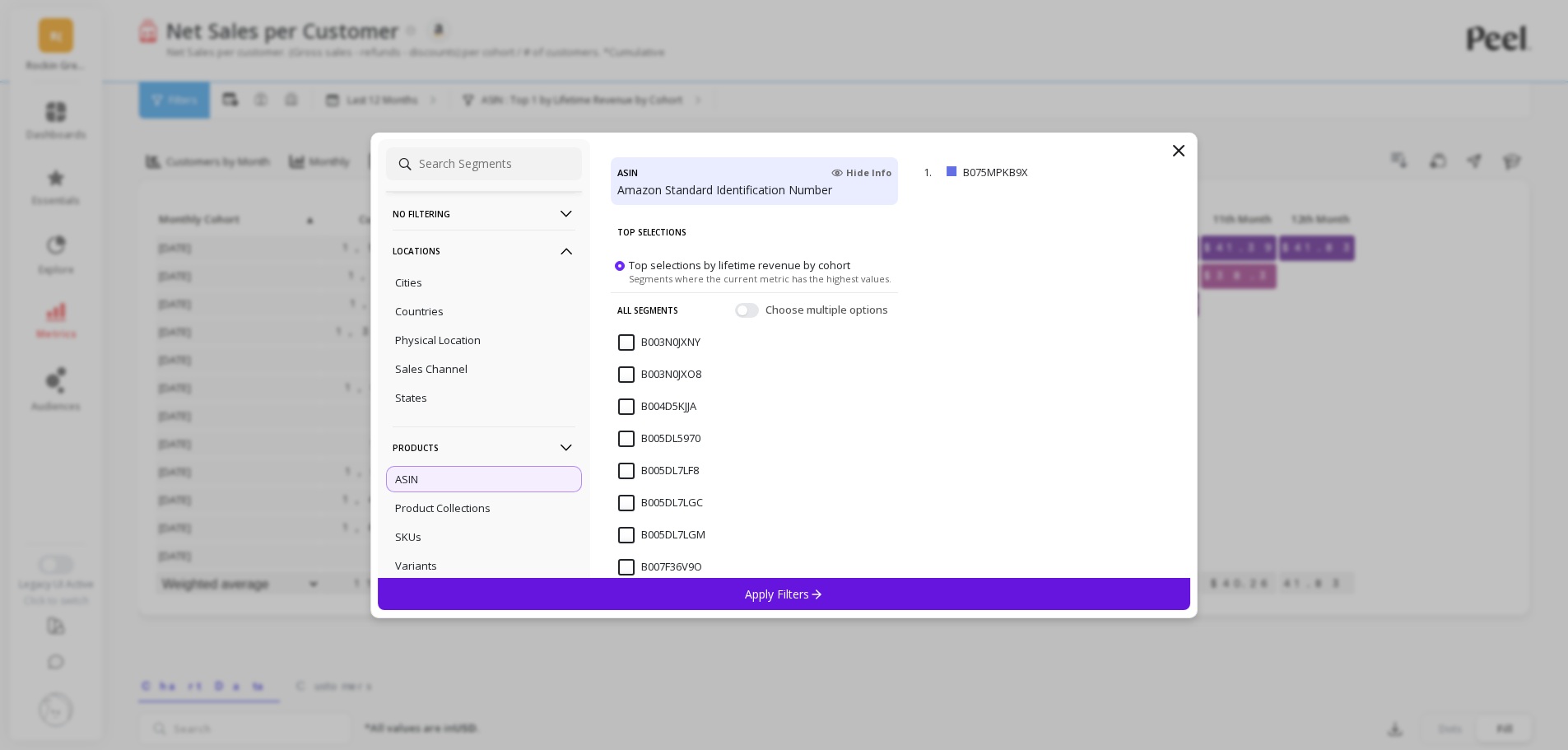
click at [459, 231] on p "Locations" at bounding box center [484, 250] width 182 height 42
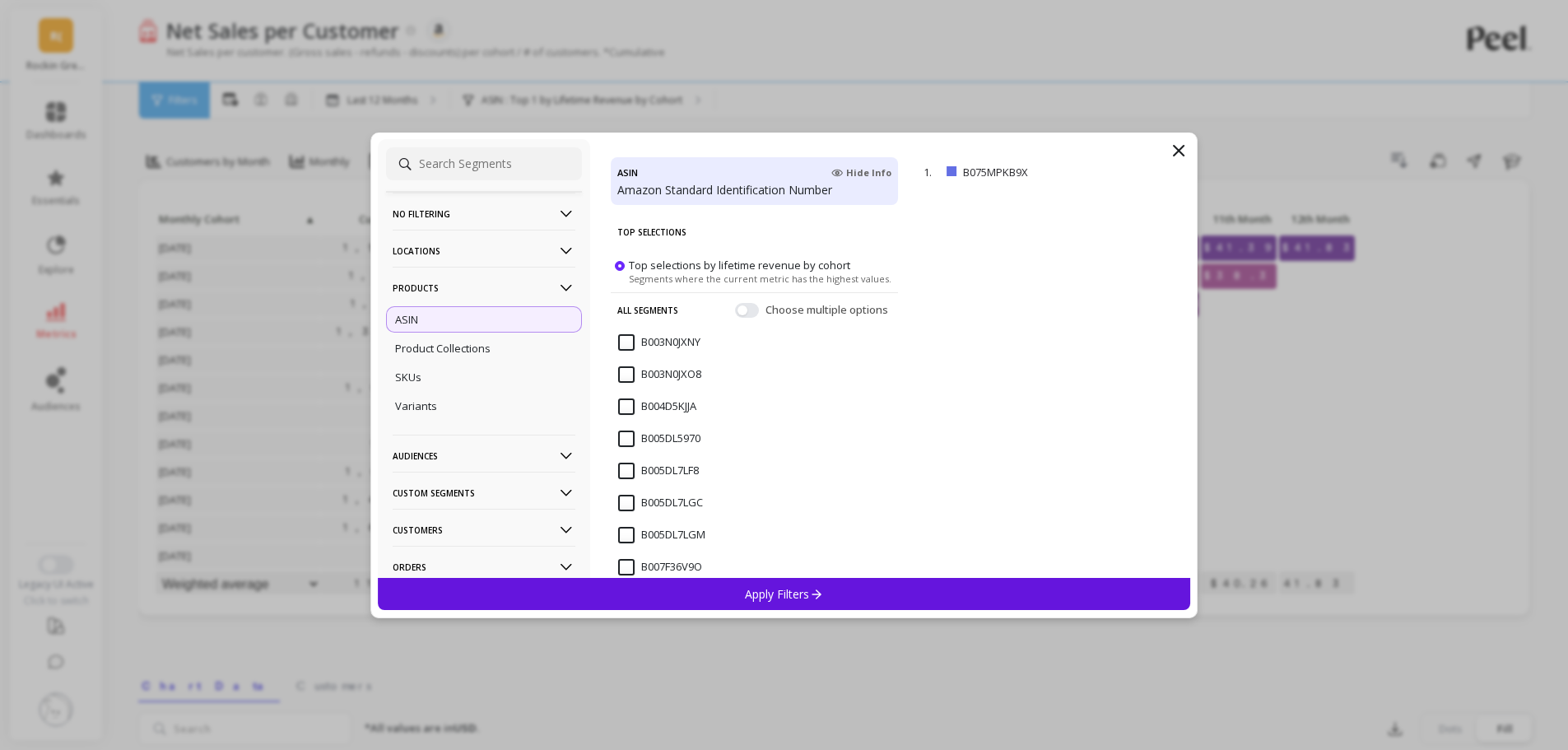
click at [459, 223] on p "No filtering" at bounding box center [484, 213] width 182 height 42
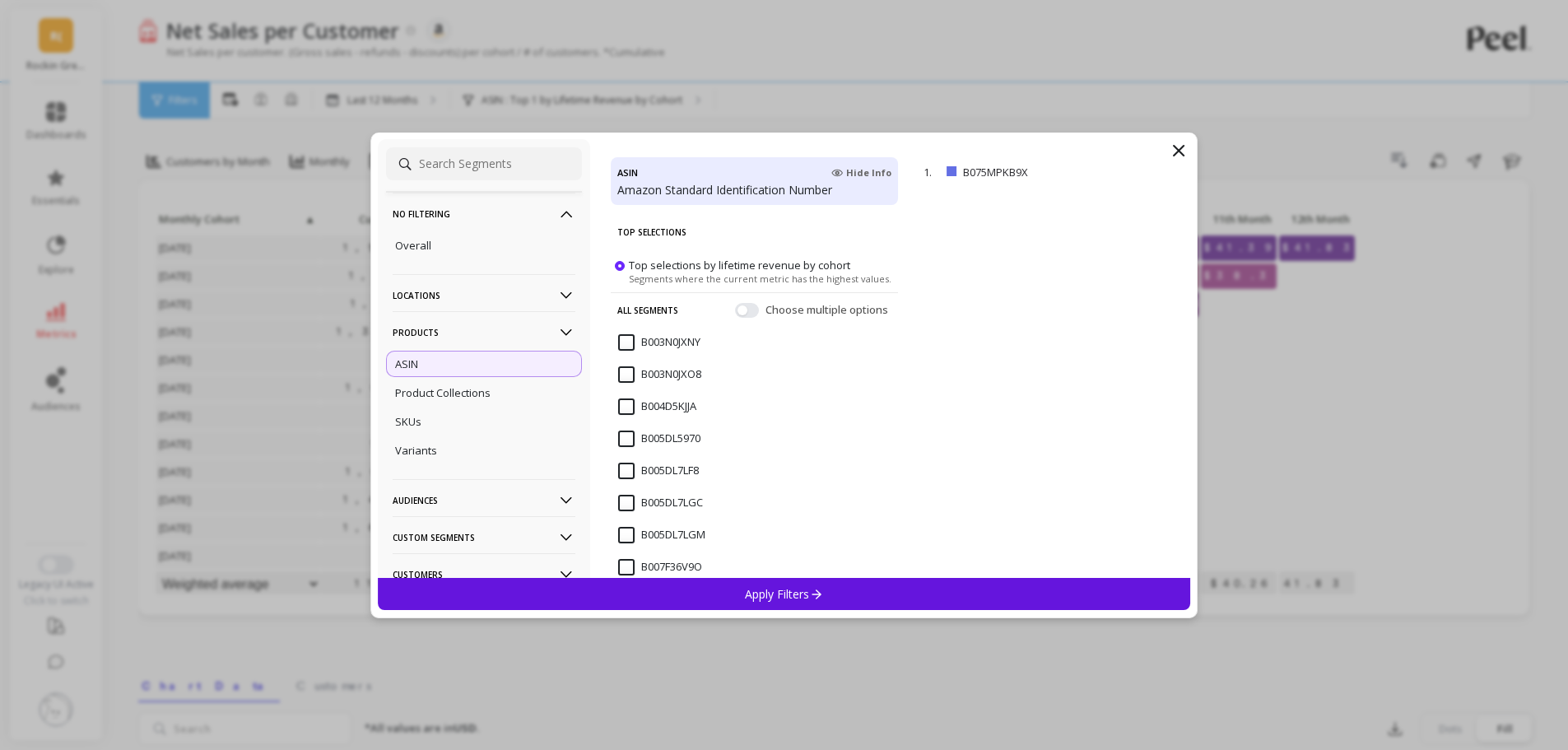
click at [421, 228] on p "No filtering" at bounding box center [484, 213] width 182 height 42
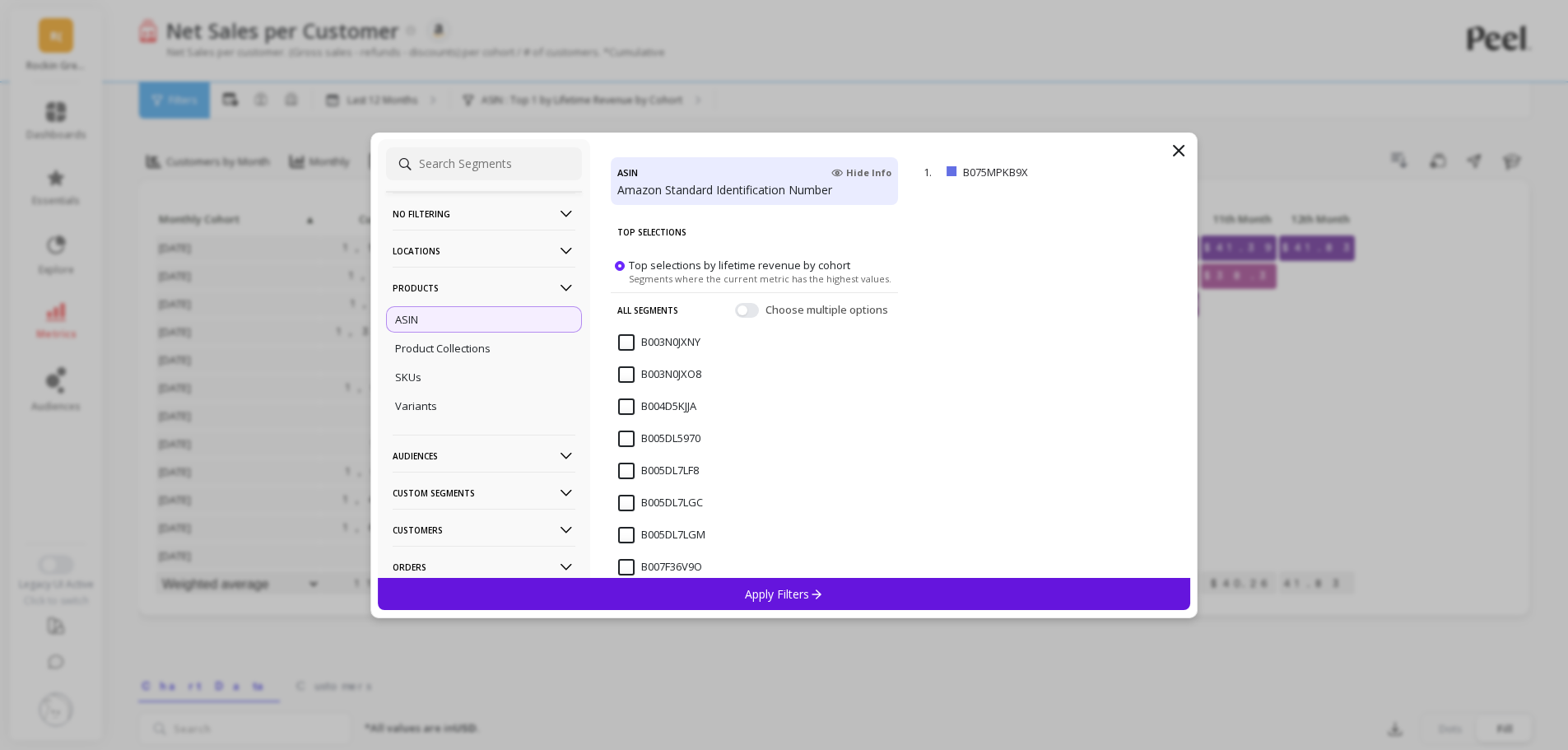
drag, startPoint x: 413, startPoint y: 244, endPoint x: 419, endPoint y: 233, distance: 12.5
click at [413, 244] on p "Locations" at bounding box center [484, 250] width 182 height 42
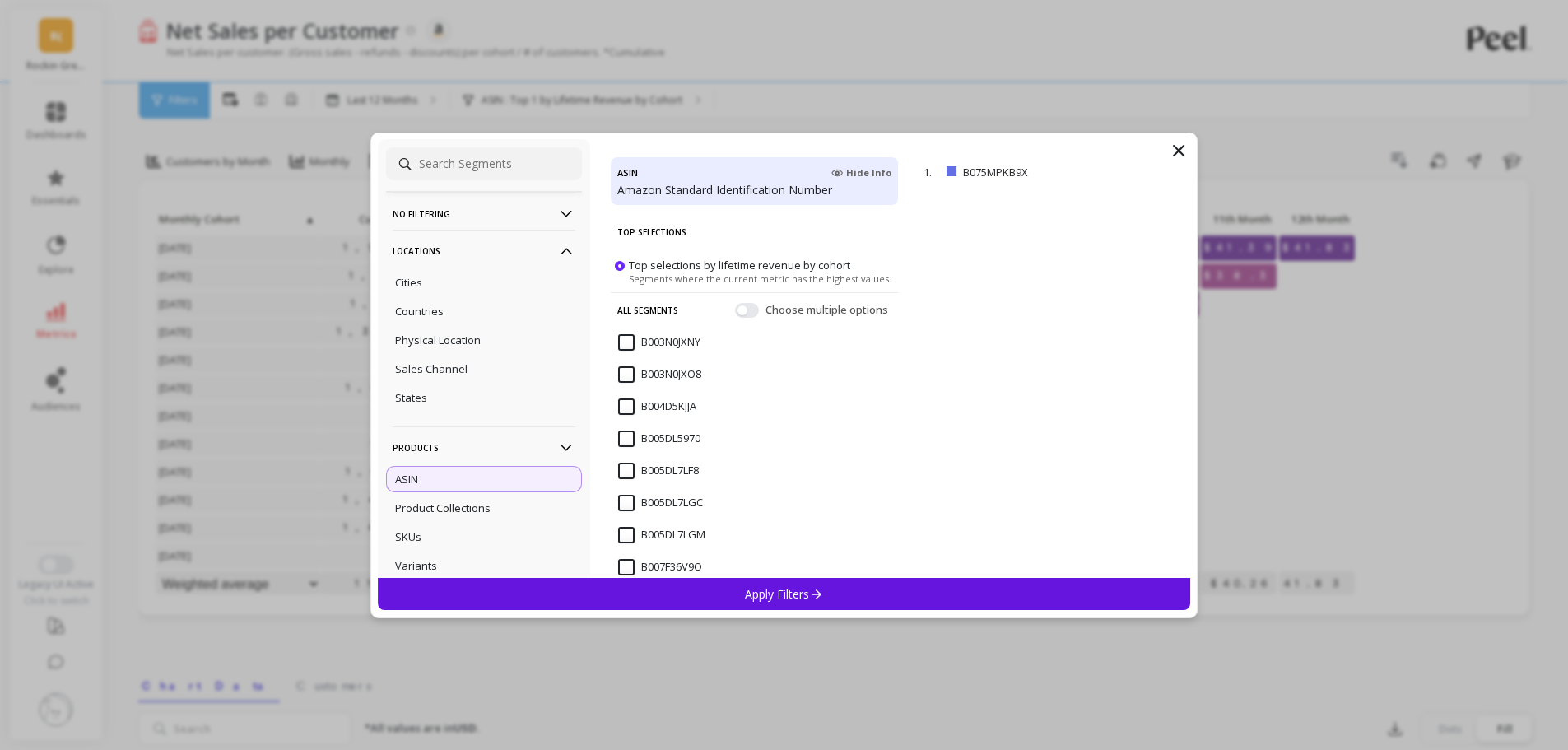
click at [420, 208] on p "No filtering" at bounding box center [484, 213] width 182 height 42
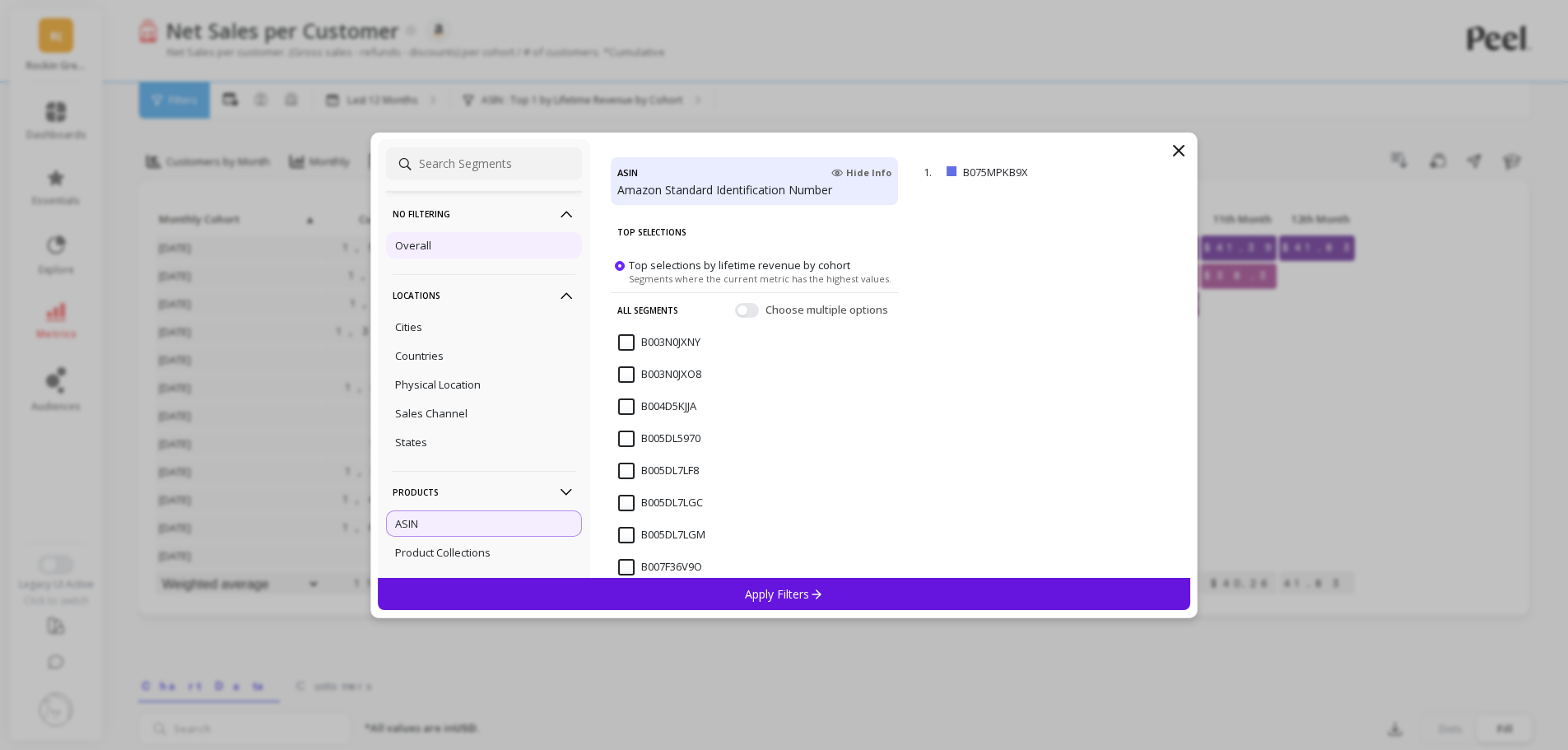
click at [417, 248] on p "Overall" at bounding box center [413, 245] width 36 height 14
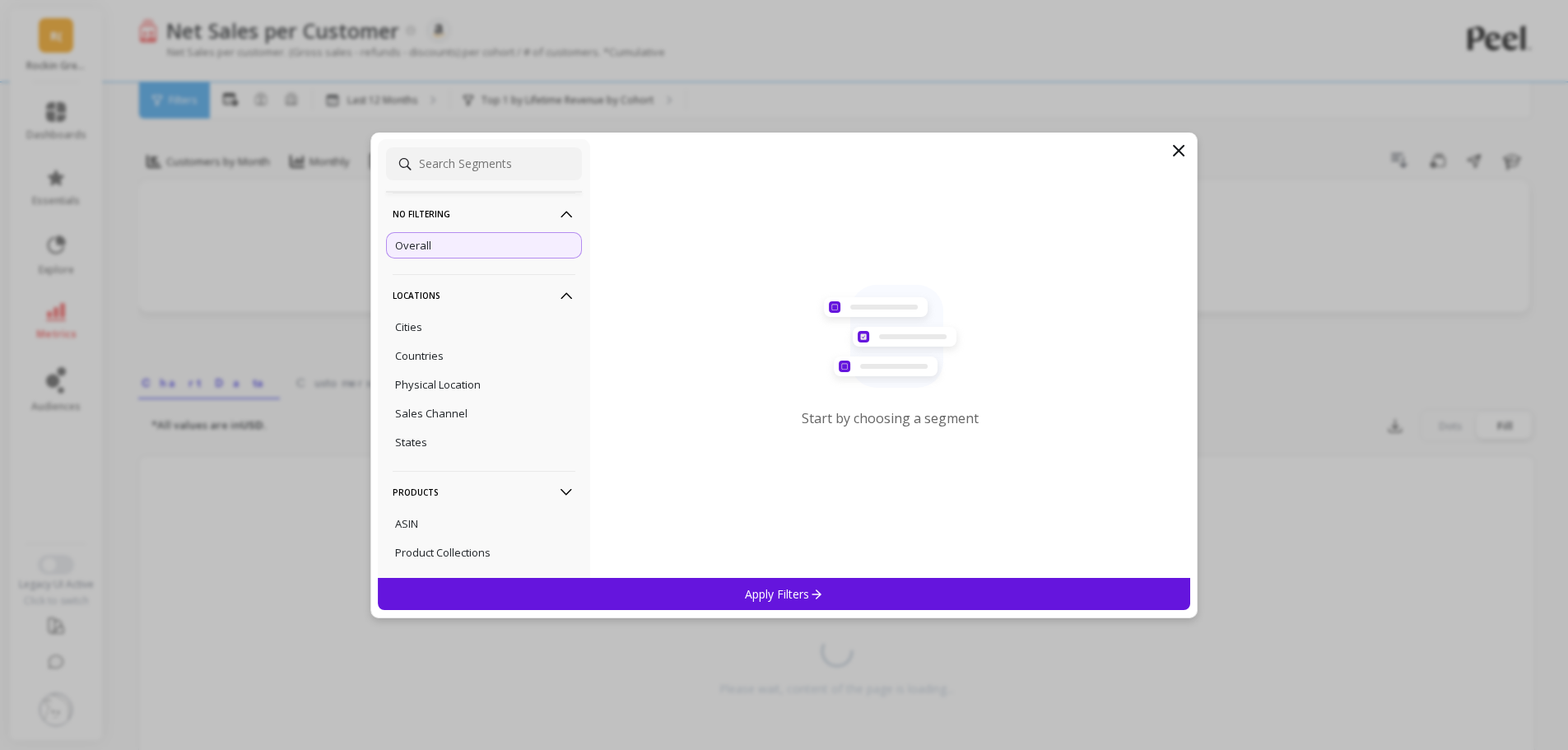
click at [849, 596] on div "Apply Filters" at bounding box center [784, 595] width 813 height 33
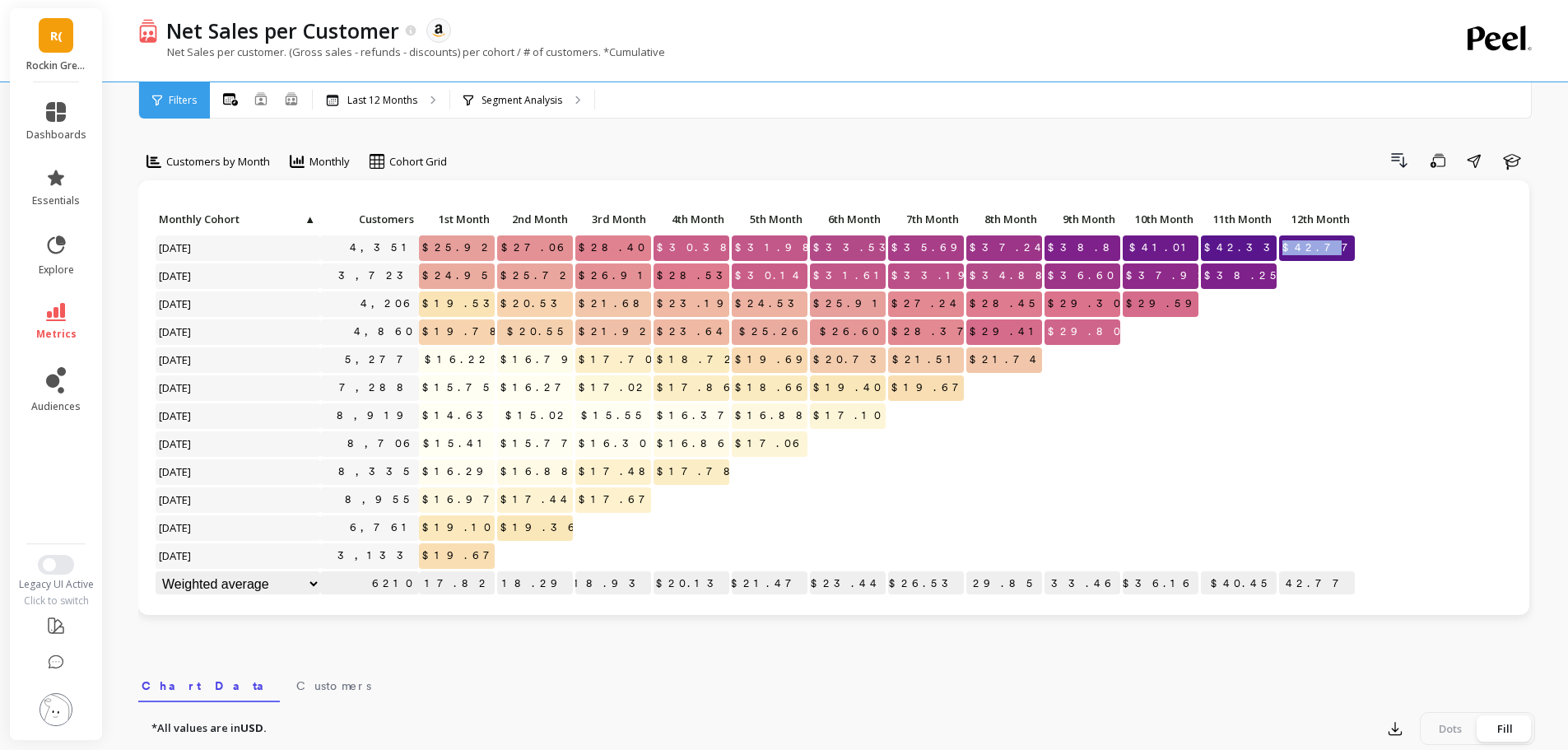
click at [1345, 246] on p "$42.77" at bounding box center [1317, 248] width 76 height 24
click at [522, 88] on div "Segment Analysis :" at bounding box center [521, 100] width 144 height 36
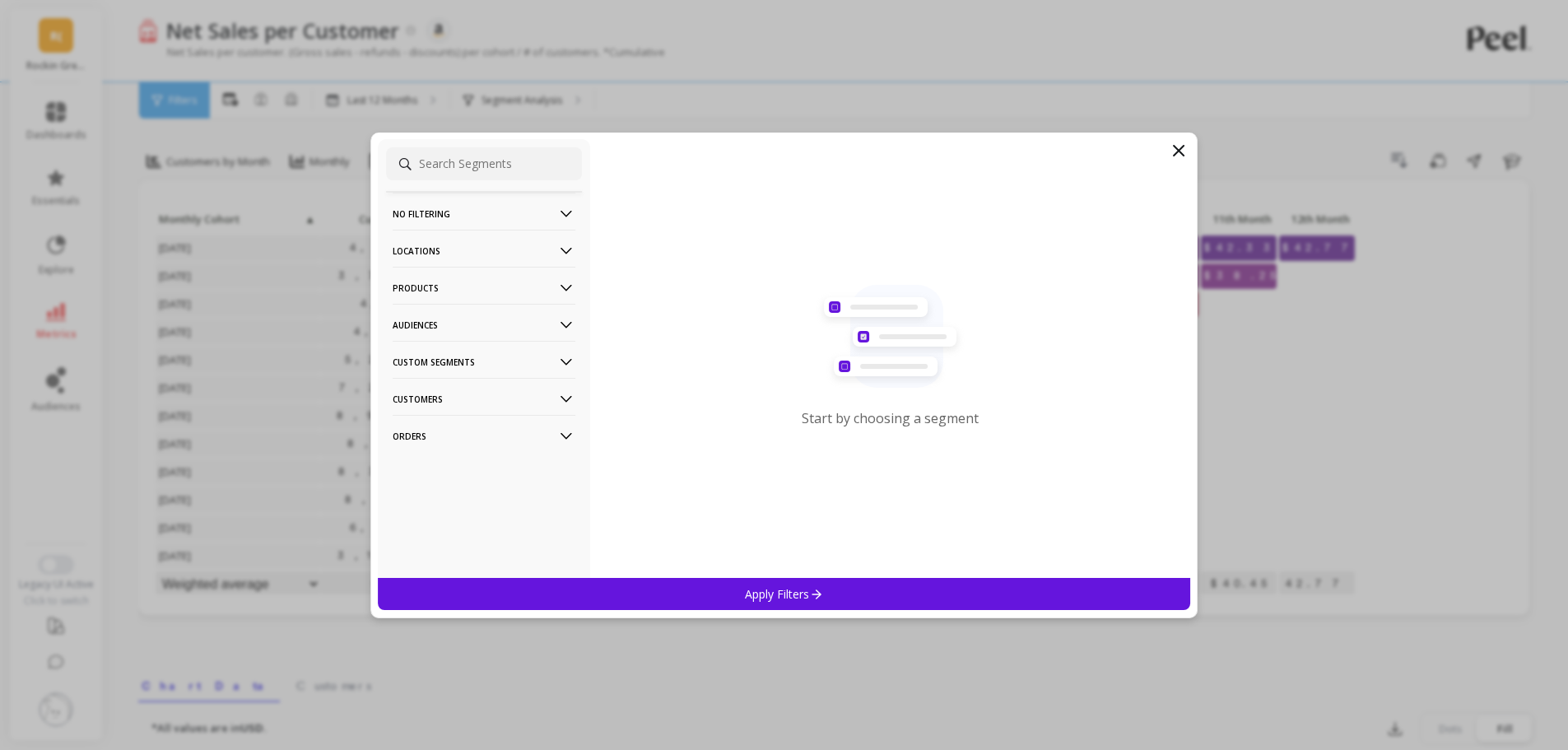
click at [468, 287] on p "Products" at bounding box center [484, 287] width 182 height 42
click at [459, 286] on p "Products" at bounding box center [484, 287] width 182 height 42
click at [411, 325] on p "ASIN" at bounding box center [406, 319] width 23 height 14
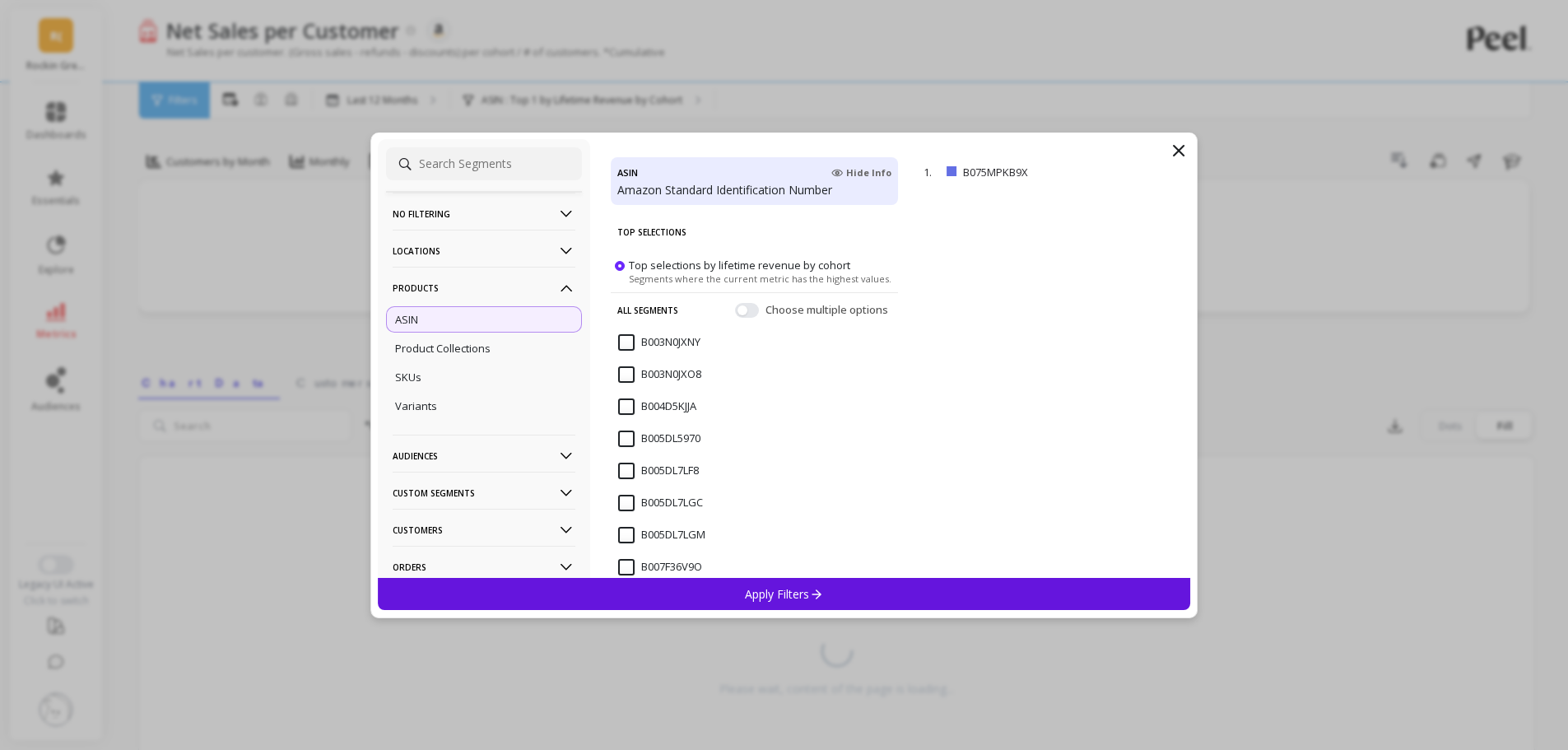
click at [865, 588] on div "Apply Filters" at bounding box center [784, 595] width 813 height 33
